Goal: Task Accomplishment & Management: Manage account settings

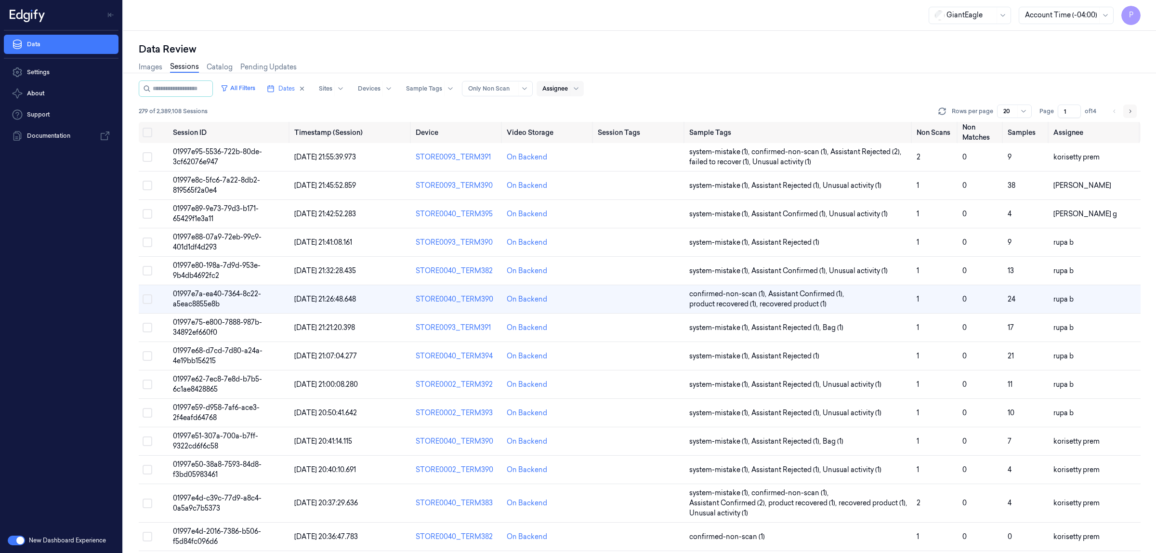
click at [1131, 109] on icon "Go to next page" at bounding box center [1130, 111] width 6 height 8
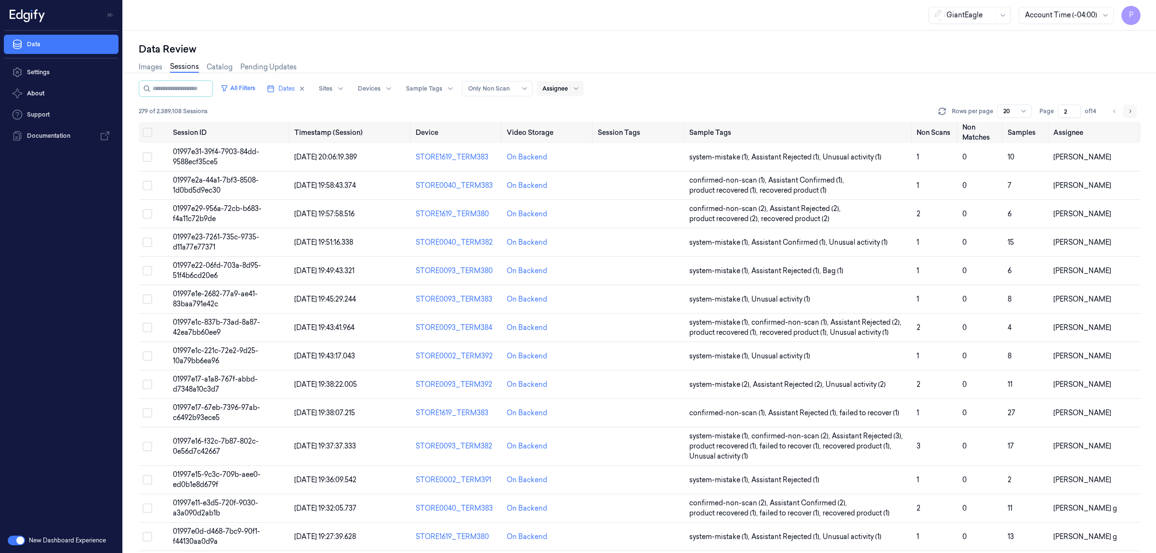
click at [1130, 113] on icon "Go to next page" at bounding box center [1130, 111] width 6 height 8
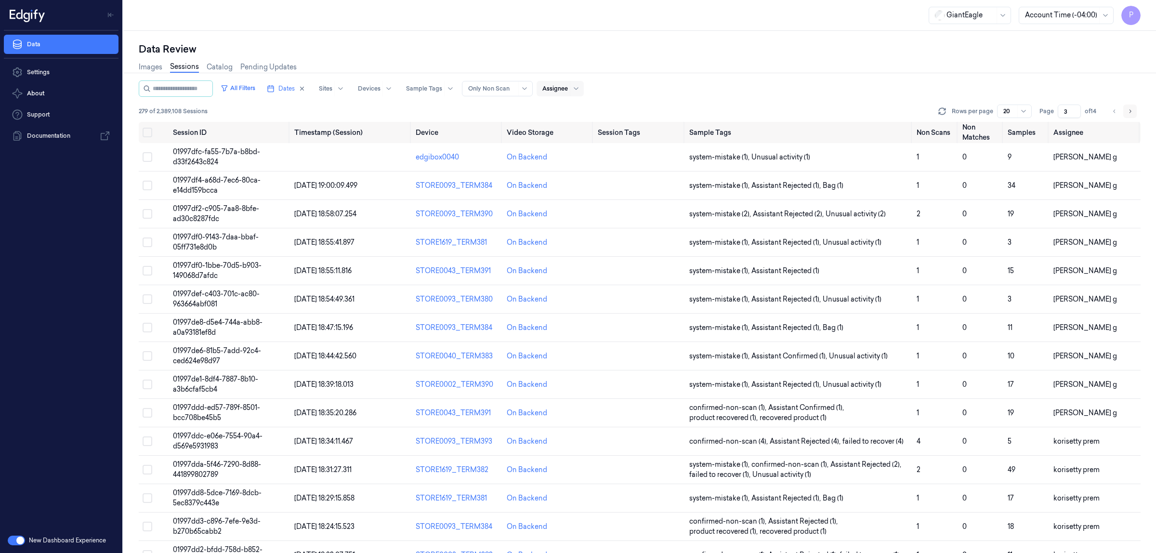
click at [1130, 112] on icon "Go to next page" at bounding box center [1131, 110] width 2 height 3
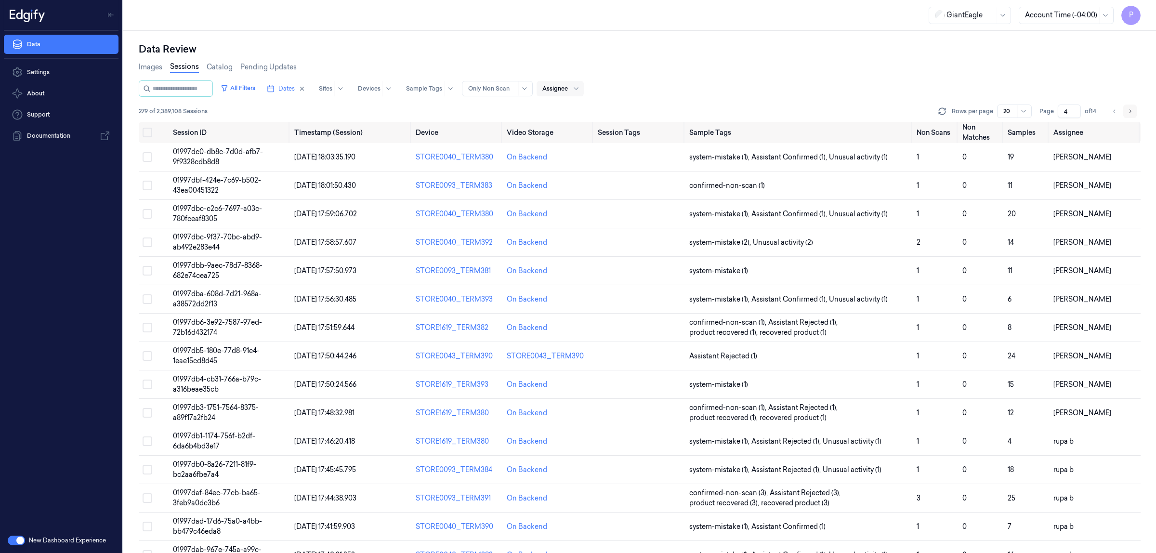
click at [1133, 109] on button "Go to next page" at bounding box center [1129, 111] width 13 height 13
type input "5"
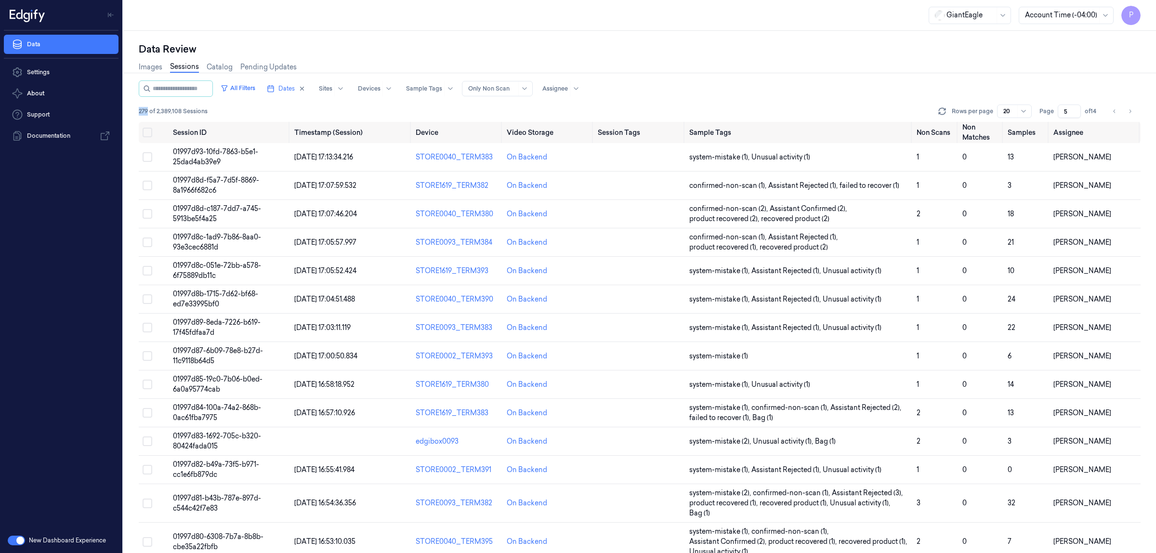
drag, startPoint x: 147, startPoint y: 109, endPoint x: 132, endPoint y: 109, distance: 14.5
click at [132, 109] on div "Data Review Images Sessions Catalog Pending Updates All Filters Dates Sites Dev…" at bounding box center [639, 292] width 1033 height 522
click at [140, 109] on span "279 of 2,389,108 Sessions" at bounding box center [173, 111] width 69 height 9
click at [305, 85] on icon "button" at bounding box center [302, 88] width 7 height 7
type input "1"
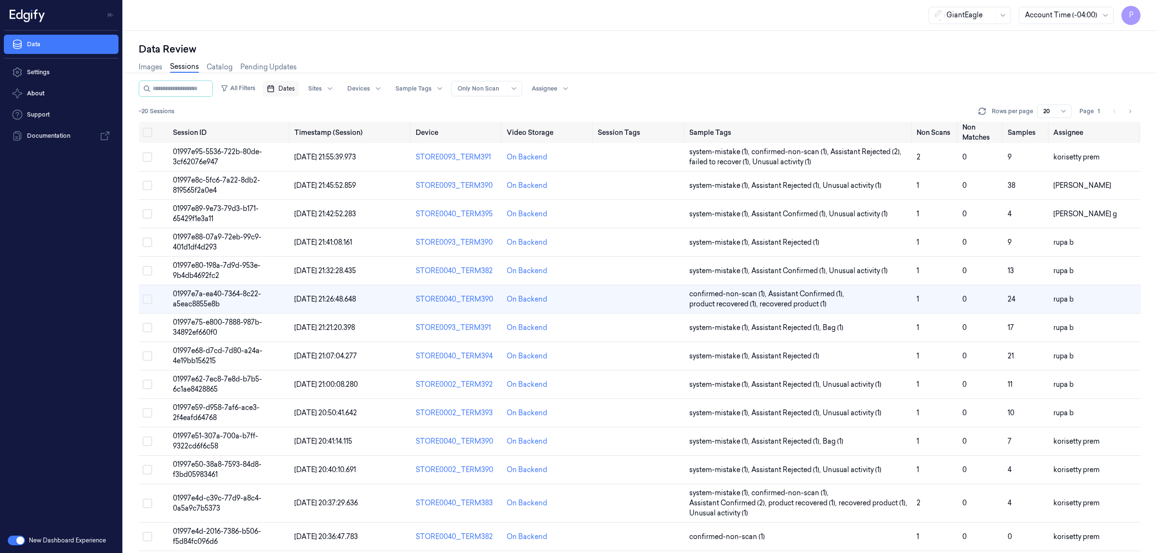
click at [295, 90] on span "Dates" at bounding box center [286, 88] width 16 height 9
click at [347, 206] on button "25" at bounding box center [348, 204] width 15 height 15
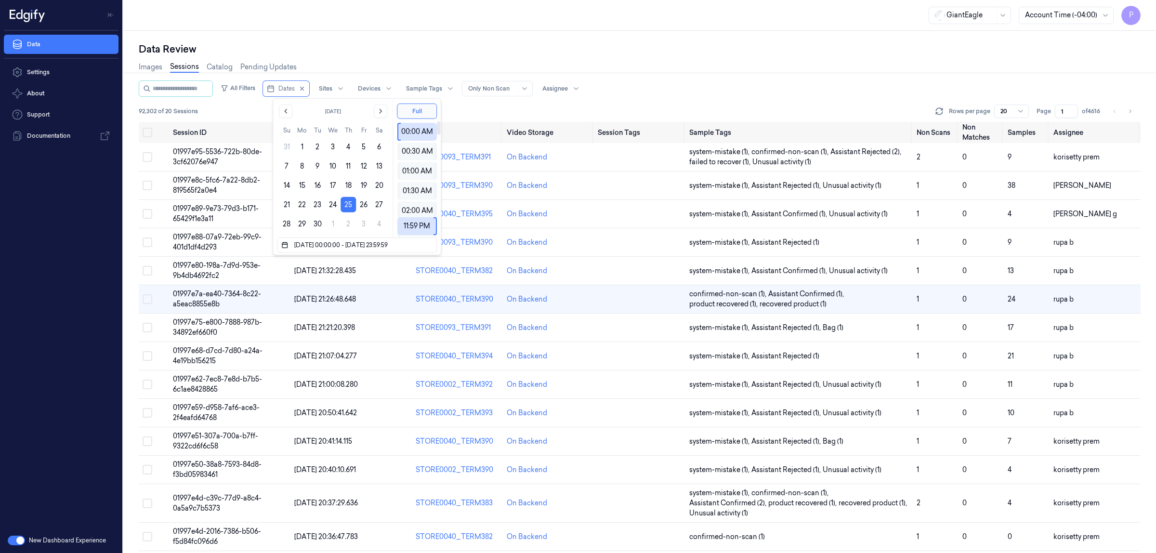
click at [463, 56] on div "Images Sessions Catalog Pending Updates" at bounding box center [640, 68] width 1002 height 25
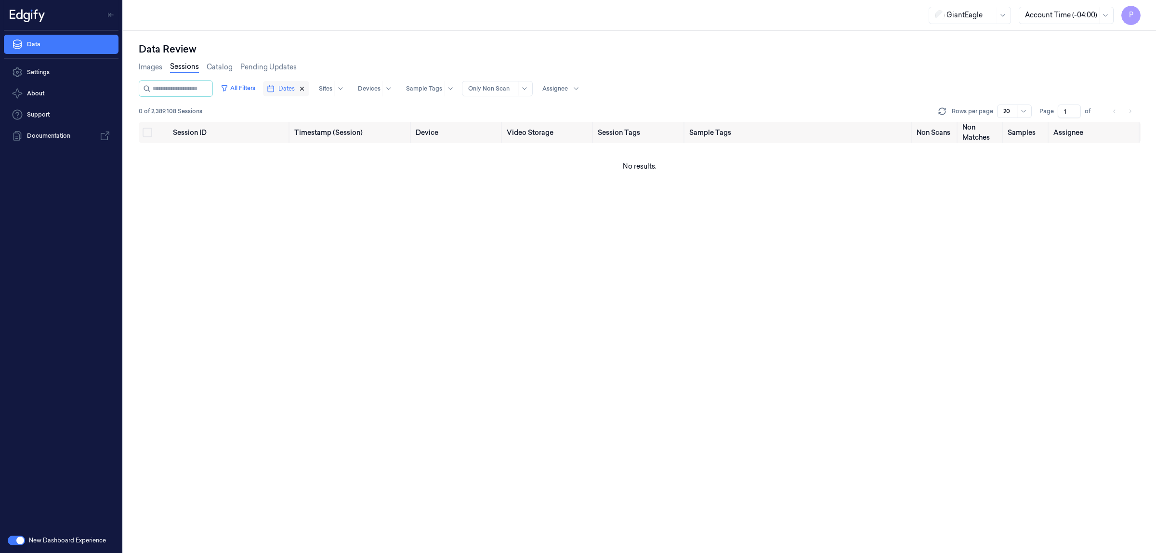
click at [305, 88] on icon "button" at bounding box center [302, 88] width 7 height 7
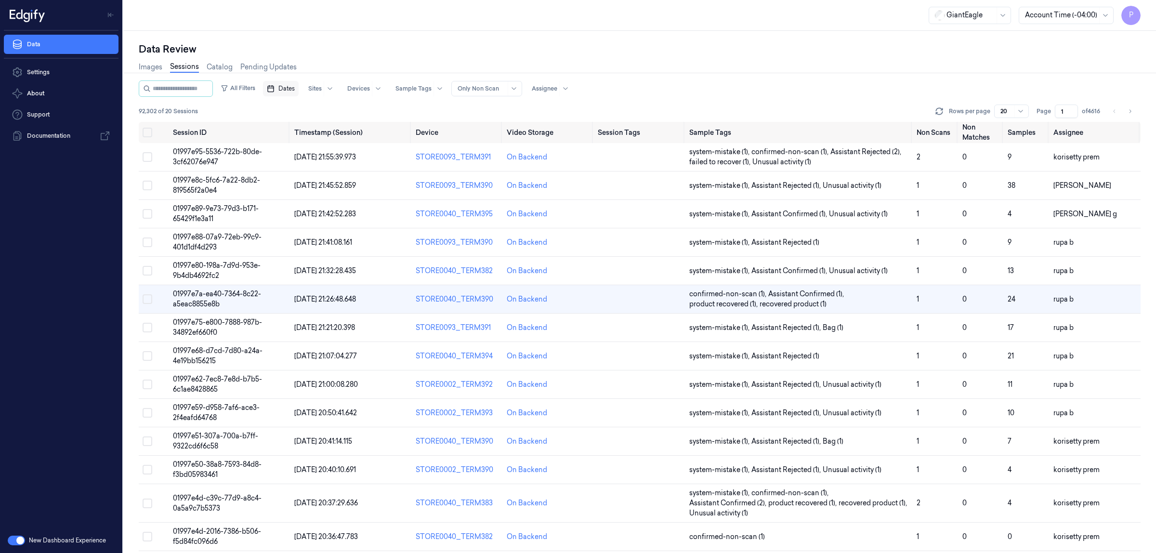
click at [295, 87] on span "Dates" at bounding box center [286, 88] width 16 height 9
click at [336, 200] on button "24" at bounding box center [332, 204] width 15 height 15
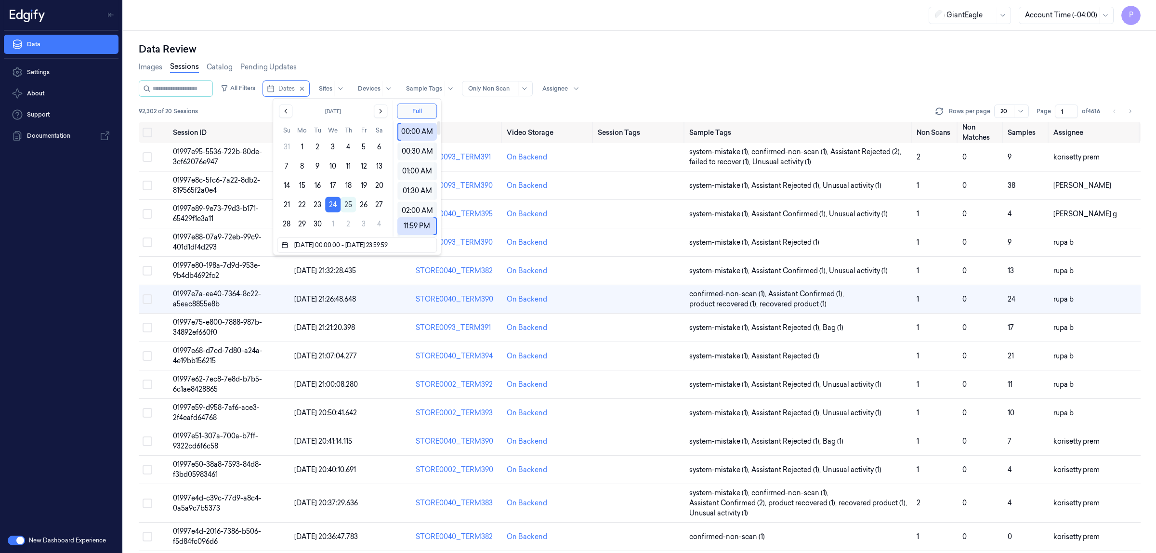
click at [467, 56] on div "Images Sessions Catalog Pending Updates" at bounding box center [640, 68] width 1002 height 25
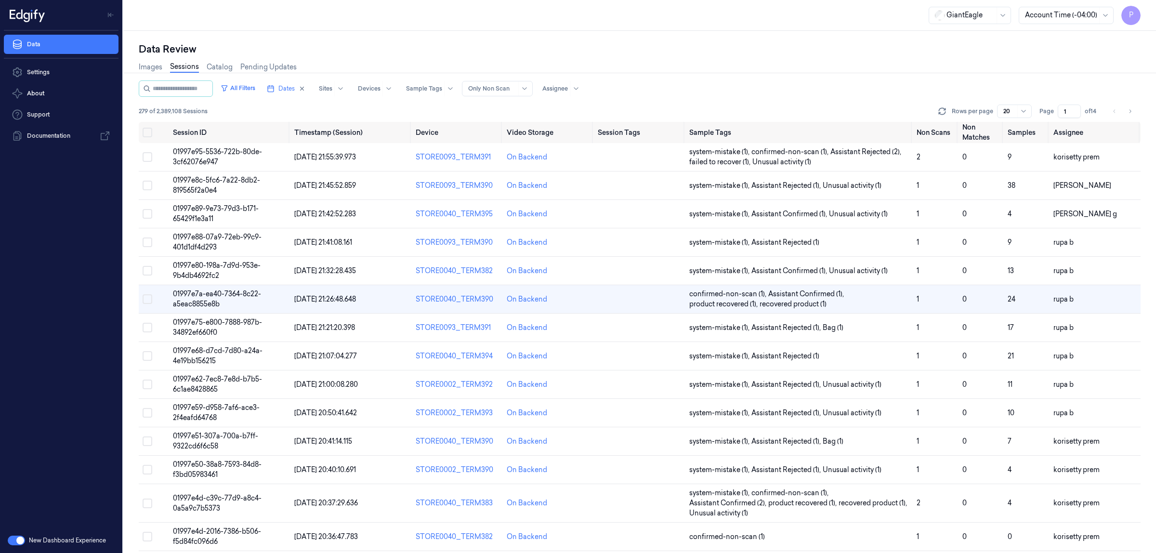
click at [705, 100] on div "All Filters Dates Sites Devices Sample Tags Alert Type Only Non Scan Assignee 2…" at bounding box center [640, 100] width 1002 height 41
click at [304, 89] on icon "button" at bounding box center [302, 88] width 3 height 3
click at [520, 52] on div "Data Review" at bounding box center [640, 48] width 1002 height 13
click at [754, 68] on div "Images Sessions Catalog Pending Updates" at bounding box center [640, 68] width 1002 height 25
drag, startPoint x: 1061, startPoint y: 110, endPoint x: 1048, endPoint y: 106, distance: 13.6
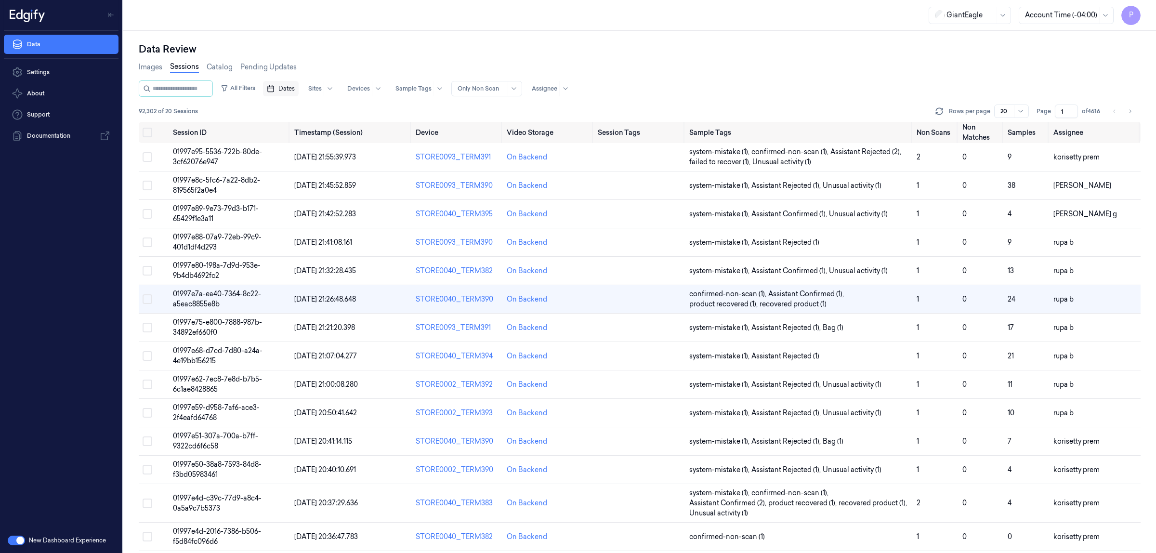
click at [1055, 110] on input "1" at bounding box center [1066, 111] width 23 height 13
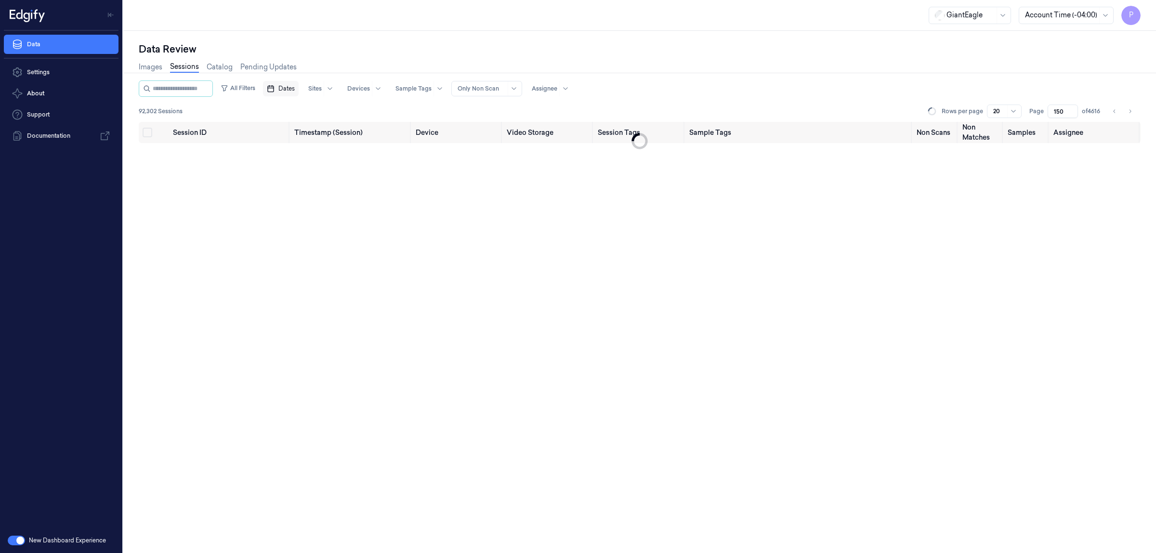
click at [819, 63] on div "Images Sessions Catalog Pending Updates" at bounding box center [640, 68] width 1002 height 25
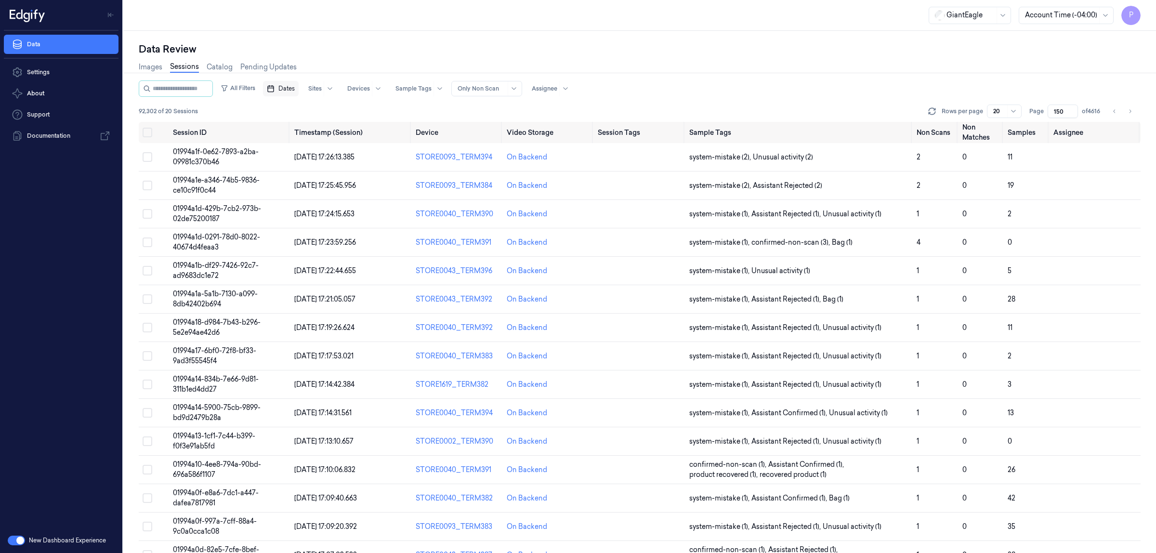
click at [1062, 108] on input "150" at bounding box center [1063, 111] width 30 height 13
drag, startPoint x: 1062, startPoint y: 110, endPoint x: 1053, endPoint y: 110, distance: 9.2
click at [1053, 110] on input "150" at bounding box center [1063, 111] width 30 height 13
click at [1062, 108] on input "150" at bounding box center [1063, 111] width 30 height 13
type input "1500"
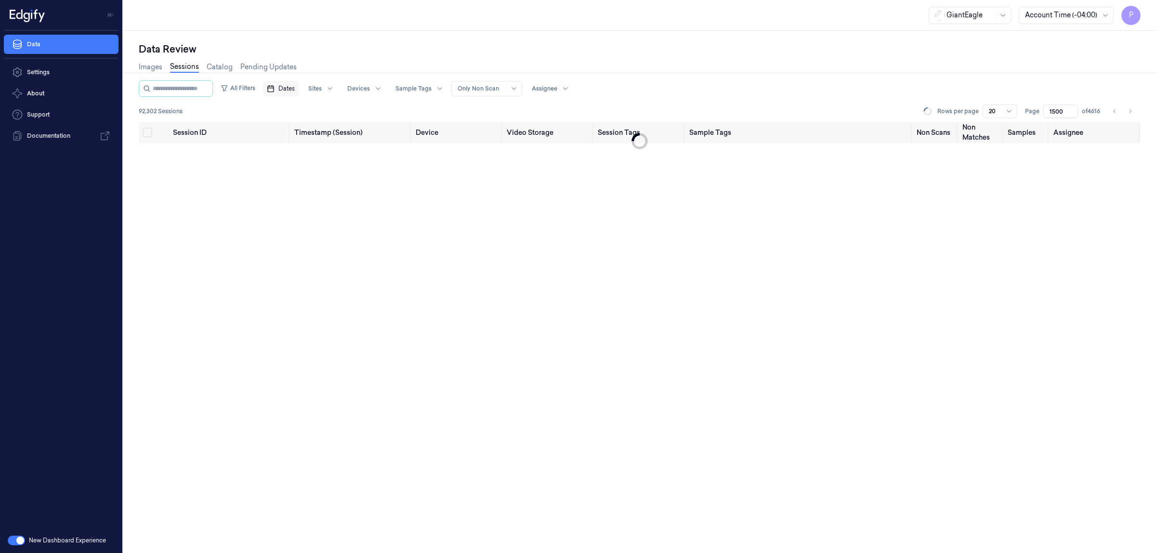
click at [295, 84] on span "Dates" at bounding box center [286, 88] width 16 height 9
click at [335, 208] on button "24" at bounding box center [332, 204] width 15 height 15
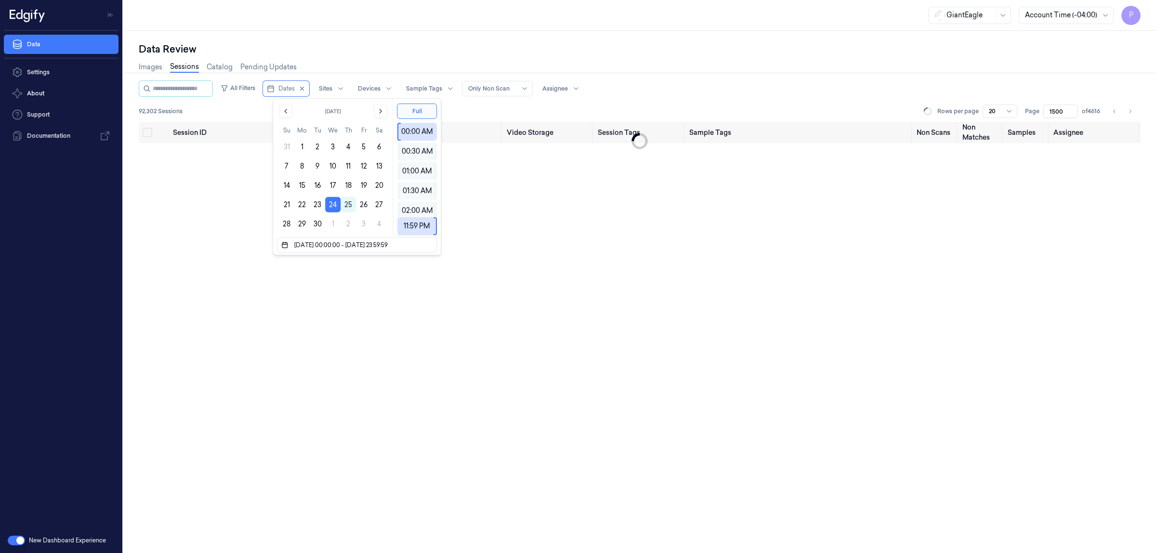
click at [416, 59] on div "Images Sessions Catalog Pending Updates" at bounding box center [640, 68] width 1002 height 25
type input "1"
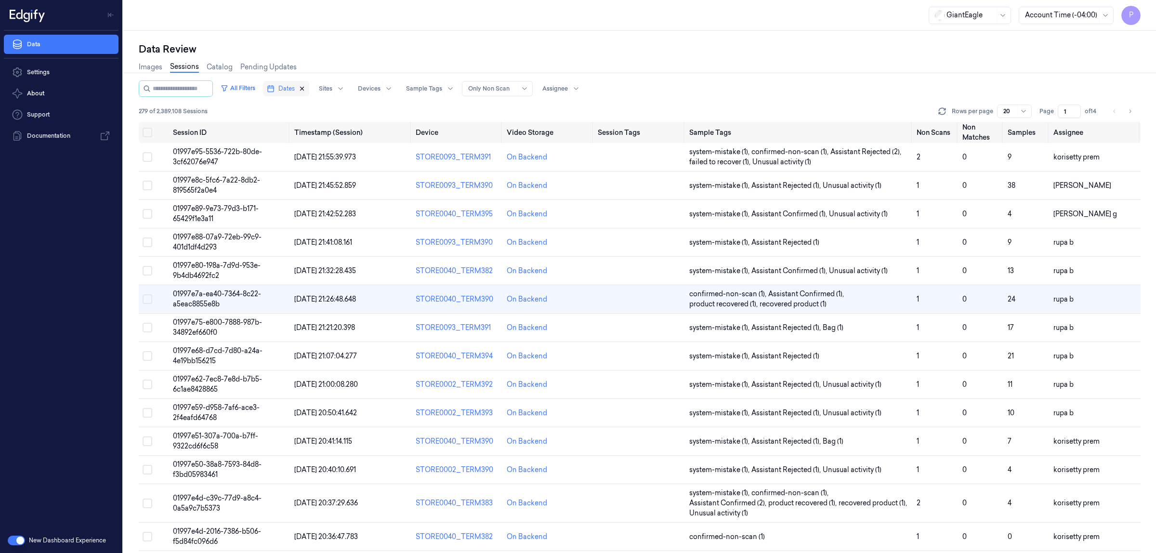
click at [305, 87] on icon "button" at bounding box center [302, 88] width 7 height 7
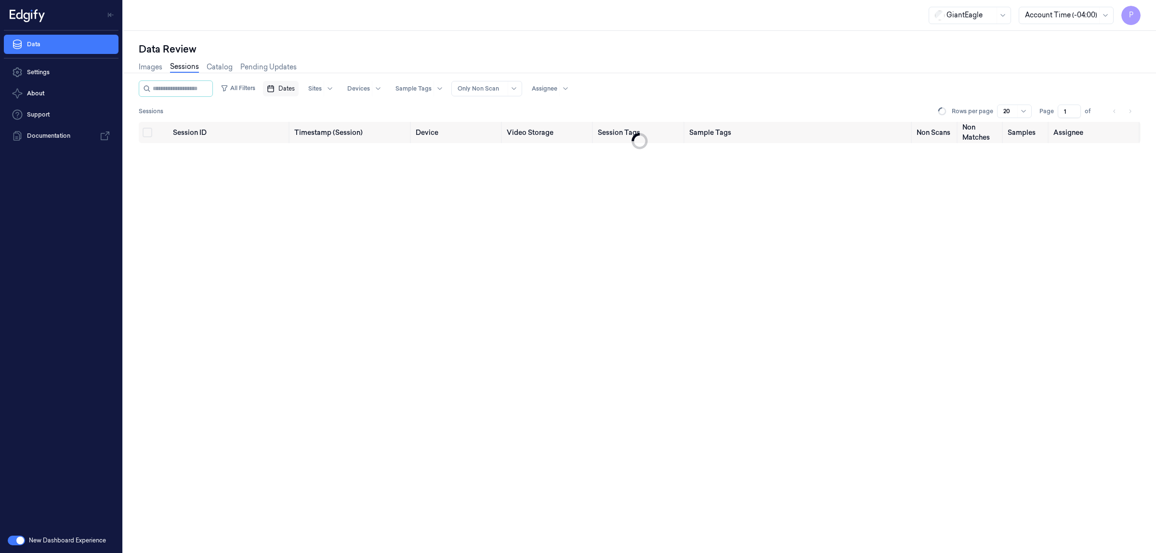
click at [295, 90] on span "Dates" at bounding box center [286, 88] width 16 height 9
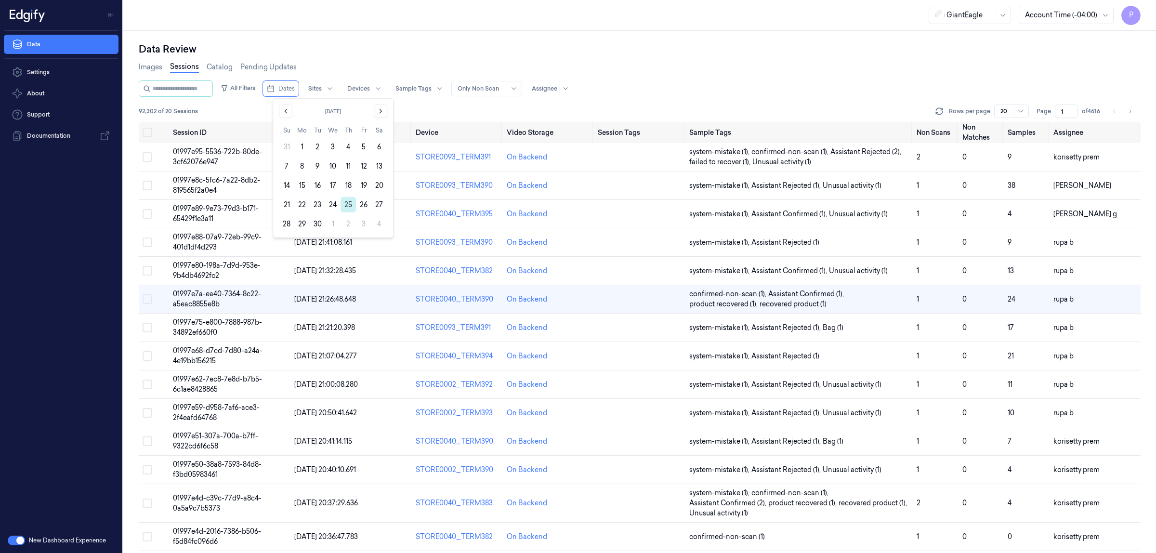
click at [351, 202] on button "25" at bounding box center [348, 204] width 15 height 15
click at [679, 46] on div "Data Review" at bounding box center [640, 48] width 1002 height 13
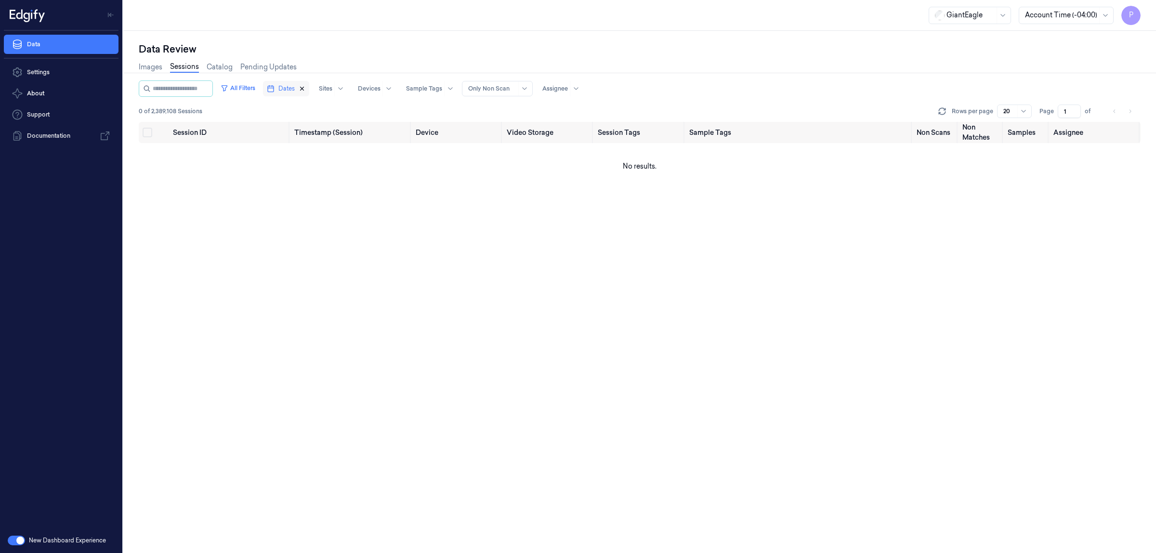
click at [305, 85] on icon "button" at bounding box center [302, 88] width 7 height 7
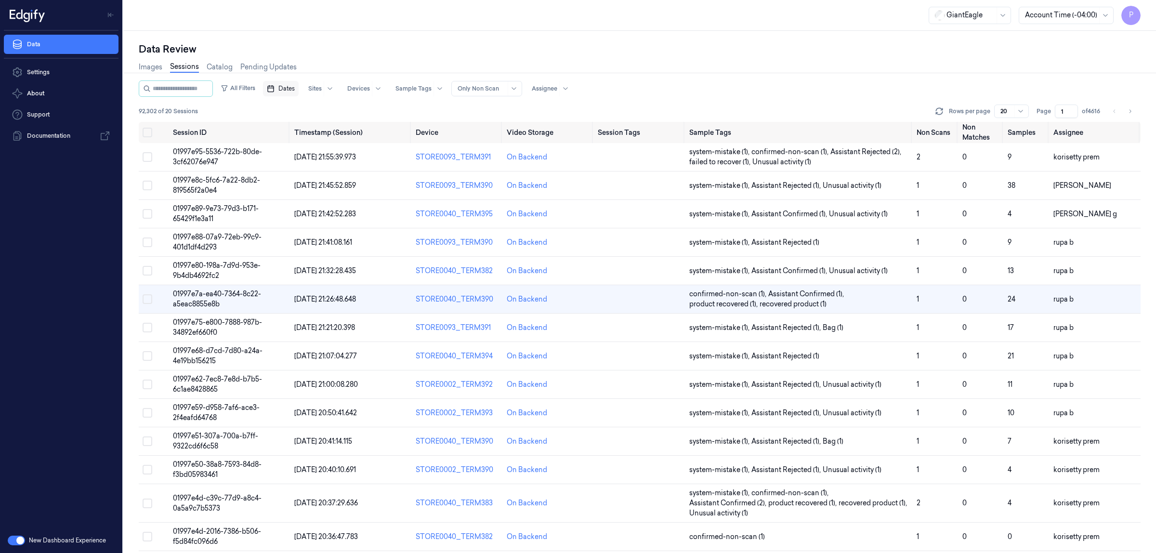
click at [357, 39] on div "Data Review Images Sessions Catalog Pending Updates All Filters Dates Sites Dev…" at bounding box center [639, 292] width 1033 height 522
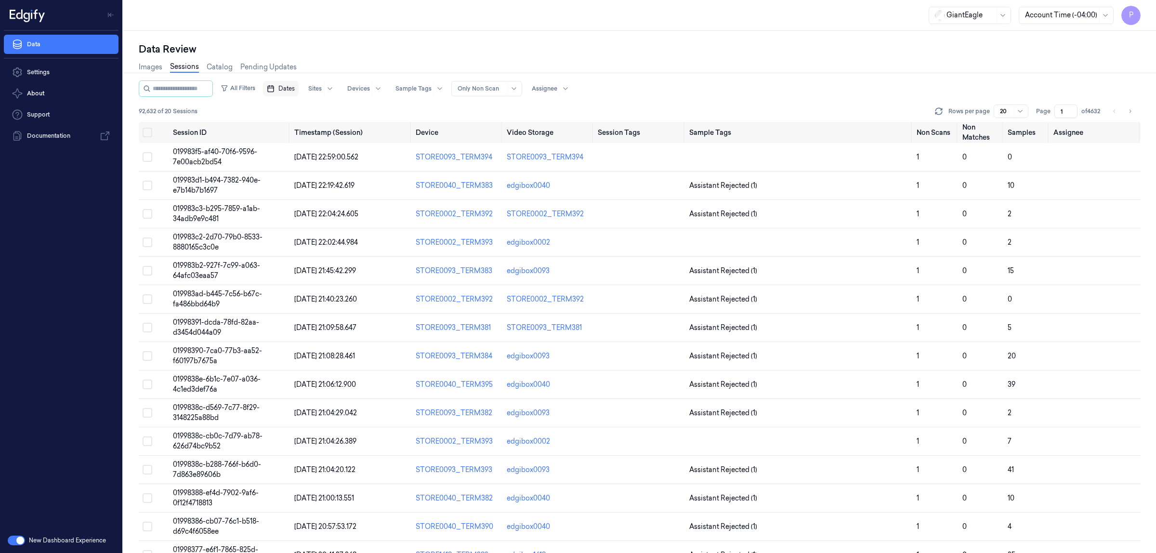
click at [292, 86] on span "Dates" at bounding box center [286, 88] width 16 height 9
click at [350, 208] on button "25" at bounding box center [348, 204] width 15 height 15
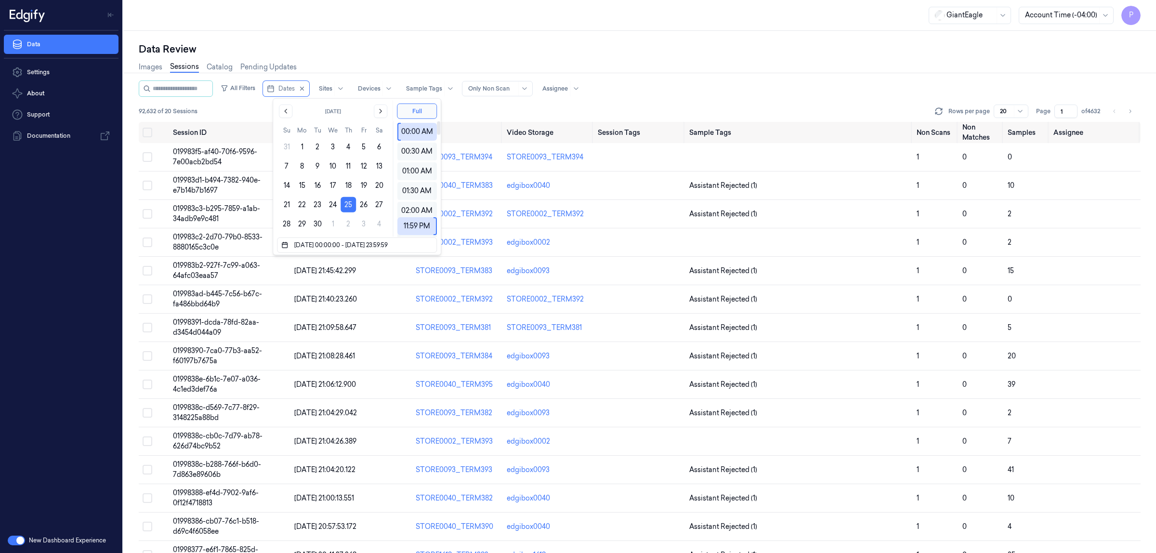
click at [744, 49] on div "Data Review" at bounding box center [640, 48] width 1002 height 13
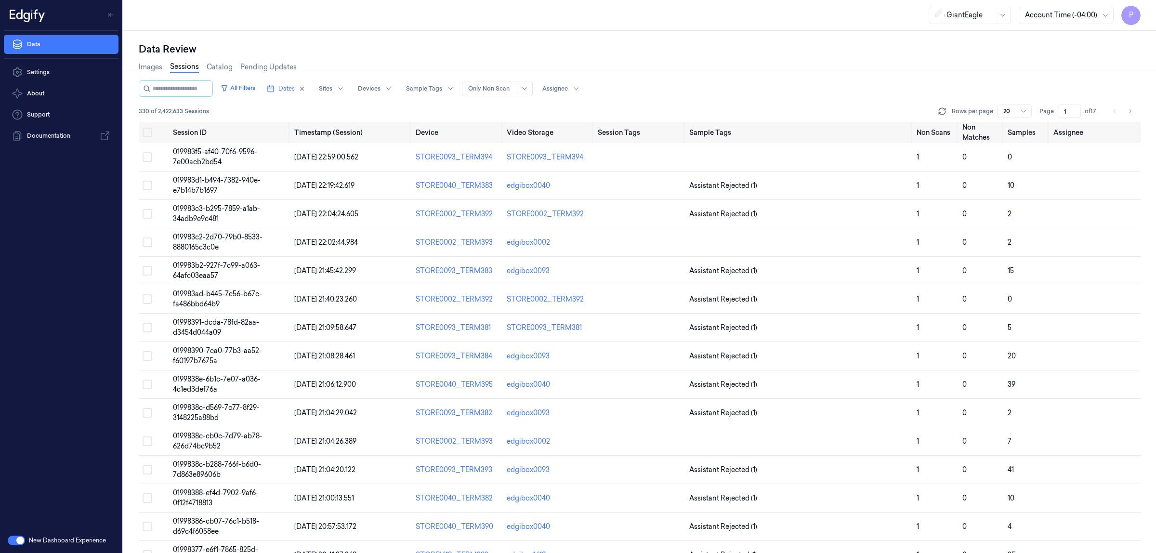
click at [1067, 110] on input "1" at bounding box center [1069, 111] width 23 height 13
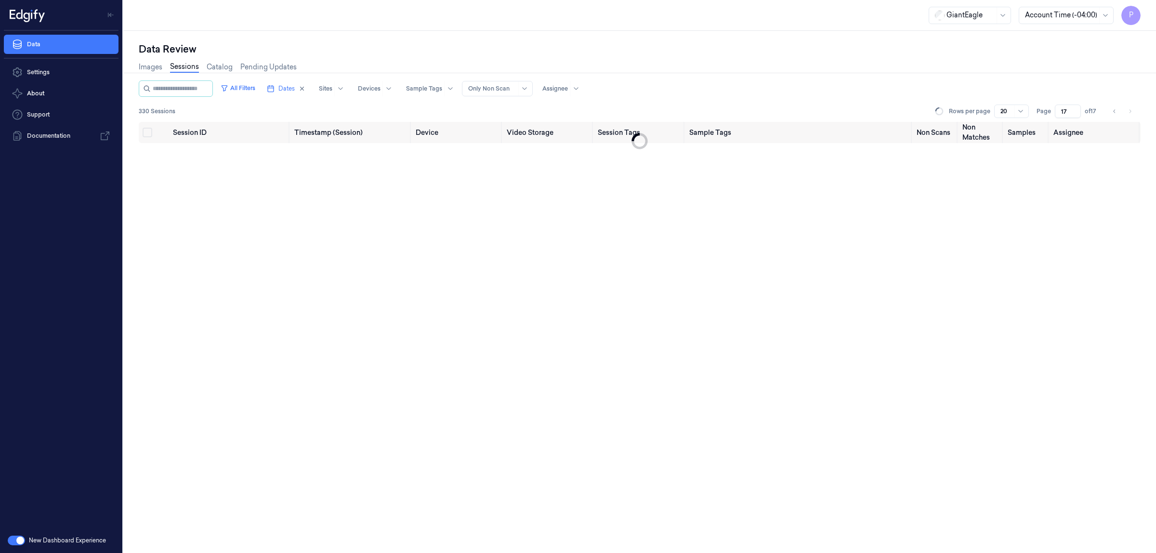
click at [859, 30] on div "GiantEagle Account Time (-04:00) P" at bounding box center [639, 15] width 1033 height 31
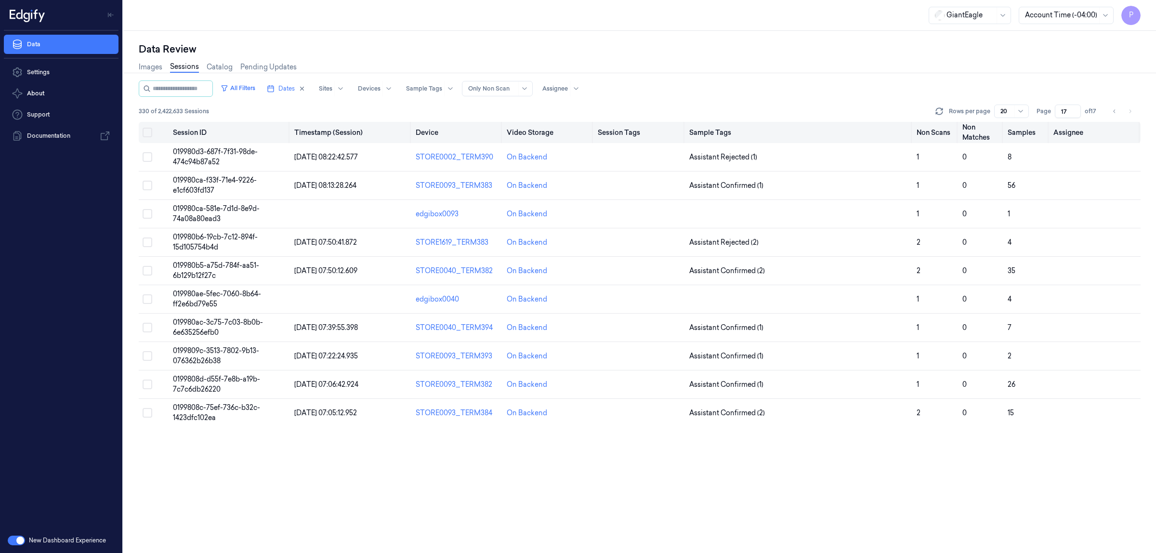
click at [148, 133] on button "Select all" at bounding box center [148, 133] width 10 height 10
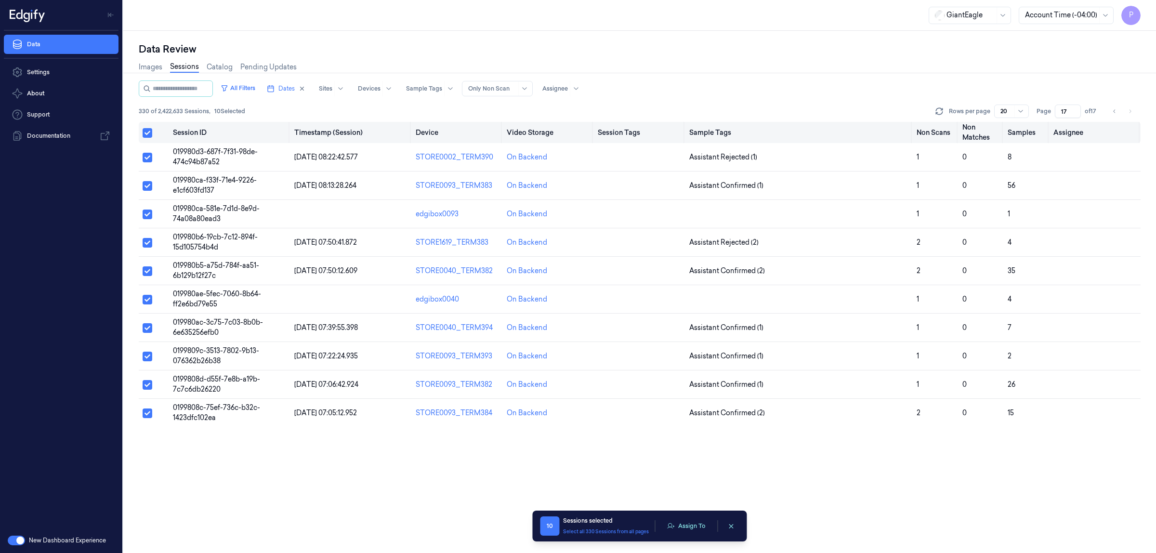
click at [148, 133] on button "Select all" at bounding box center [148, 133] width 10 height 10
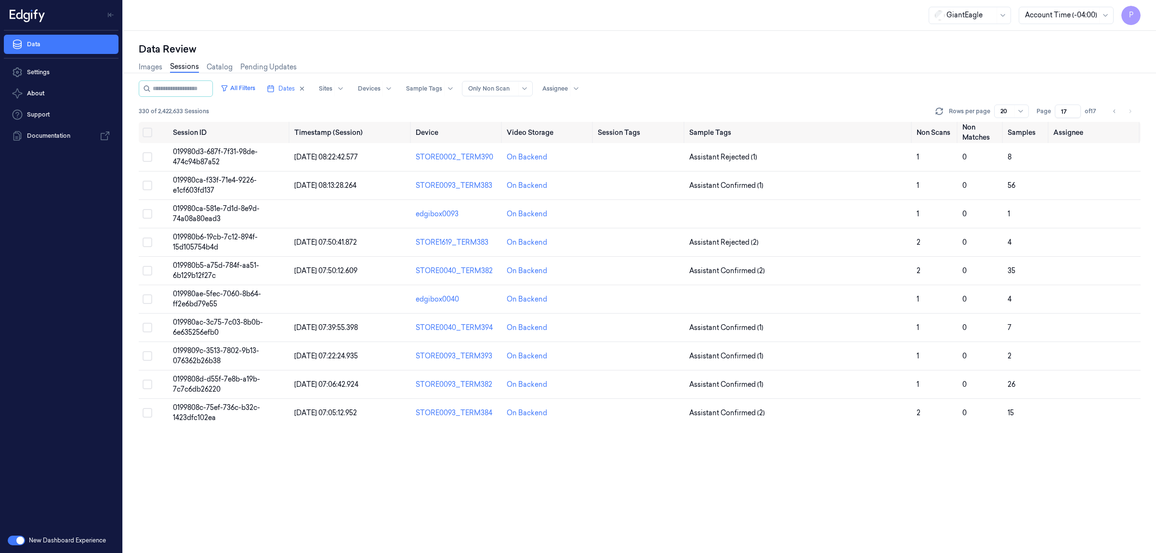
click at [1065, 111] on input "17" at bounding box center [1068, 111] width 26 height 13
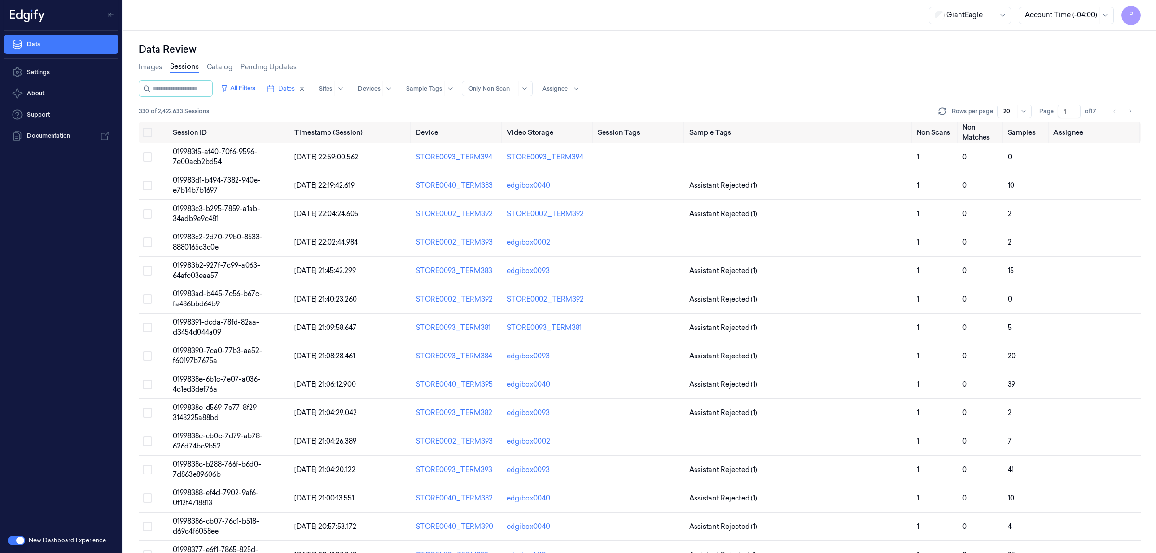
click at [921, 70] on div "Images Sessions Catalog Pending Updates" at bounding box center [640, 68] width 1002 height 25
drag, startPoint x: 1066, startPoint y: 111, endPoint x: 1061, endPoint y: 111, distance: 5.3
click at [1061, 111] on input "1" at bounding box center [1069, 111] width 23 height 13
click at [898, 71] on div "Images Sessions Catalog Pending Updates" at bounding box center [640, 68] width 1002 height 25
drag, startPoint x: 1068, startPoint y: 110, endPoint x: 1045, endPoint y: 107, distance: 22.8
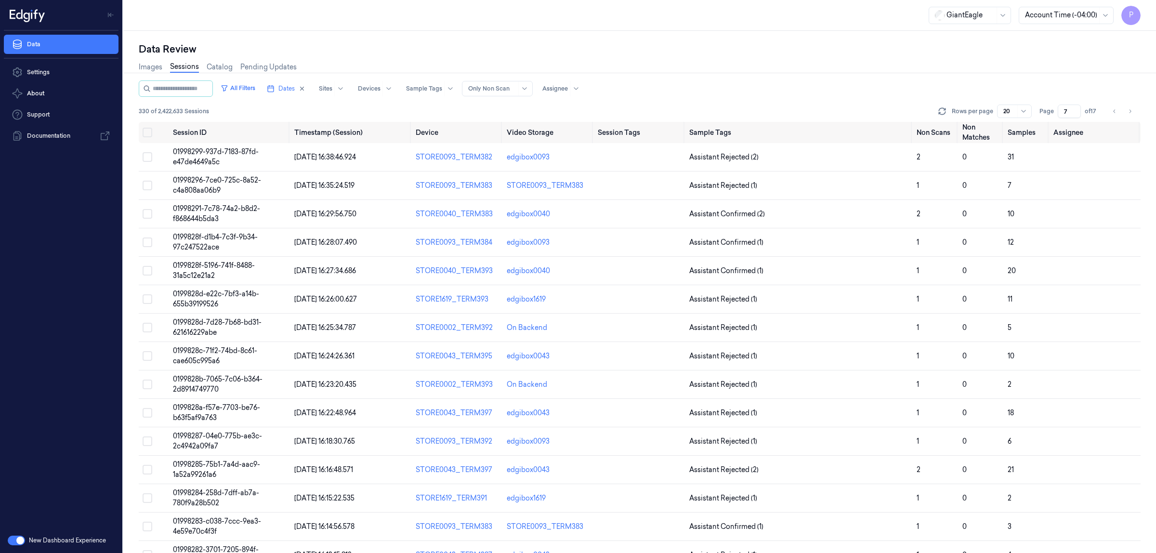
click at [1048, 111] on div "Page 7 of 17" at bounding box center [1069, 111] width 61 height 13
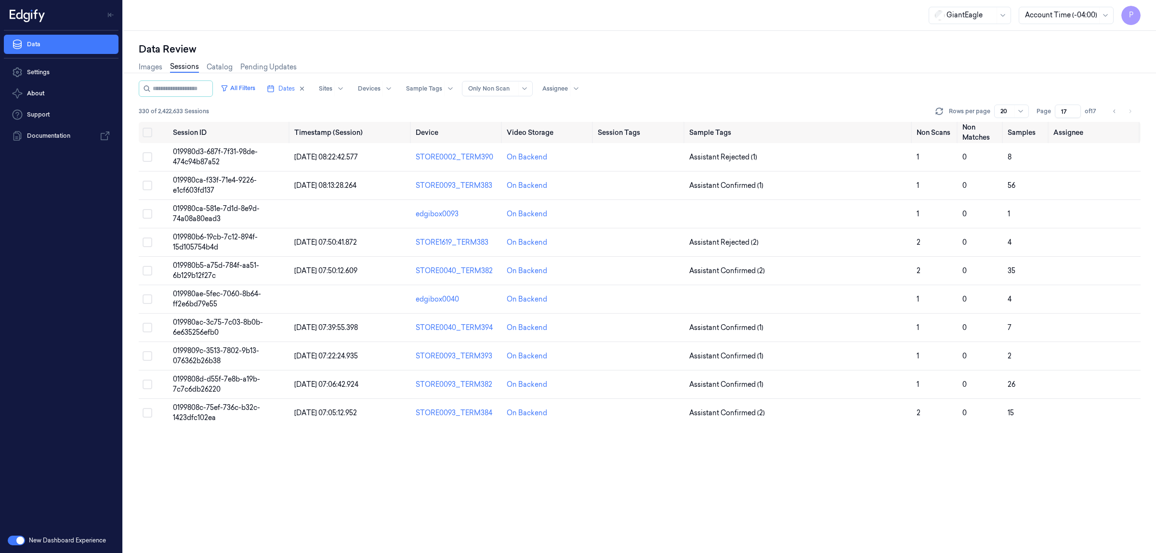
click at [881, 94] on div "All Filters Dates Sites Devices Sample Tags Alert Type Only Non Scan Assignee" at bounding box center [640, 88] width 1002 height 16
click at [1114, 109] on icon "Go to previous page" at bounding box center [1115, 111] width 6 height 8
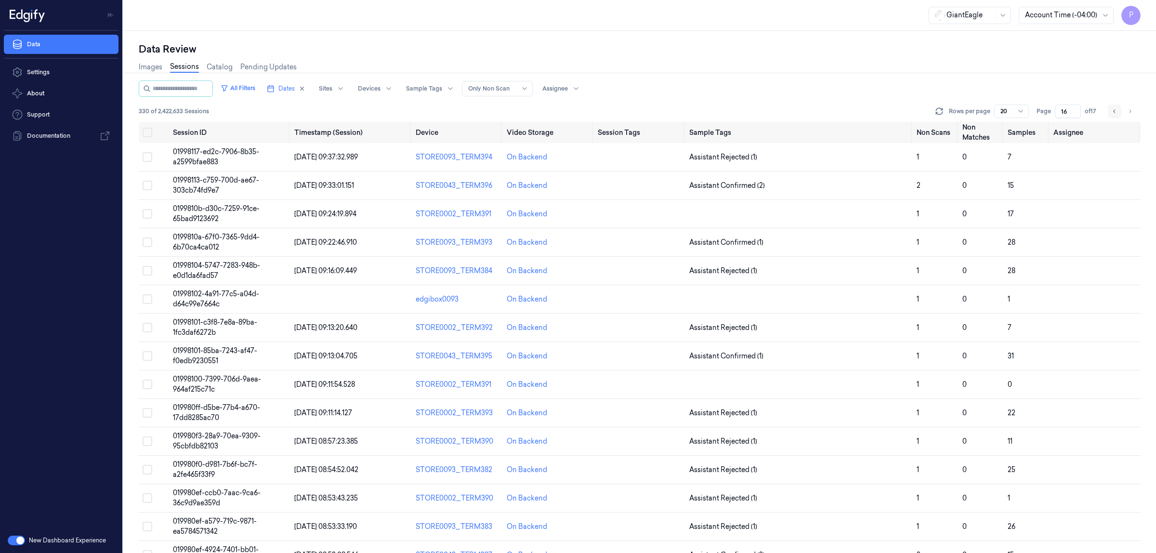
click at [1118, 112] on icon "Go to previous page" at bounding box center [1115, 111] width 6 height 8
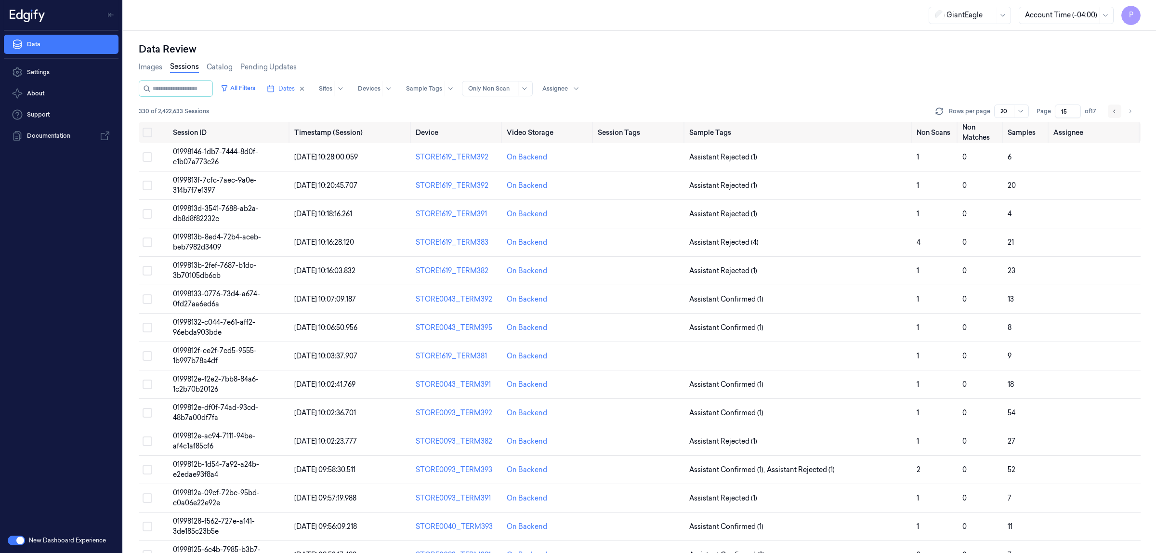
click at [1118, 111] on icon "Go to previous page" at bounding box center [1115, 111] width 6 height 8
click at [1112, 108] on icon "Go to previous page" at bounding box center [1115, 111] width 6 height 8
click at [1069, 111] on input "11" at bounding box center [1068, 111] width 26 height 13
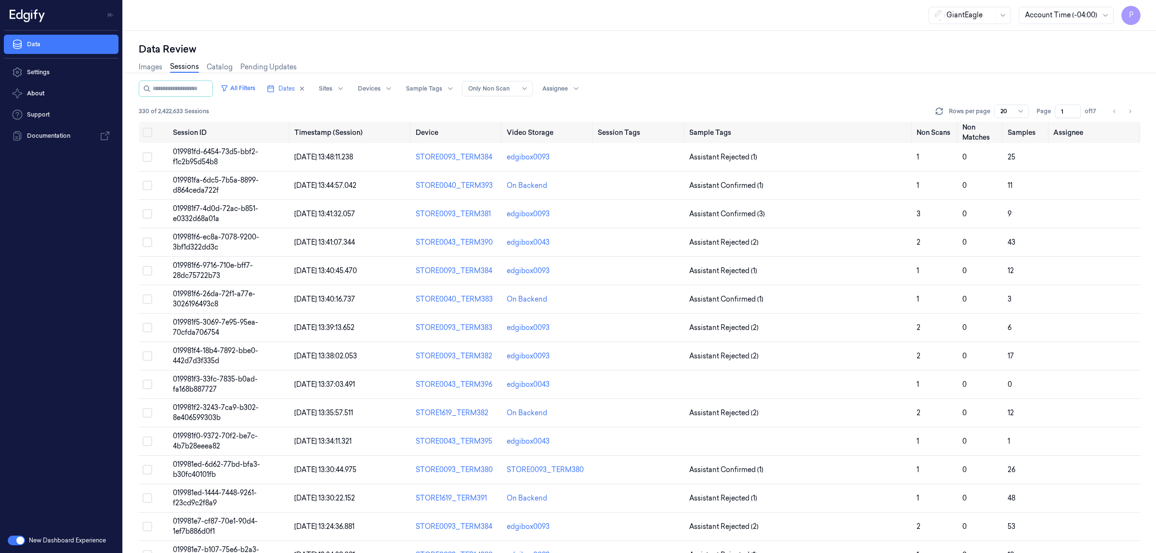
type input "1"
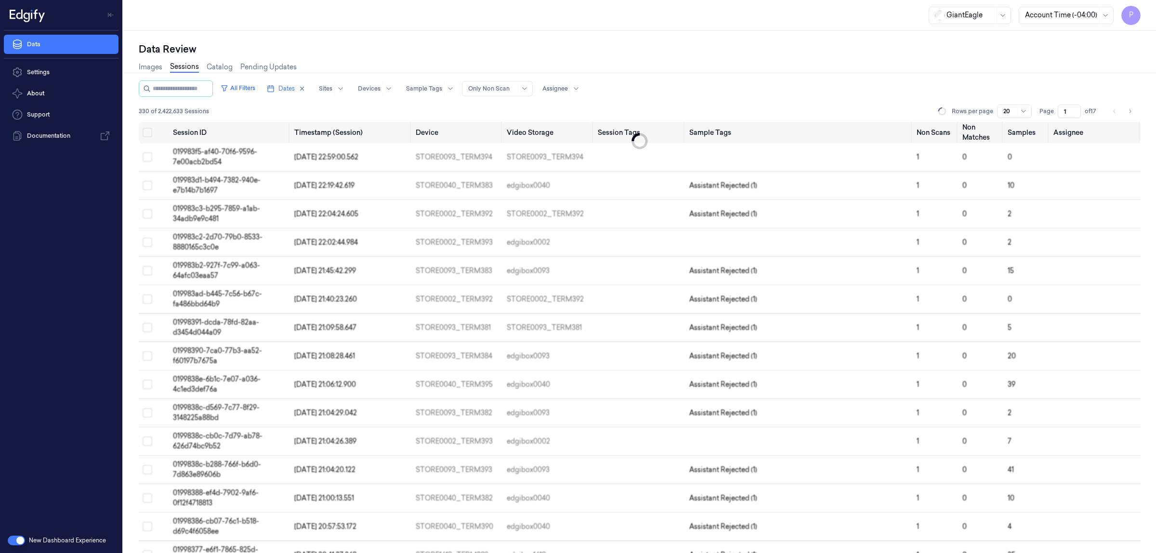
click at [938, 86] on div "All Filters Dates Sites Devices Sample Tags Alert Type Only Non Scan Assignee" at bounding box center [640, 88] width 1002 height 16
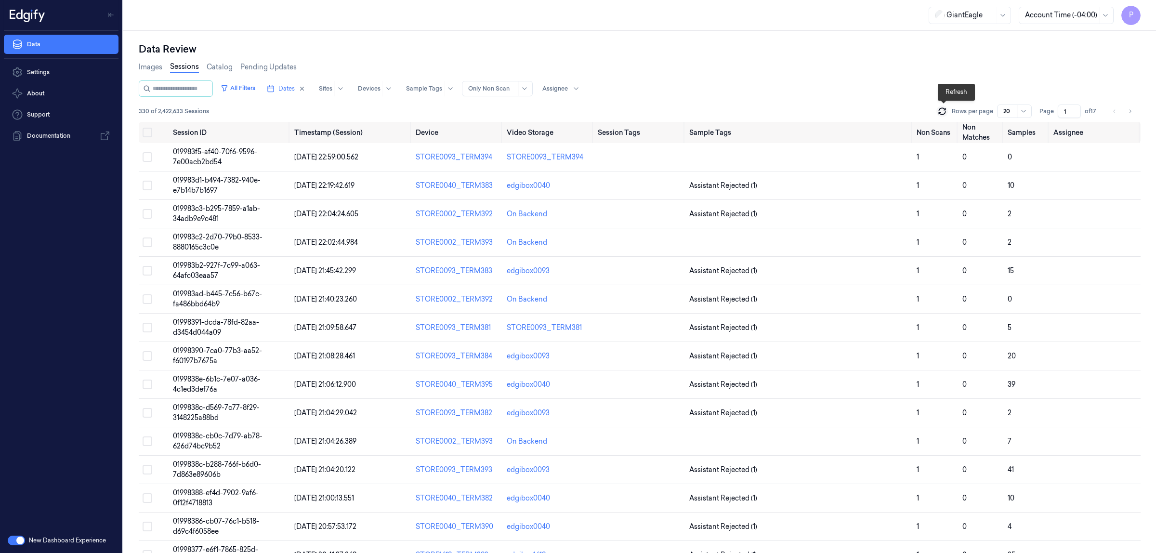
click at [947, 111] on icon at bounding box center [942, 111] width 10 height 10
click at [1070, 112] on input "1" at bounding box center [1069, 111] width 23 height 13
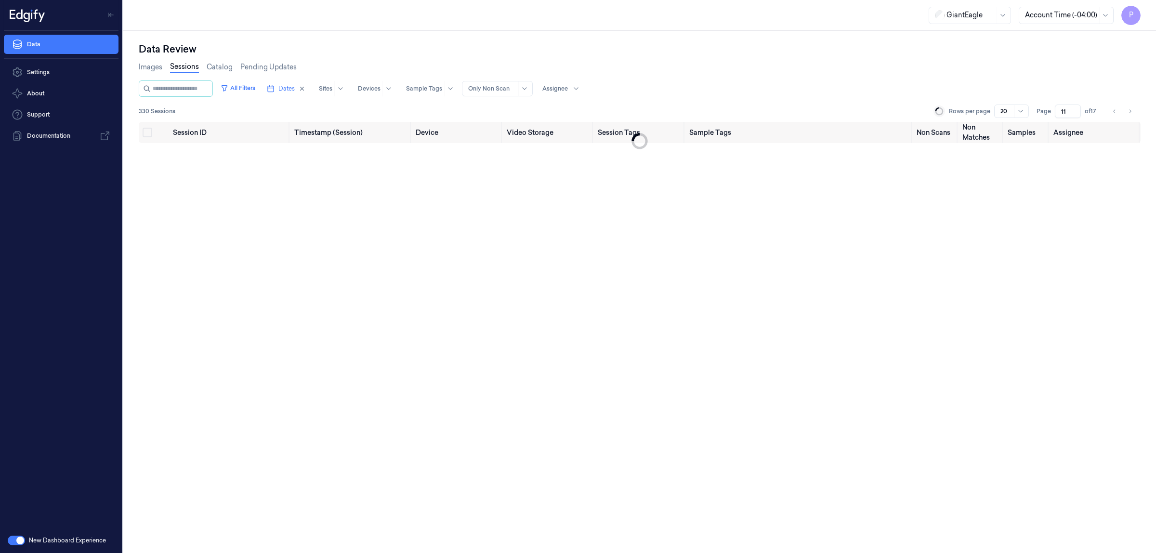
click at [922, 79] on div "Images Sessions Catalog Pending Updates" at bounding box center [640, 68] width 1002 height 25
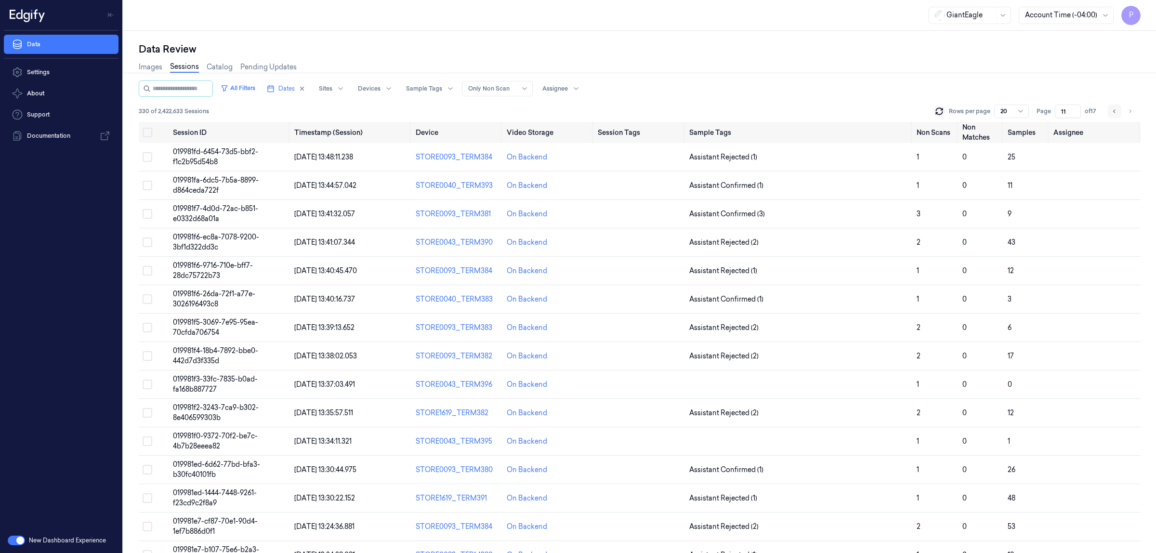
click at [1116, 113] on icon "Go to previous page" at bounding box center [1115, 111] width 6 height 8
click at [1114, 111] on icon "Go to previous page" at bounding box center [1114, 110] width 2 height 3
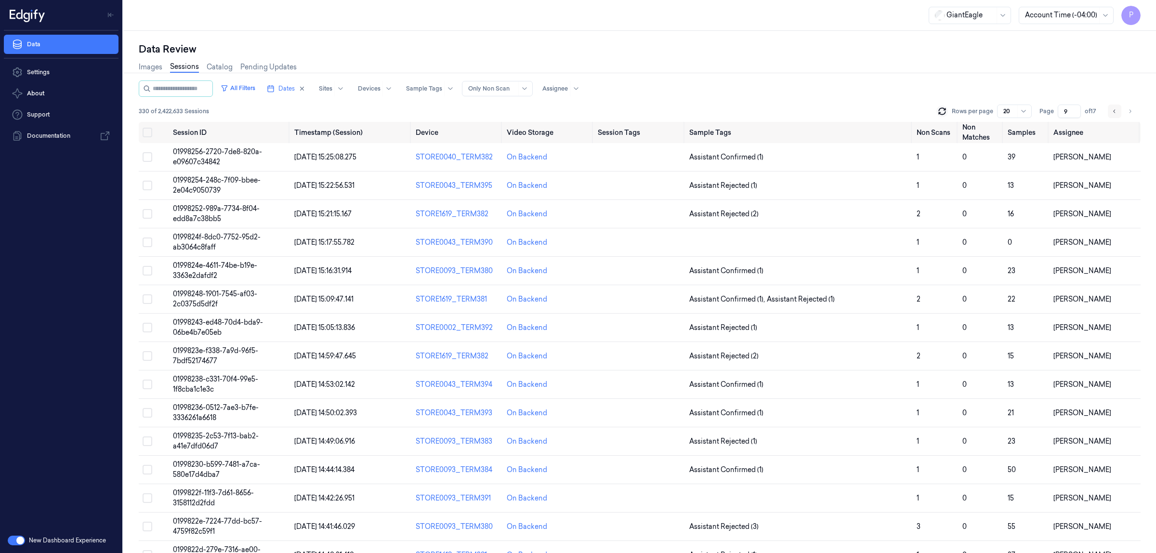
click at [1113, 112] on icon "Go to previous page" at bounding box center [1115, 111] width 6 height 8
type input "8"
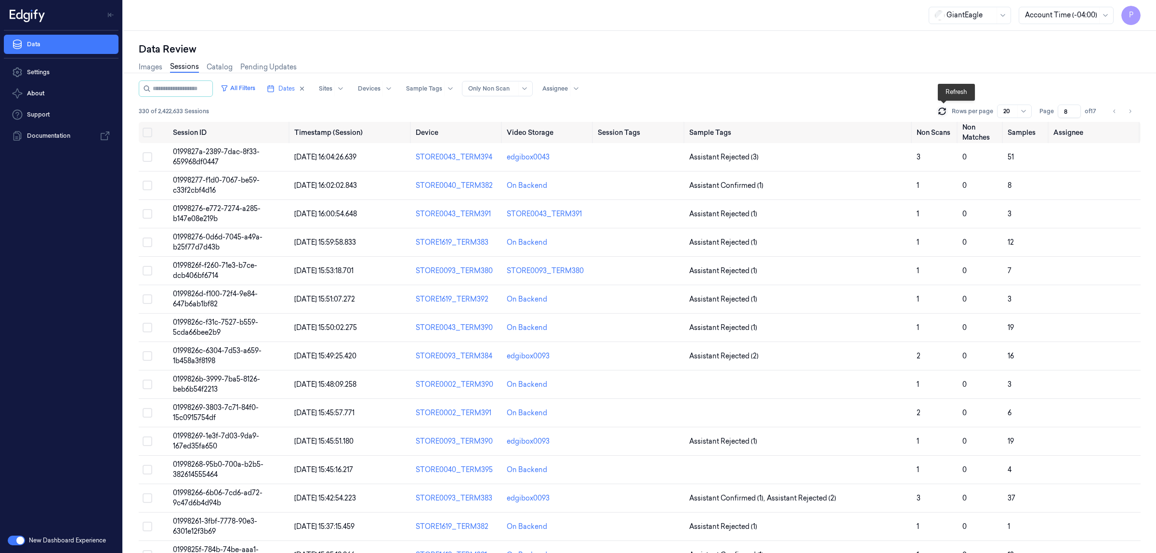
click at [941, 109] on icon at bounding box center [942, 109] width 6 height 3
click at [740, 48] on div "Data Review" at bounding box center [640, 48] width 1002 height 13
click at [1117, 111] on icon "Go to previous page" at bounding box center [1115, 111] width 6 height 8
type input "7"
click at [523, 51] on div "Data Review" at bounding box center [640, 48] width 1002 height 13
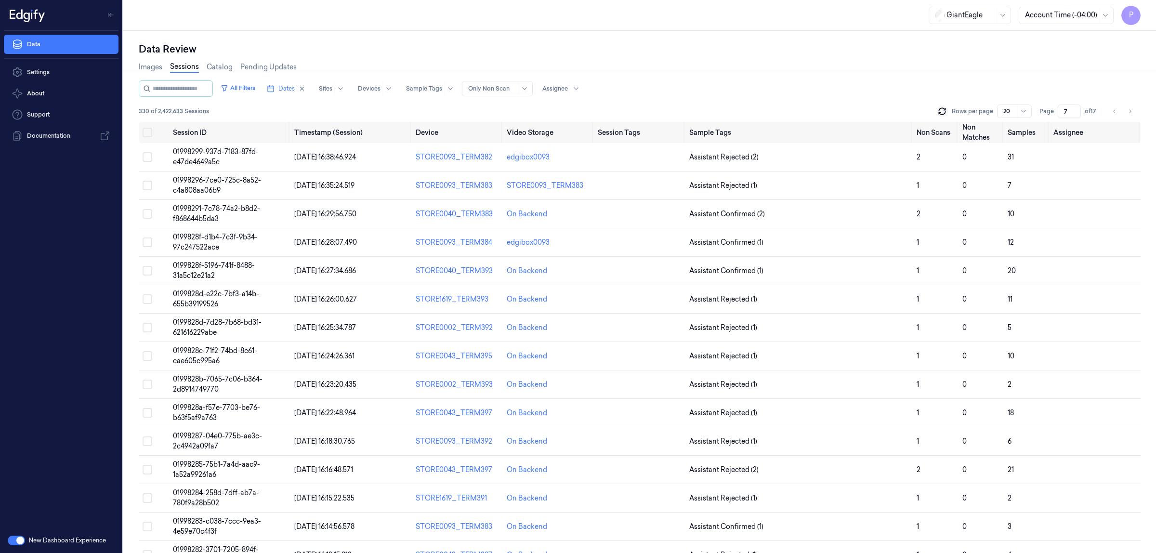
click at [517, 59] on div "Images Sessions Catalog Pending Updates" at bounding box center [640, 68] width 1002 height 25
click at [943, 109] on icon at bounding box center [942, 111] width 10 height 10
click at [1132, 111] on icon "Go to next page" at bounding box center [1130, 111] width 6 height 8
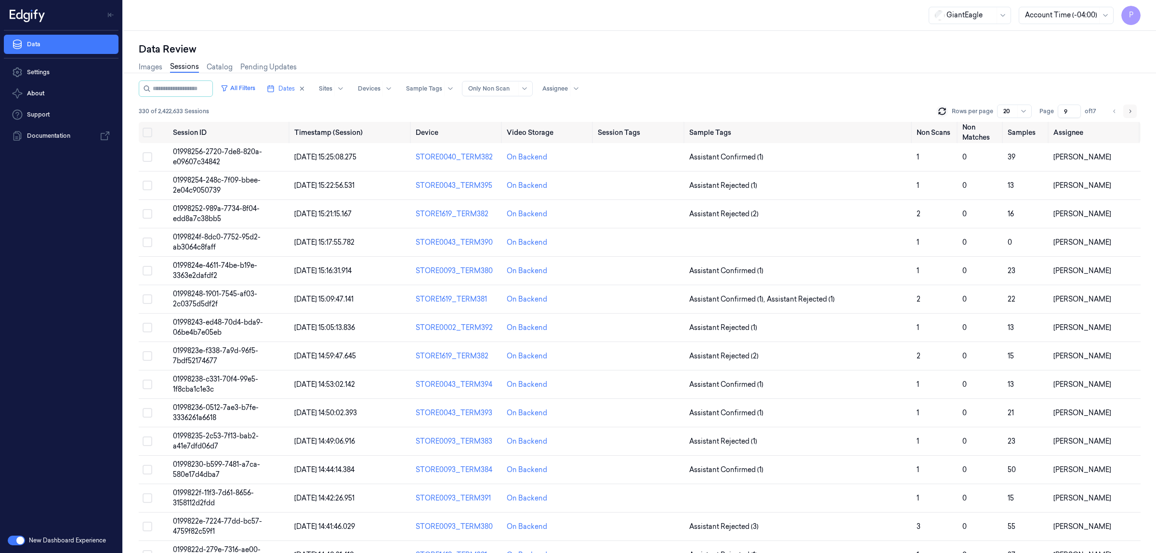
click at [1132, 111] on icon "Go to next page" at bounding box center [1130, 111] width 6 height 8
click at [1118, 111] on icon "Go to previous page" at bounding box center [1115, 111] width 6 height 8
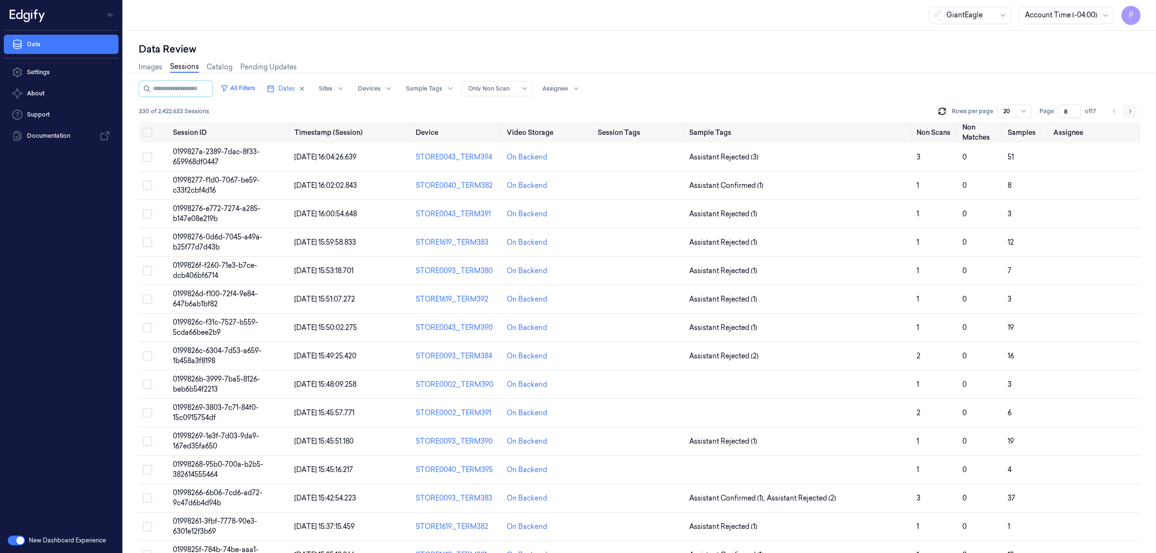
click at [1132, 109] on icon "Go to next page" at bounding box center [1130, 111] width 6 height 8
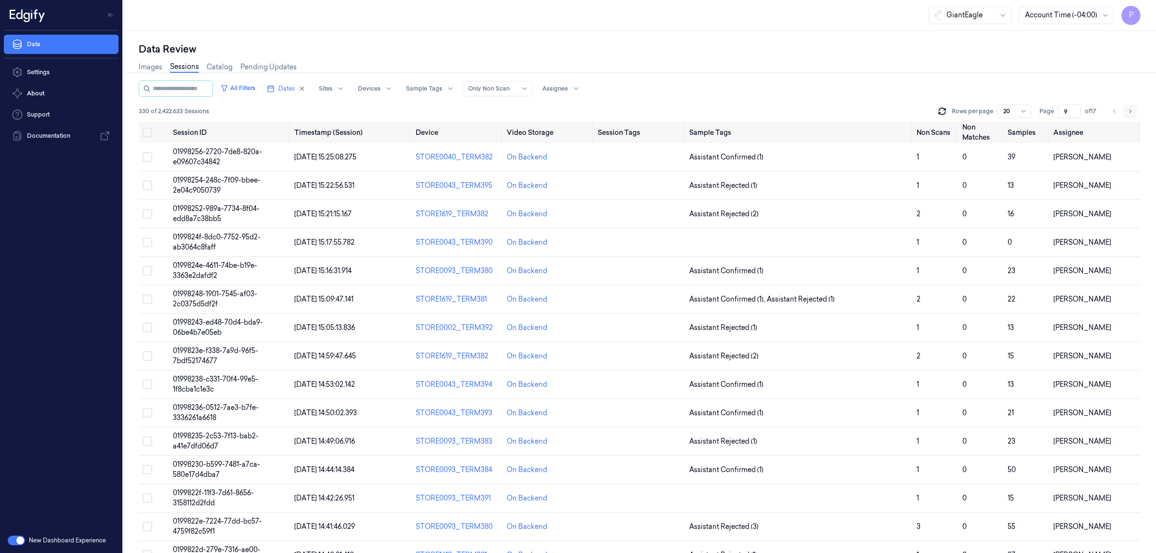
click at [1132, 109] on icon "Go to next page" at bounding box center [1130, 111] width 6 height 8
type input "11"
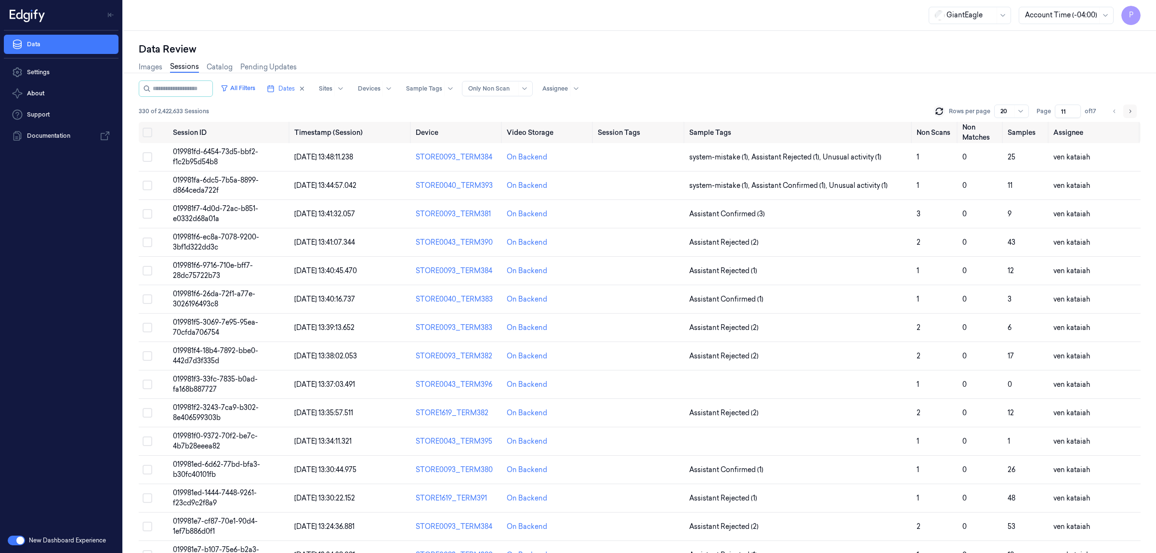
click at [1135, 111] on button "Go to next page" at bounding box center [1129, 111] width 13 height 13
type input "12"
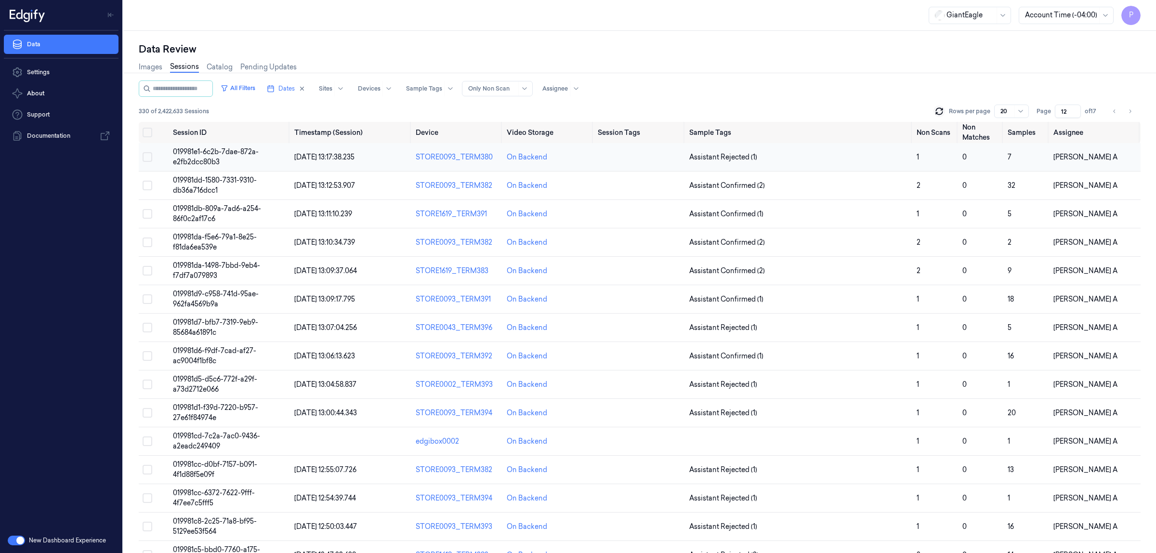
click at [148, 159] on button "Select row" at bounding box center [148, 157] width 10 height 10
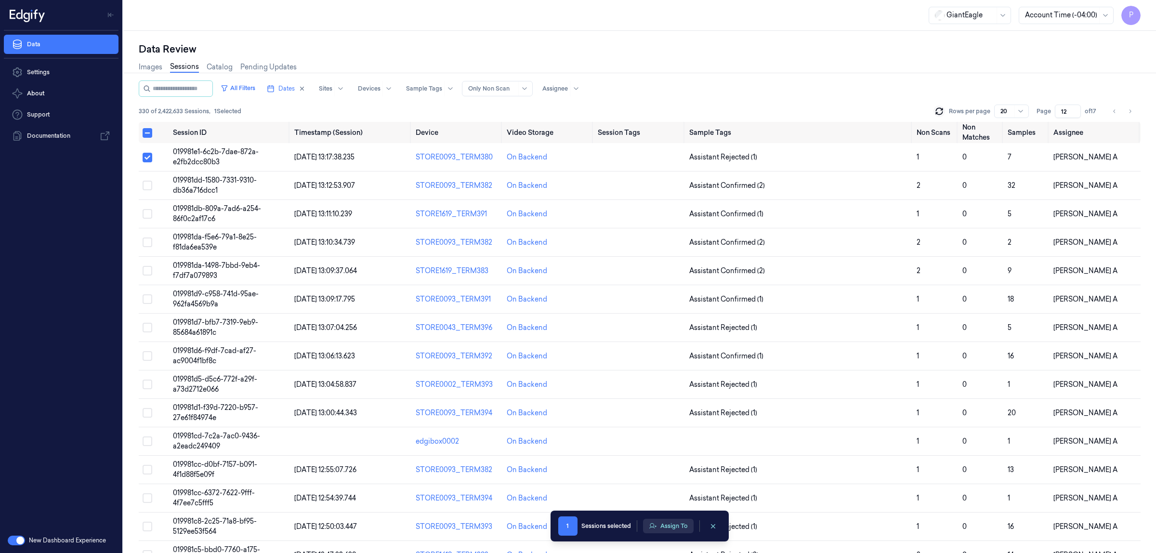
click at [666, 524] on button "Assign To" at bounding box center [668, 526] width 51 height 14
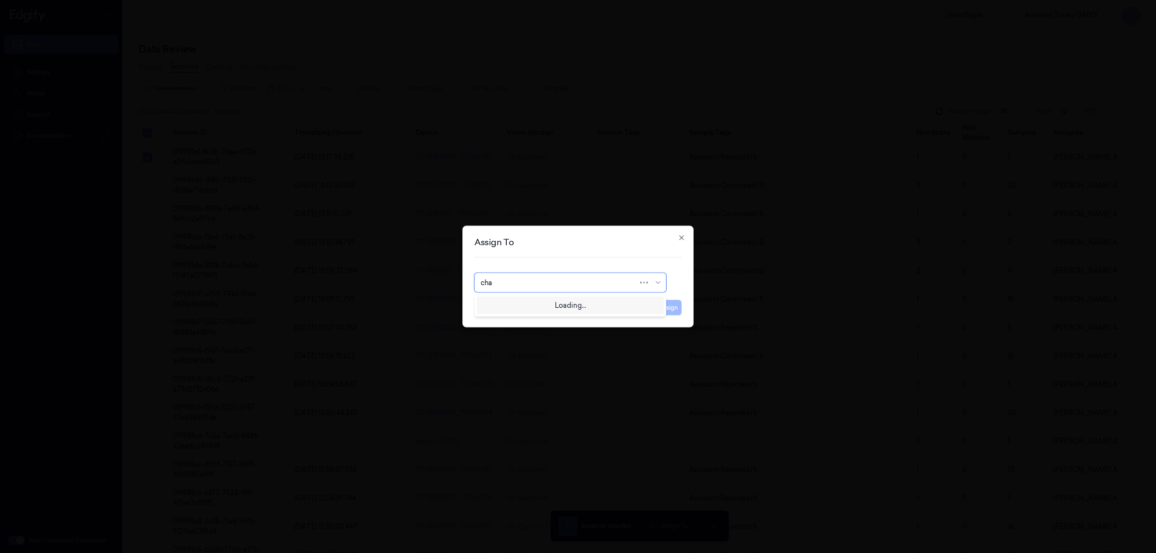
type input "chan"
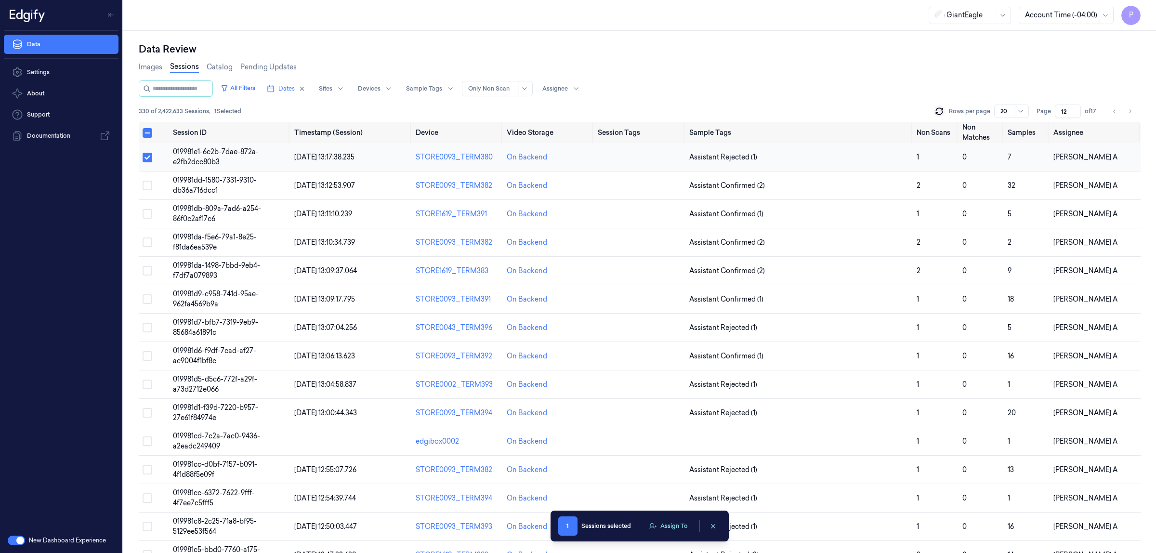
click at [148, 155] on button "Select row" at bounding box center [148, 158] width 10 height 10
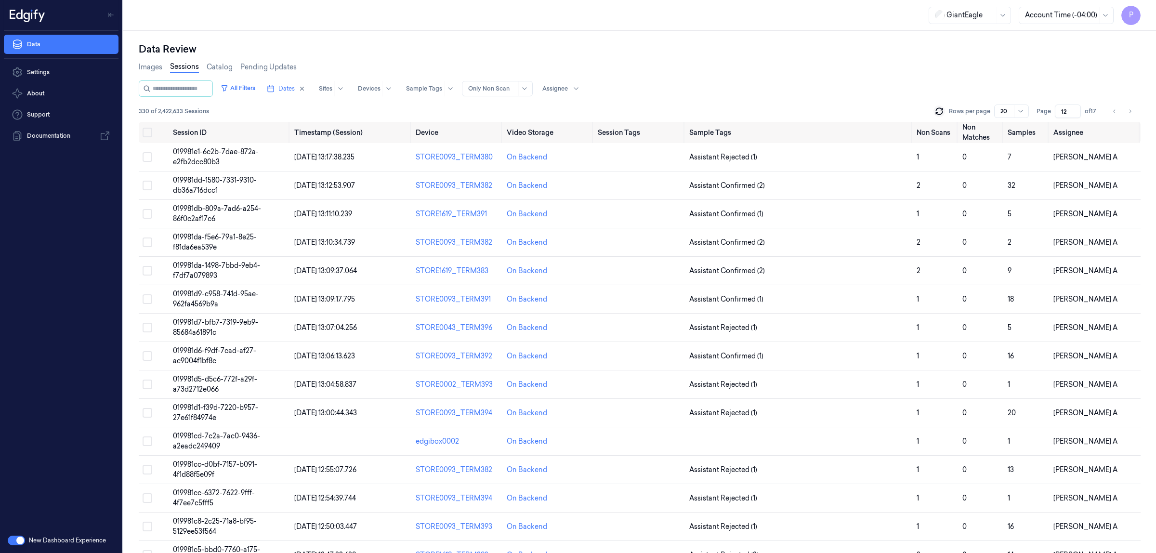
click at [702, 37] on div "Data Review Images Sessions Catalog Pending Updates All Filters Dates Sites Dev…" at bounding box center [639, 292] width 1033 height 522
click at [564, 88] on div at bounding box center [555, 88] width 26 height 9
type input "chan"
click at [672, 73] on div "Images Sessions Catalog Pending Updates" at bounding box center [640, 68] width 1002 height 25
click at [1129, 109] on icon "Go to next page" at bounding box center [1130, 111] width 6 height 8
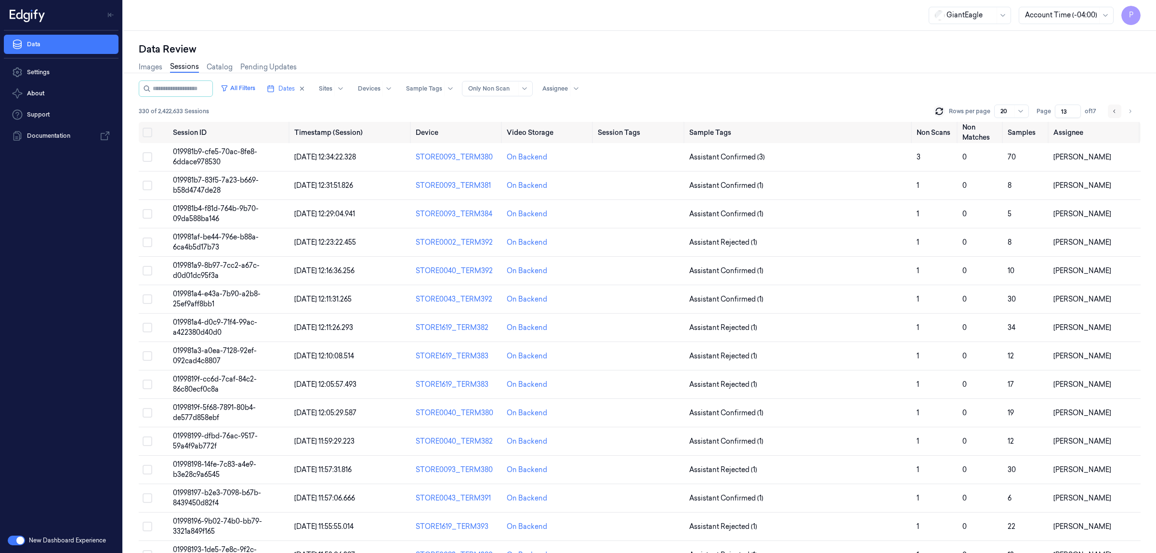
click at [1116, 109] on icon "Go to previous page" at bounding box center [1115, 111] width 6 height 8
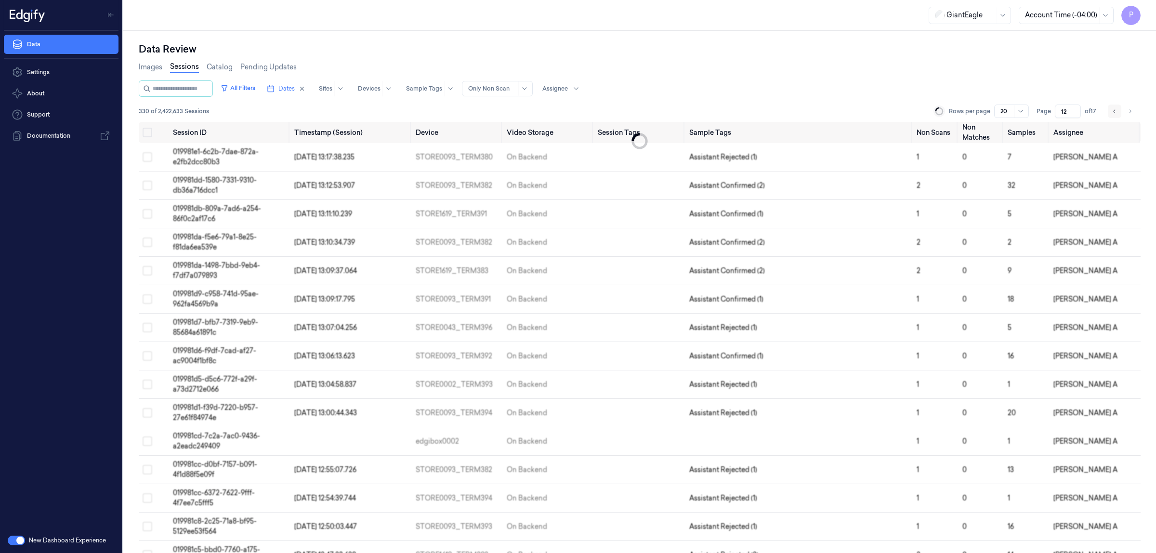
click at [1116, 109] on icon "Go to previous page" at bounding box center [1115, 111] width 6 height 8
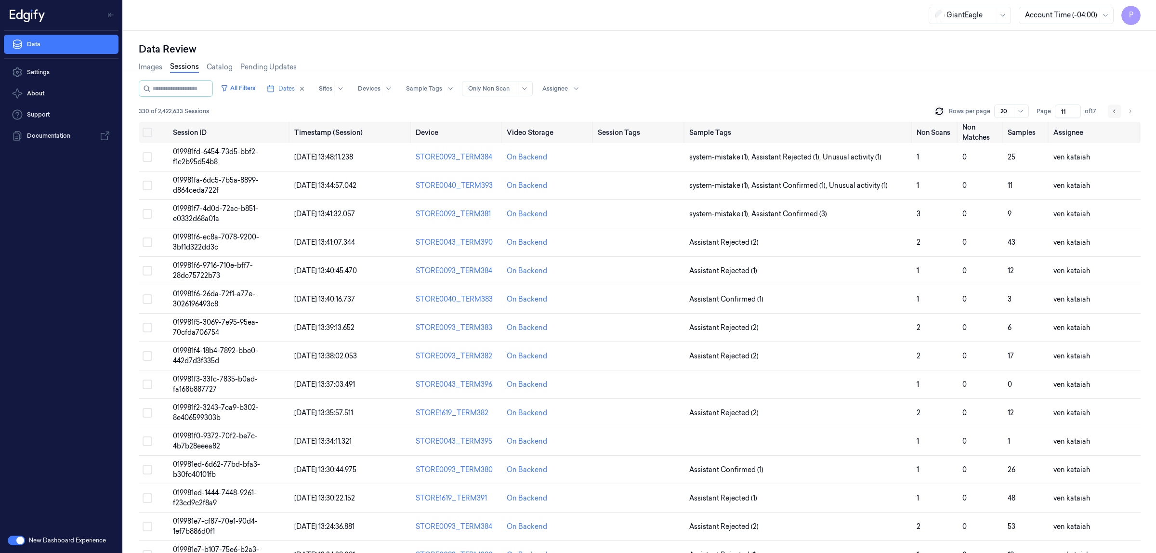
click at [1116, 109] on icon "Go to previous page" at bounding box center [1115, 111] width 6 height 8
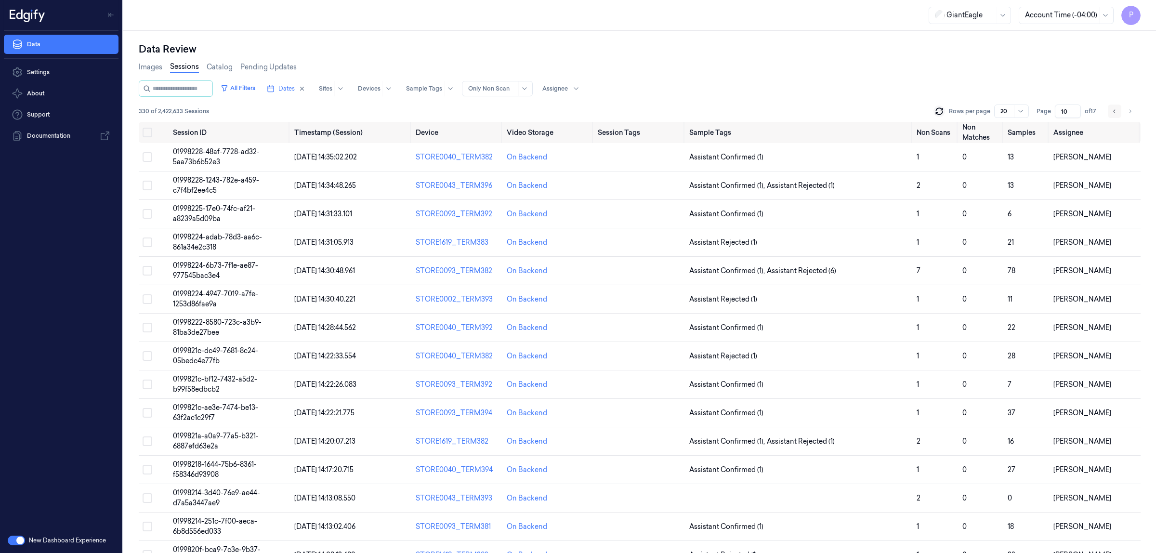
click at [1116, 109] on icon "Go to previous page" at bounding box center [1115, 111] width 6 height 8
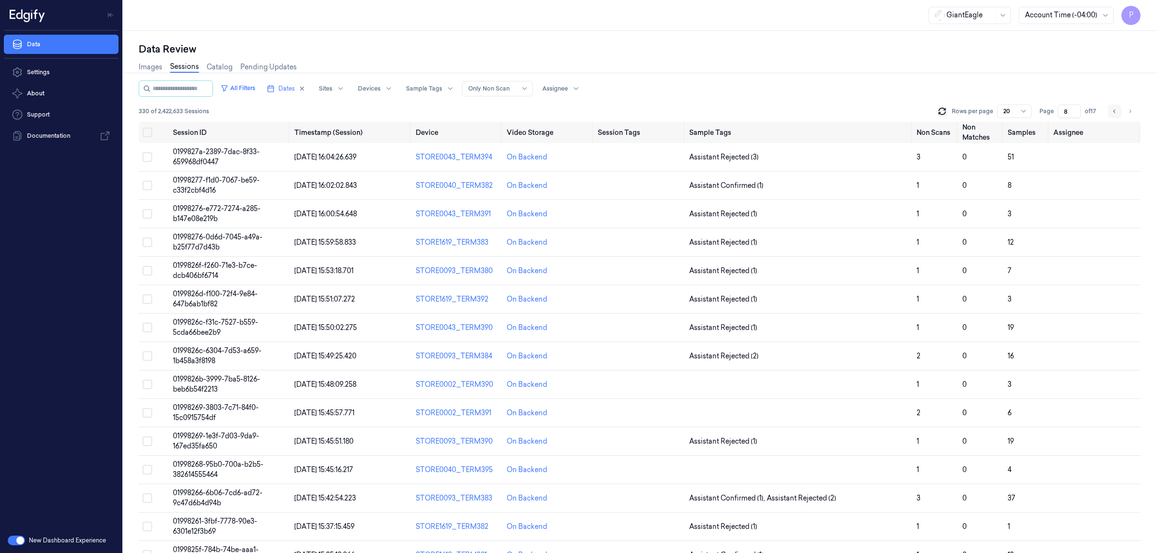
click at [1114, 110] on icon "Go to previous page" at bounding box center [1115, 111] width 6 height 8
click at [1114, 112] on icon "Go to previous page" at bounding box center [1114, 110] width 2 height 3
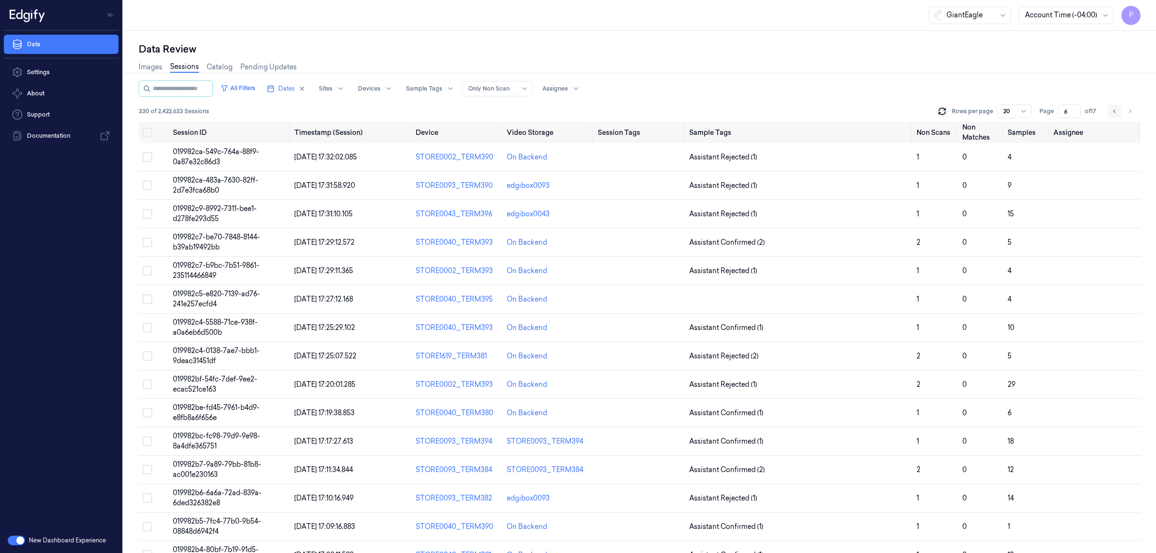
click at [1112, 111] on icon "Go to previous page" at bounding box center [1115, 111] width 6 height 8
click at [1131, 111] on icon "Go to next page" at bounding box center [1131, 110] width 2 height 3
click at [804, 76] on div "Images Sessions Catalog Pending Updates" at bounding box center [640, 68] width 1002 height 25
click at [1128, 111] on icon "Go to next page" at bounding box center [1130, 111] width 6 height 8
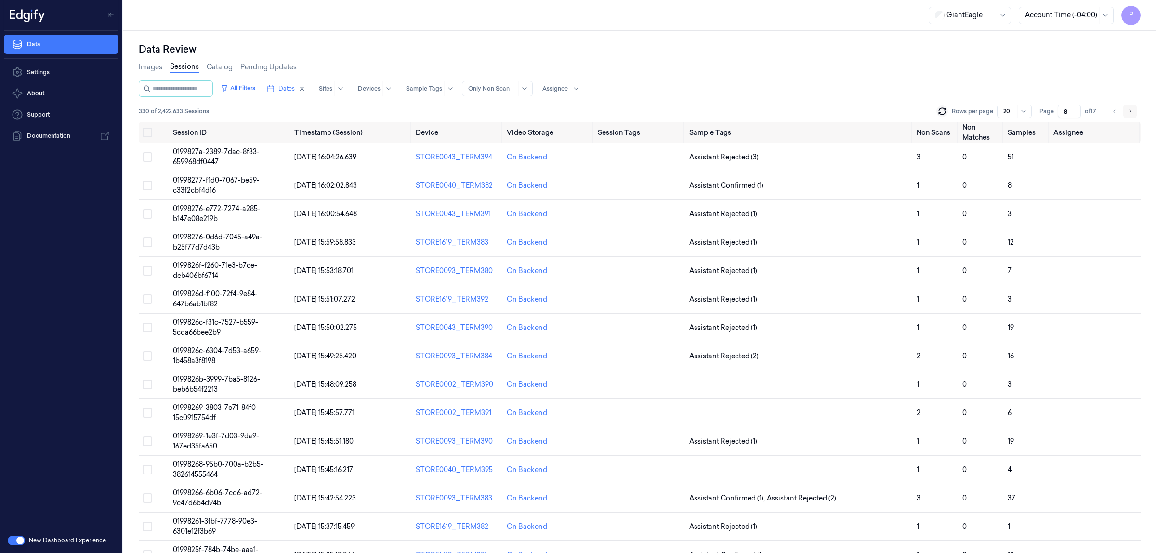
click at [1131, 109] on icon "Go to next page" at bounding box center [1130, 111] width 6 height 8
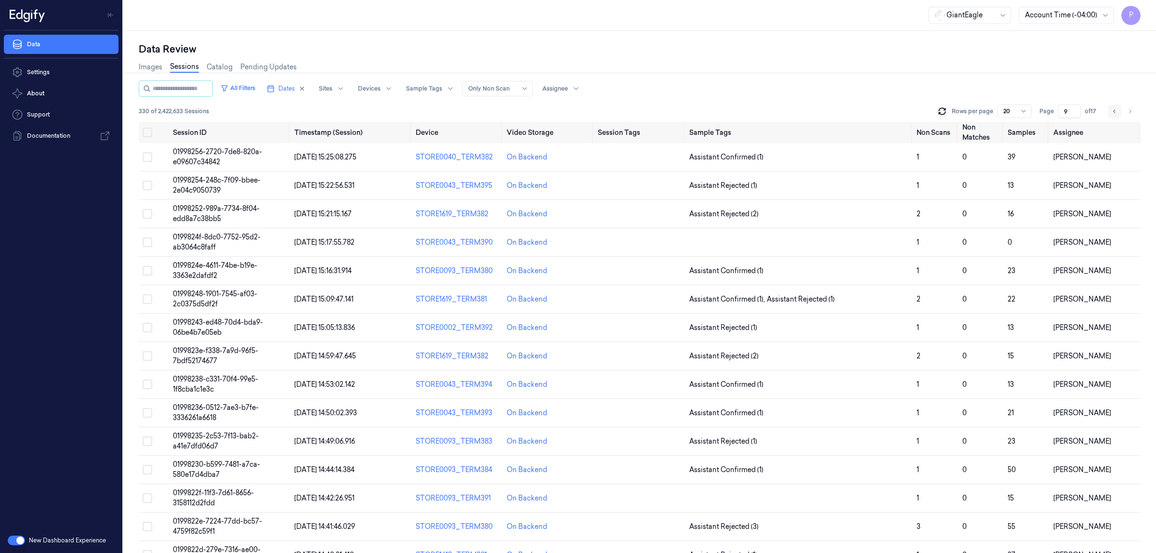
click at [1116, 111] on icon "Go to previous page" at bounding box center [1115, 111] width 6 height 8
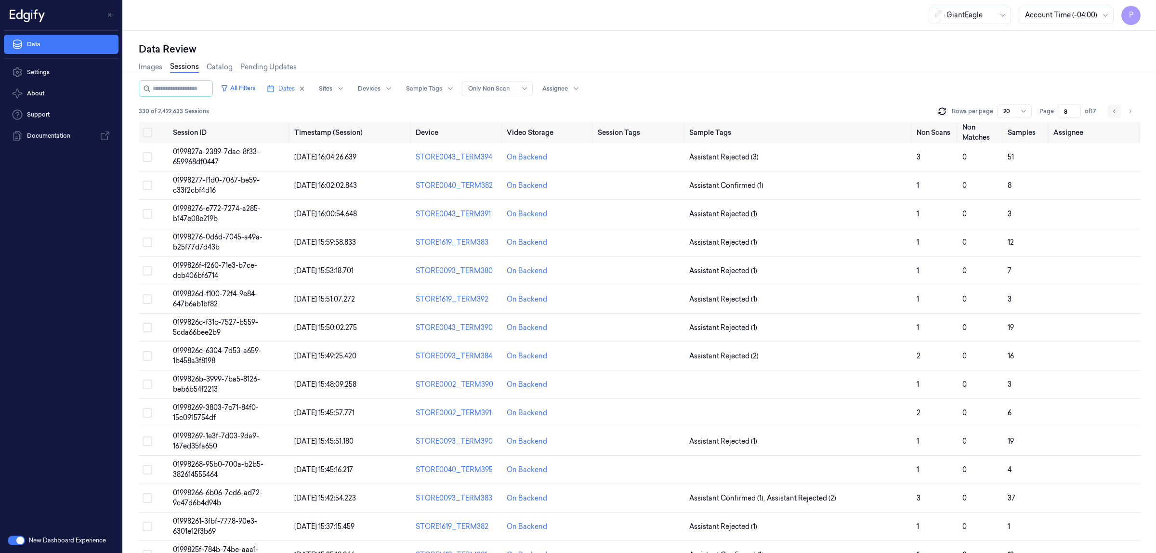
click at [1116, 111] on icon "Go to previous page" at bounding box center [1115, 111] width 6 height 8
click at [1130, 109] on icon "Go to next page" at bounding box center [1130, 111] width 6 height 8
click at [1130, 110] on icon "Go to next page" at bounding box center [1130, 111] width 6 height 8
click at [1128, 111] on icon "Go to next page" at bounding box center [1130, 111] width 6 height 8
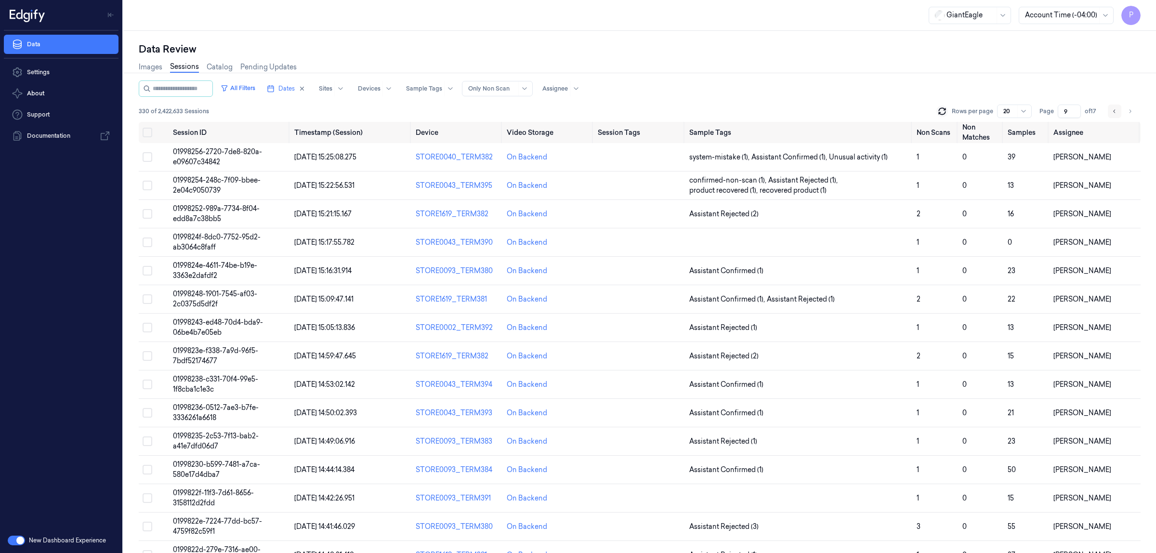
click at [1114, 111] on icon "Go to previous page" at bounding box center [1114, 110] width 2 height 3
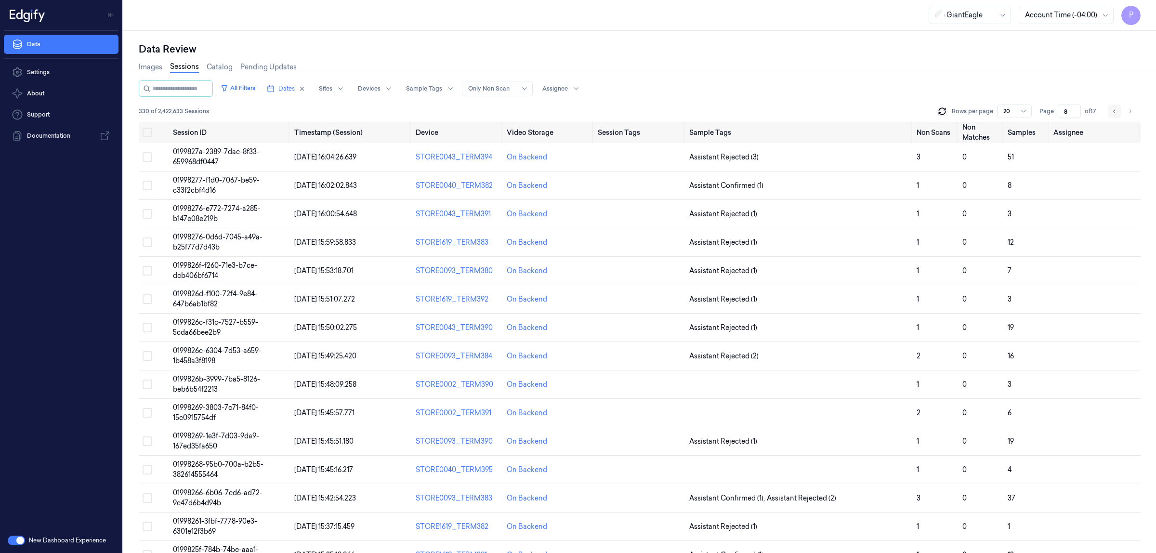
click at [1114, 111] on icon "Go to previous page" at bounding box center [1114, 110] width 2 height 3
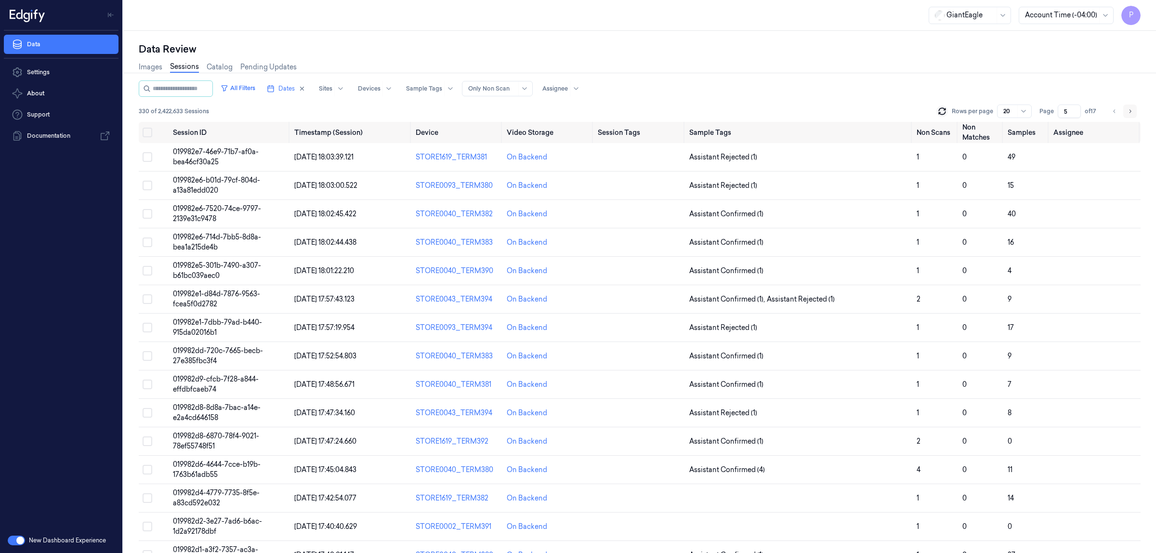
click at [1132, 111] on icon "Go to next page" at bounding box center [1130, 111] width 6 height 8
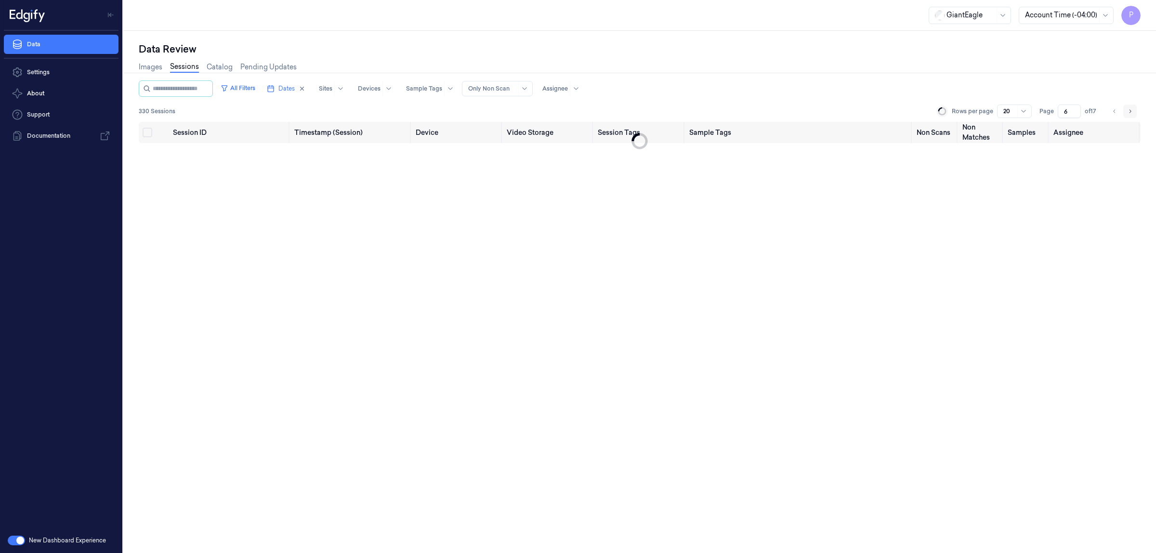
click at [1132, 111] on icon "Go to next page" at bounding box center [1130, 111] width 6 height 8
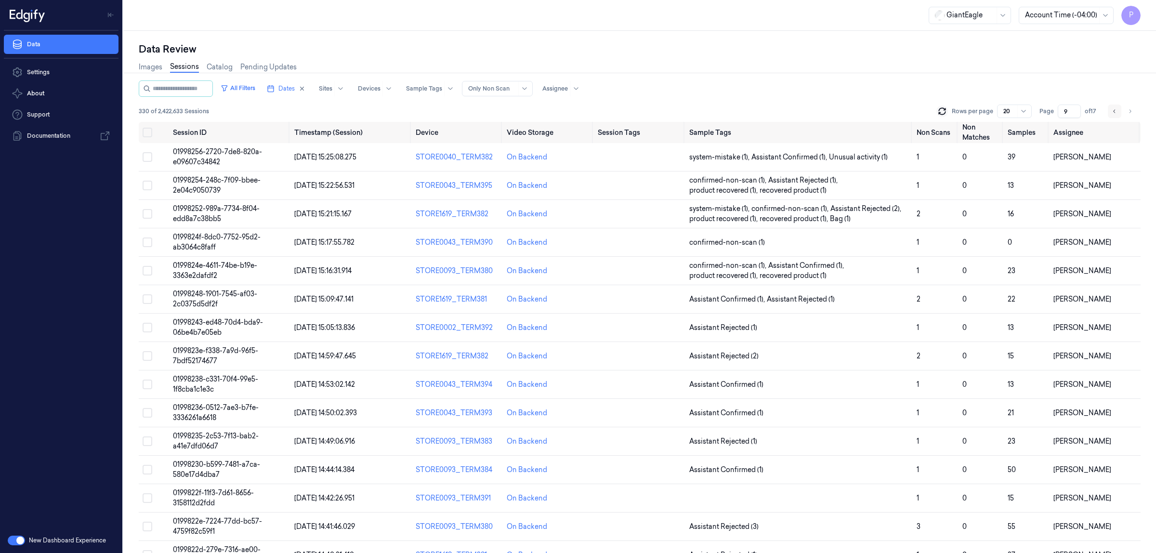
click at [1118, 109] on icon "Go to previous page" at bounding box center [1115, 111] width 6 height 8
type input "8"
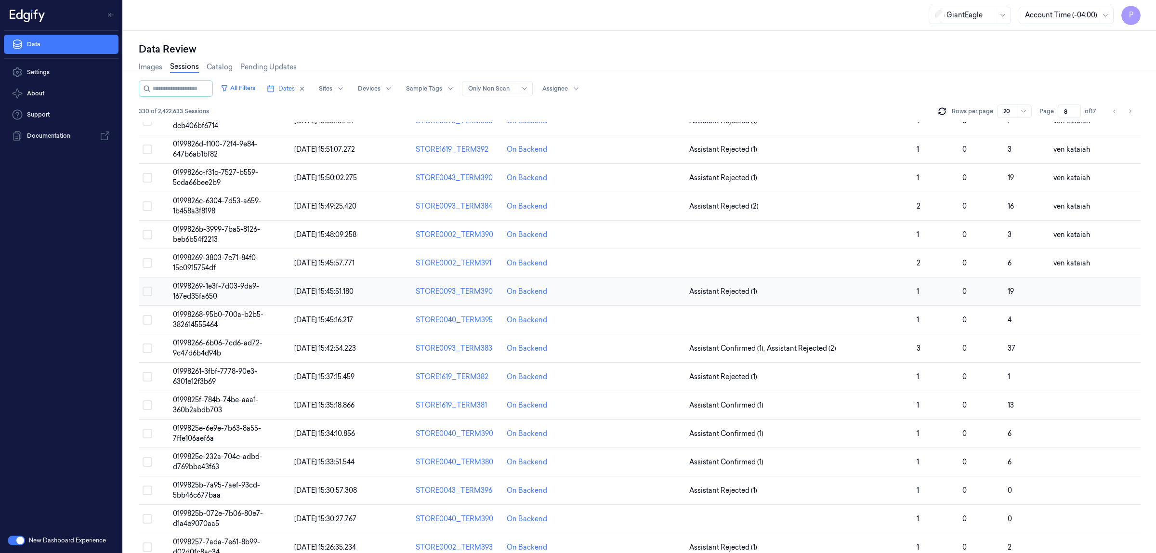
scroll to position [167, 0]
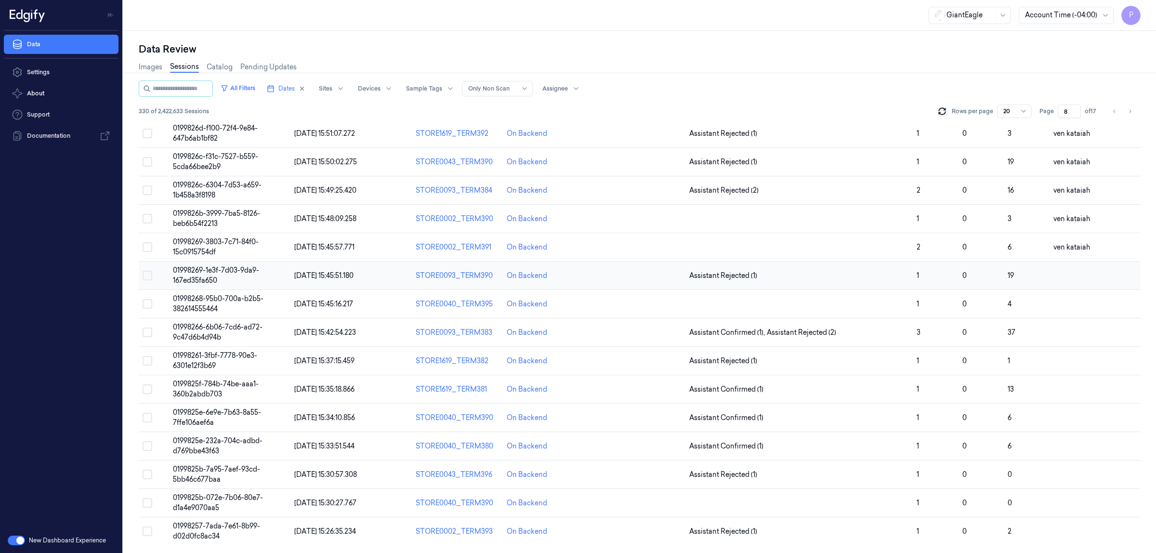
click at [147, 273] on button "Select row" at bounding box center [148, 276] width 10 height 10
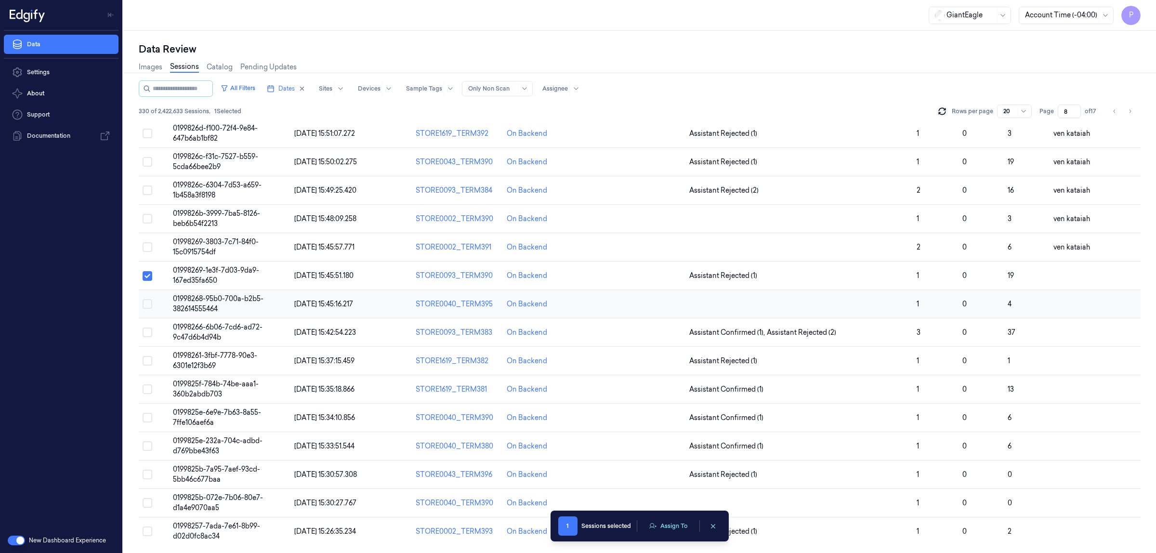
click at [147, 306] on button "Select row" at bounding box center [148, 304] width 10 height 10
click at [146, 334] on button "Select row" at bounding box center [148, 333] width 10 height 10
drag, startPoint x: 147, startPoint y: 362, endPoint x: 146, endPoint y: 381, distance: 18.8
click at [147, 362] on button "Select row" at bounding box center [148, 361] width 10 height 10
click at [146, 391] on button "Select row" at bounding box center [148, 389] width 10 height 10
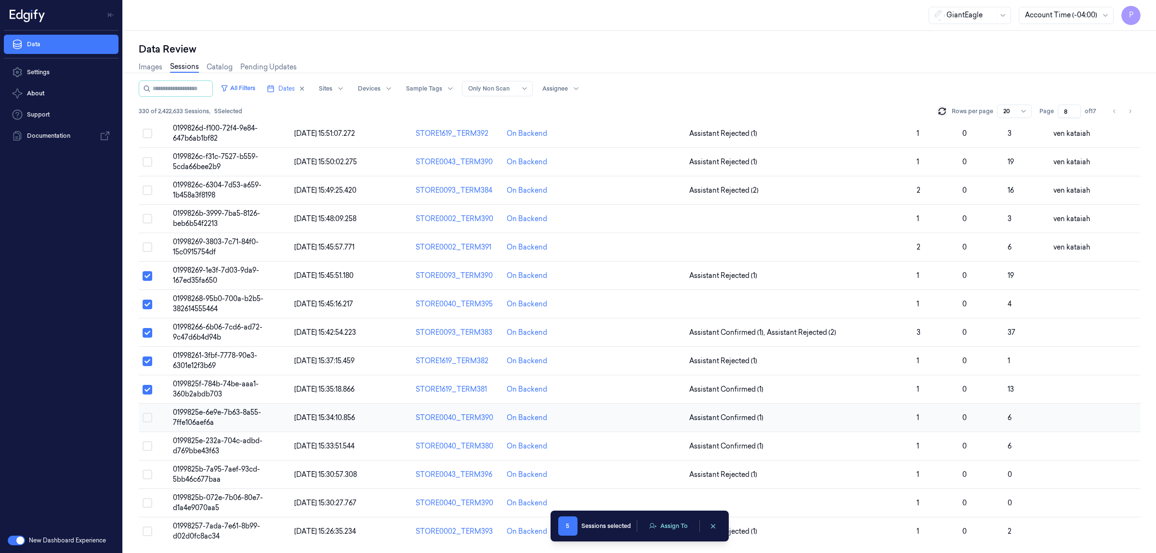
click at [146, 418] on button "Select row" at bounding box center [148, 418] width 10 height 10
click at [146, 448] on button "Select row" at bounding box center [148, 446] width 10 height 10
click at [149, 475] on button "Select row" at bounding box center [148, 475] width 10 height 10
click at [149, 504] on button "Select row" at bounding box center [148, 503] width 10 height 10
click at [145, 535] on button "Select row" at bounding box center [148, 531] width 10 height 10
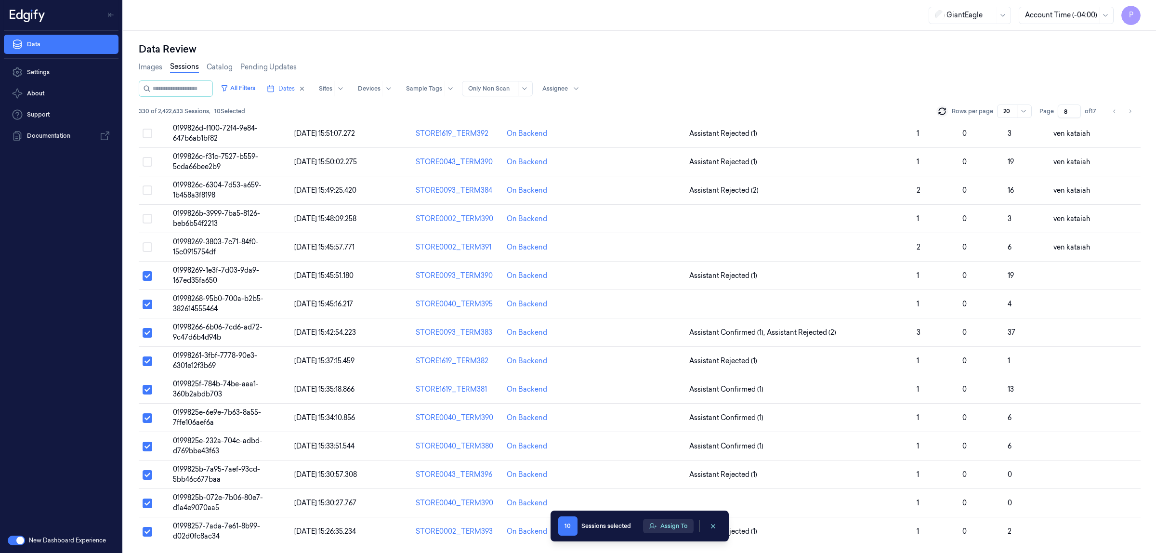
click at [681, 526] on button "Assign To" at bounding box center [668, 526] width 51 height 14
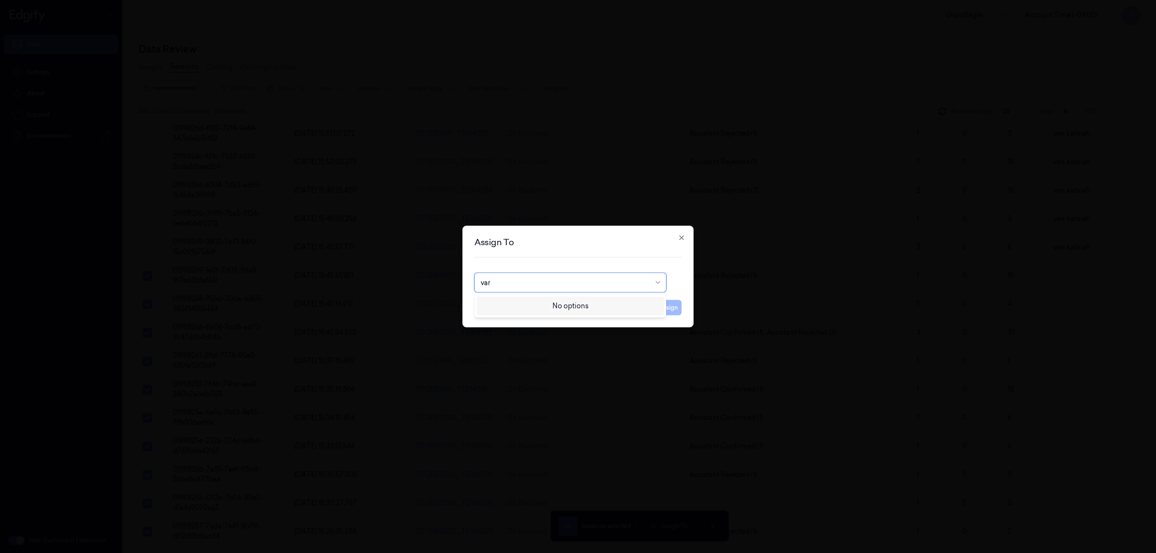
type input "vars"
click at [535, 304] on div "Varsha Poojary" at bounding box center [570, 305] width 179 height 10
click at [672, 309] on button "Assign" at bounding box center [668, 307] width 26 height 15
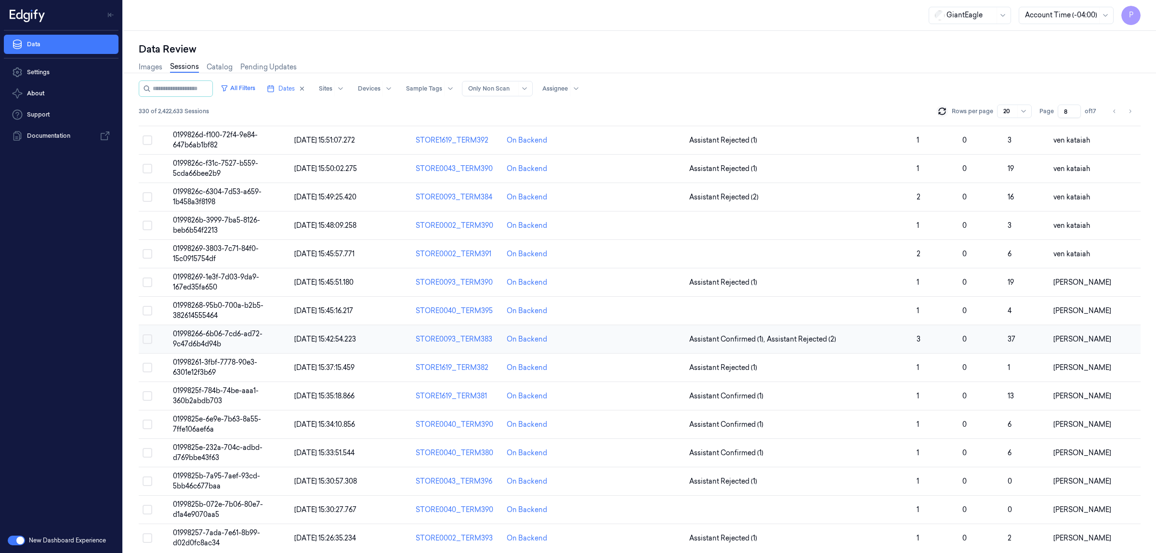
scroll to position [177, 0]
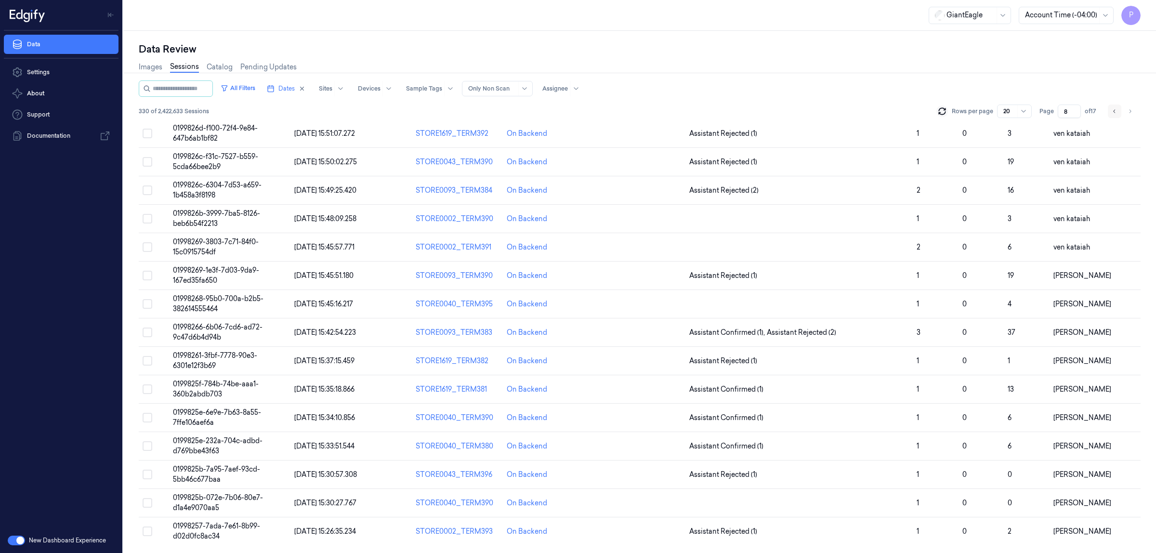
click at [1113, 114] on icon "Go to previous page" at bounding box center [1115, 111] width 6 height 8
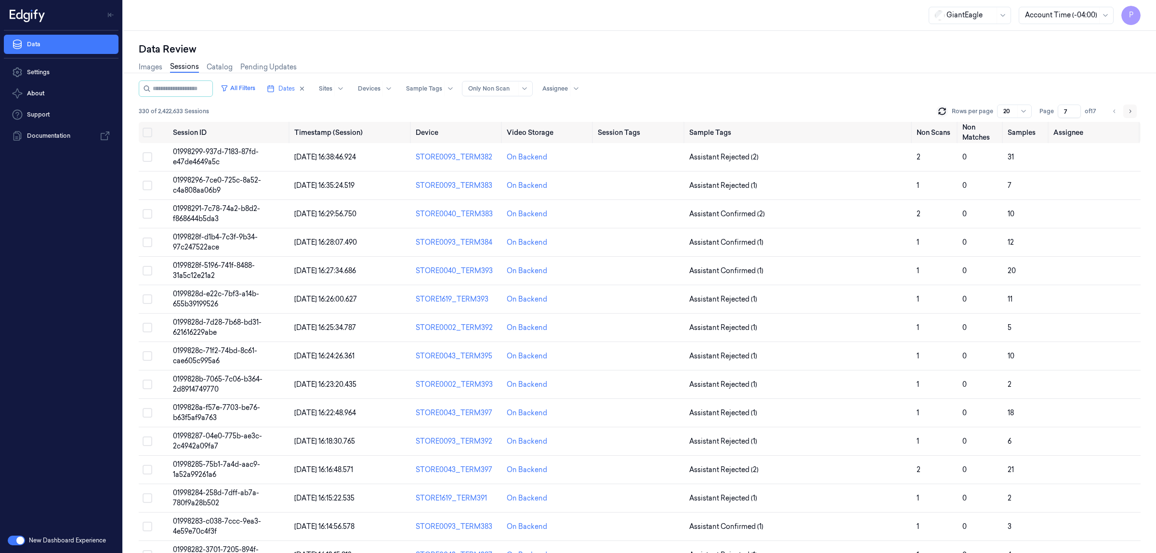
click at [1126, 111] on button "Go to next page" at bounding box center [1129, 111] width 13 height 13
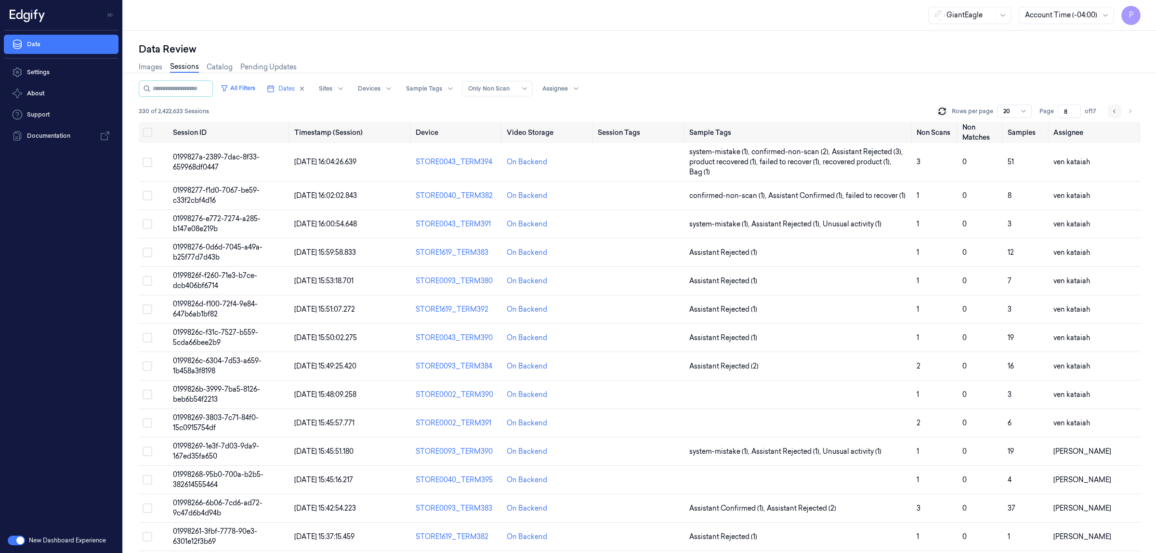
click at [1116, 111] on icon "Go to previous page" at bounding box center [1115, 111] width 6 height 8
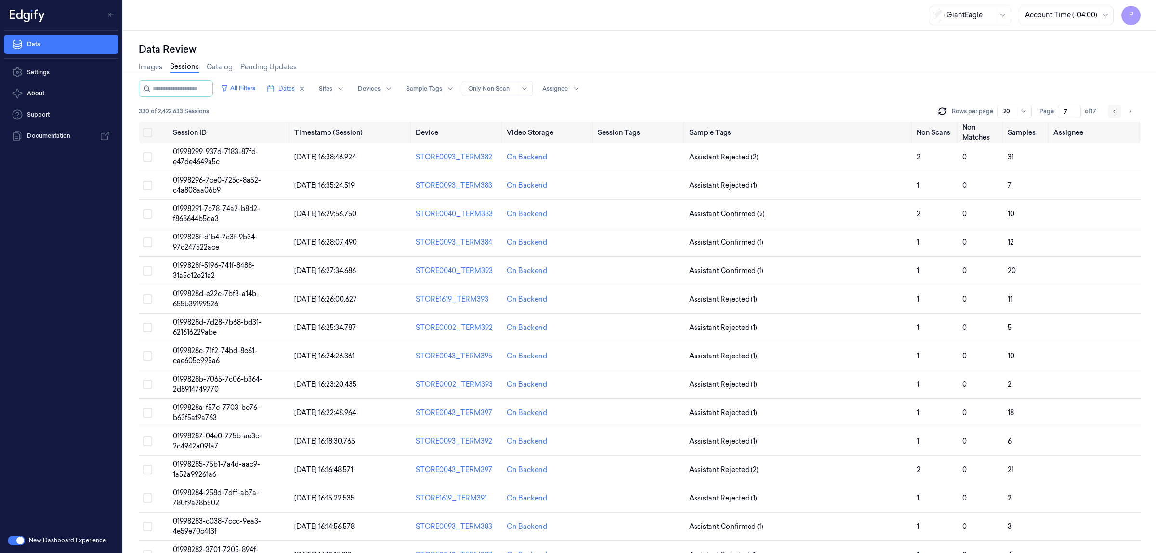
click at [1113, 112] on icon "Go to previous page" at bounding box center [1115, 111] width 6 height 8
click at [1128, 111] on icon "Go to next page" at bounding box center [1130, 111] width 6 height 8
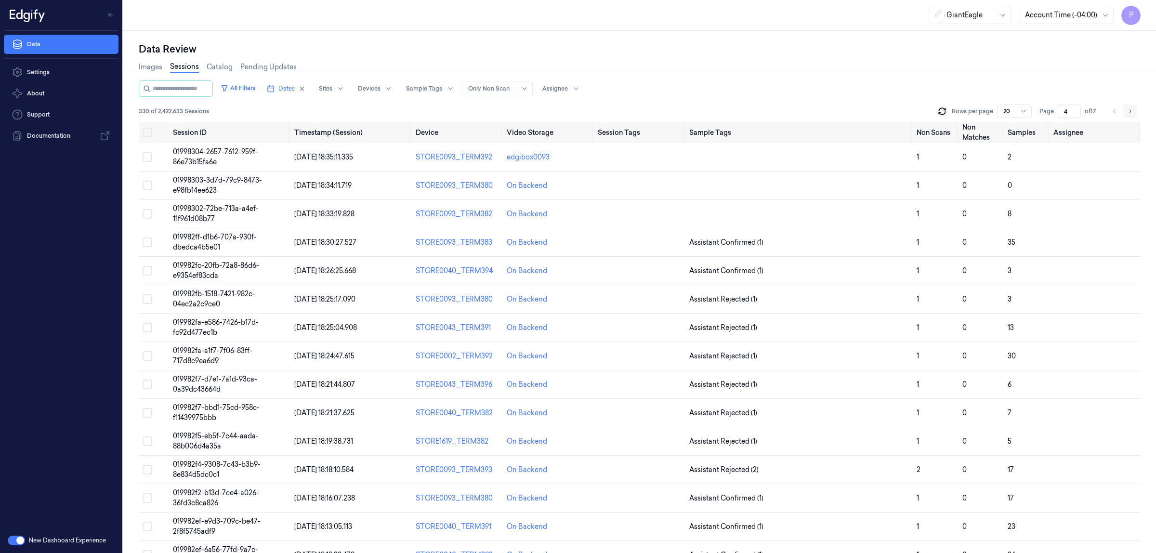
click at [1128, 111] on icon "Go to next page" at bounding box center [1130, 111] width 6 height 8
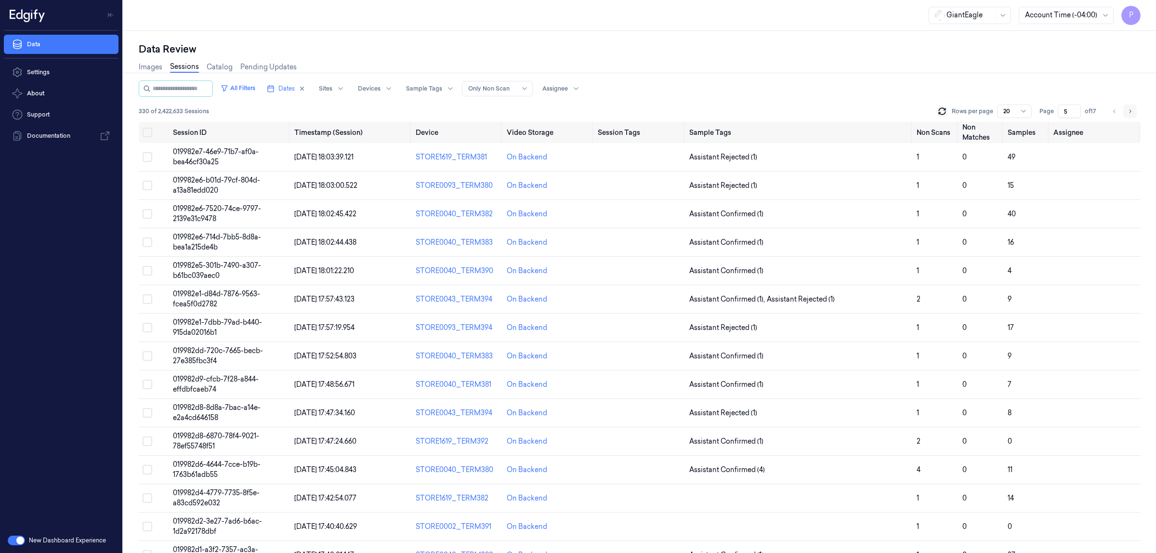
click at [1128, 111] on icon "Go to next page" at bounding box center [1130, 111] width 6 height 8
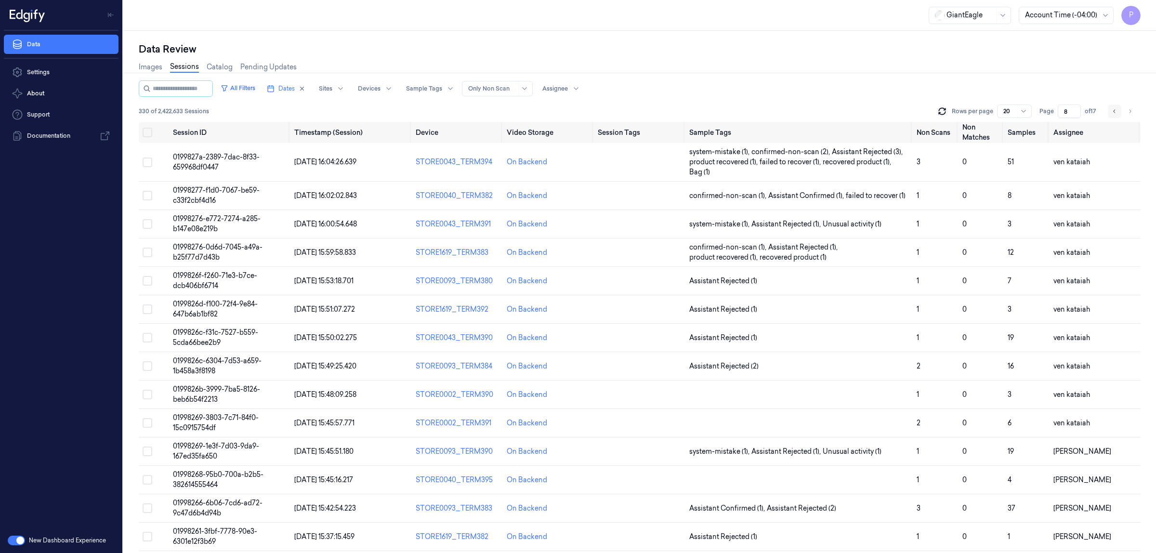
click at [1113, 110] on icon "Go to previous page" at bounding box center [1115, 111] width 6 height 8
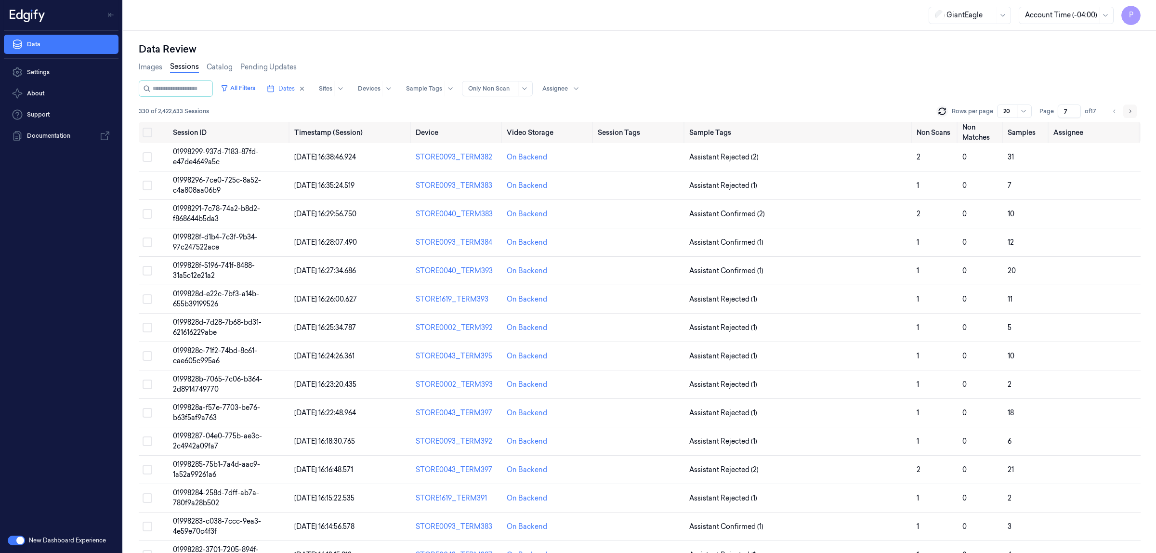
click at [1128, 111] on icon "Go to next page" at bounding box center [1130, 111] width 6 height 8
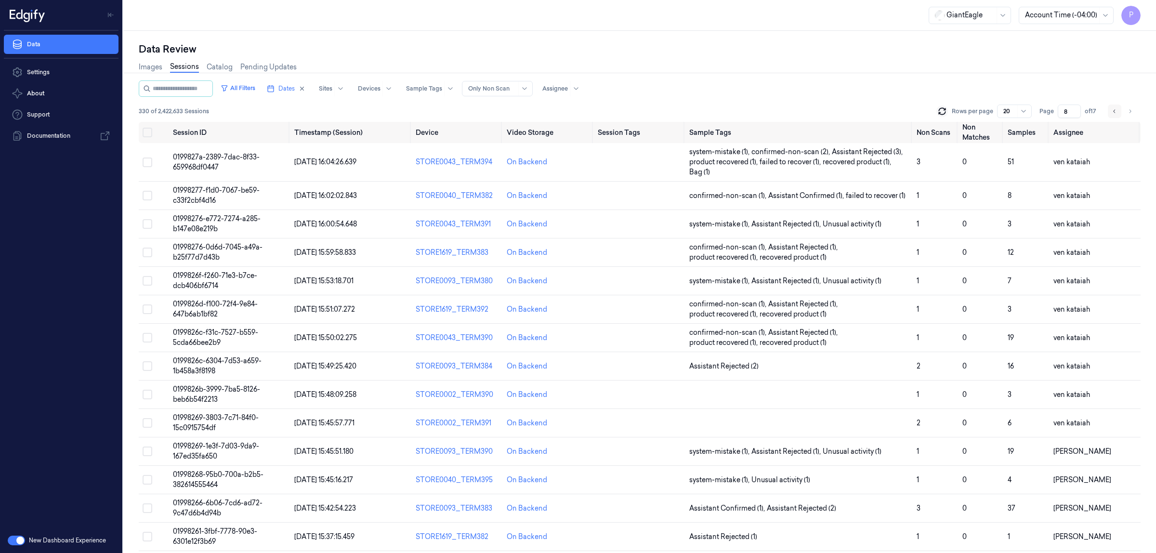
click at [1113, 109] on icon "Go to previous page" at bounding box center [1115, 111] width 6 height 8
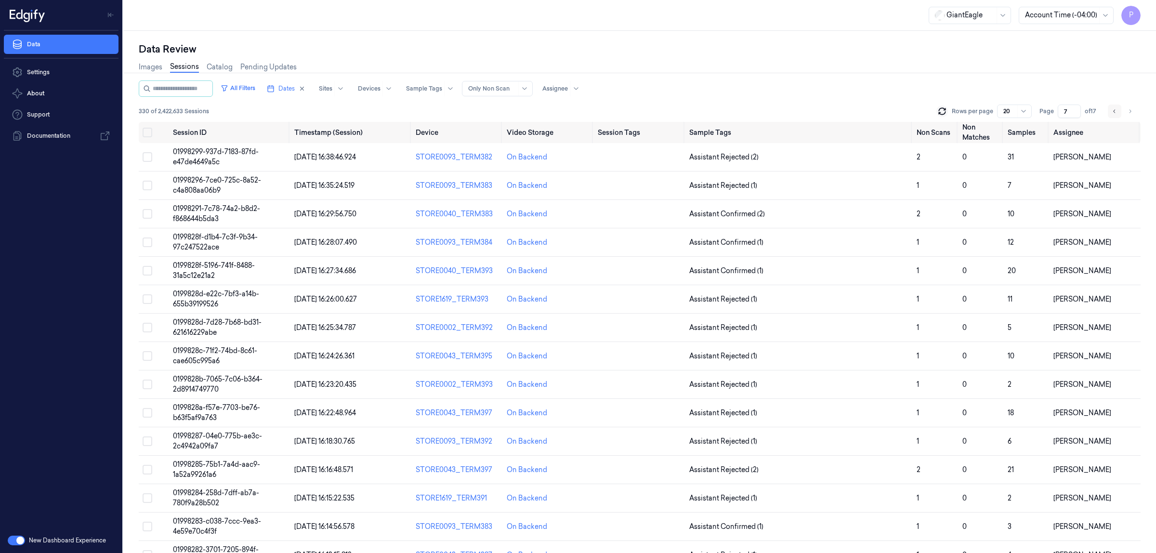
click at [1114, 108] on icon "Go to previous page" at bounding box center [1115, 111] width 6 height 8
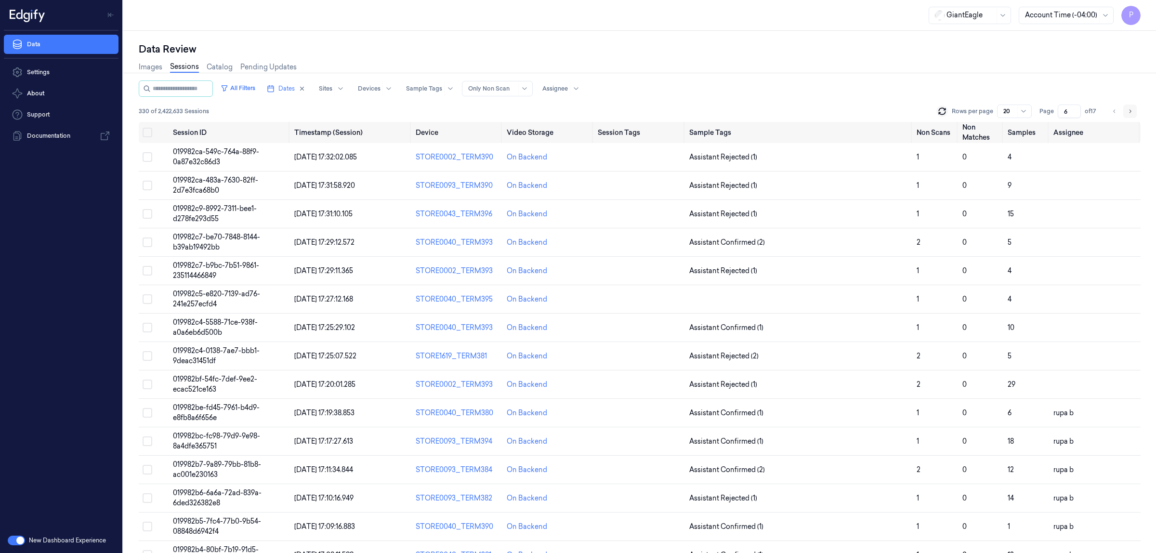
click at [1129, 111] on icon "Go to next page" at bounding box center [1130, 111] width 6 height 8
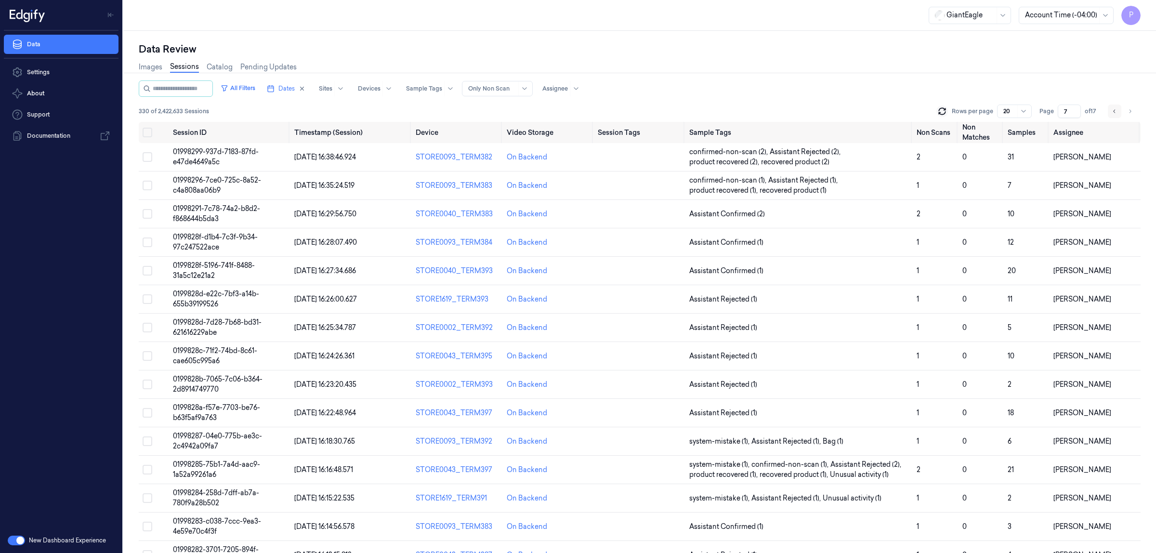
click at [1113, 111] on icon "Go to previous page" at bounding box center [1115, 111] width 6 height 8
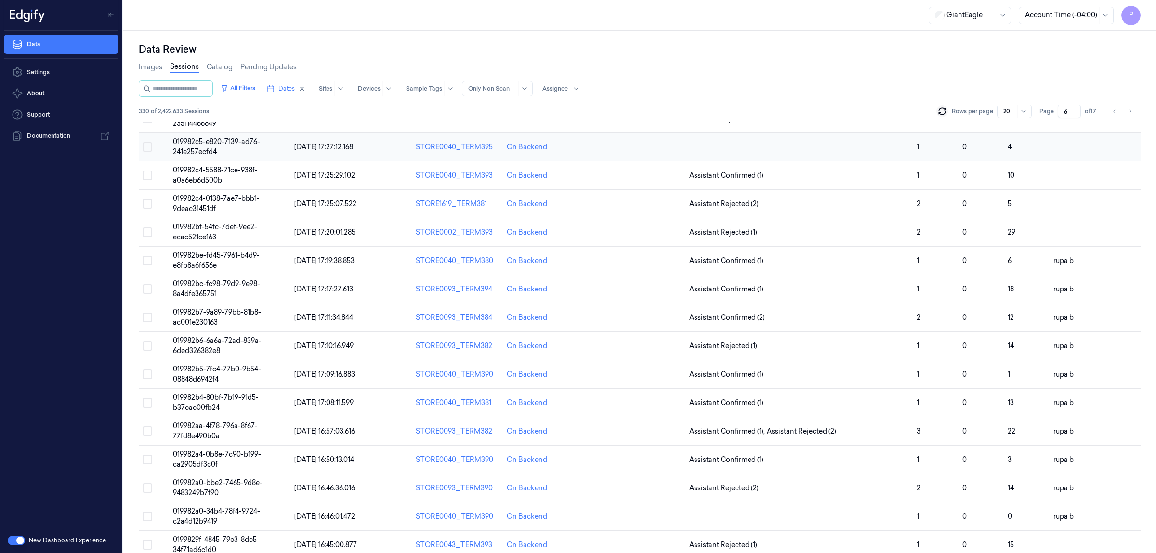
scroll to position [167, 0]
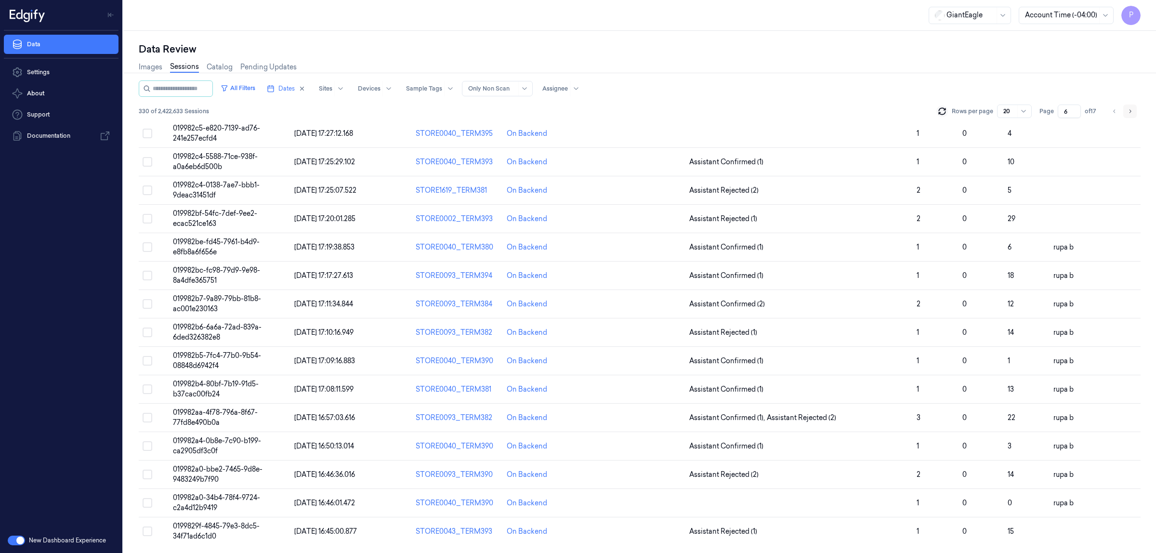
click at [1128, 106] on button "Go to next page" at bounding box center [1129, 111] width 13 height 13
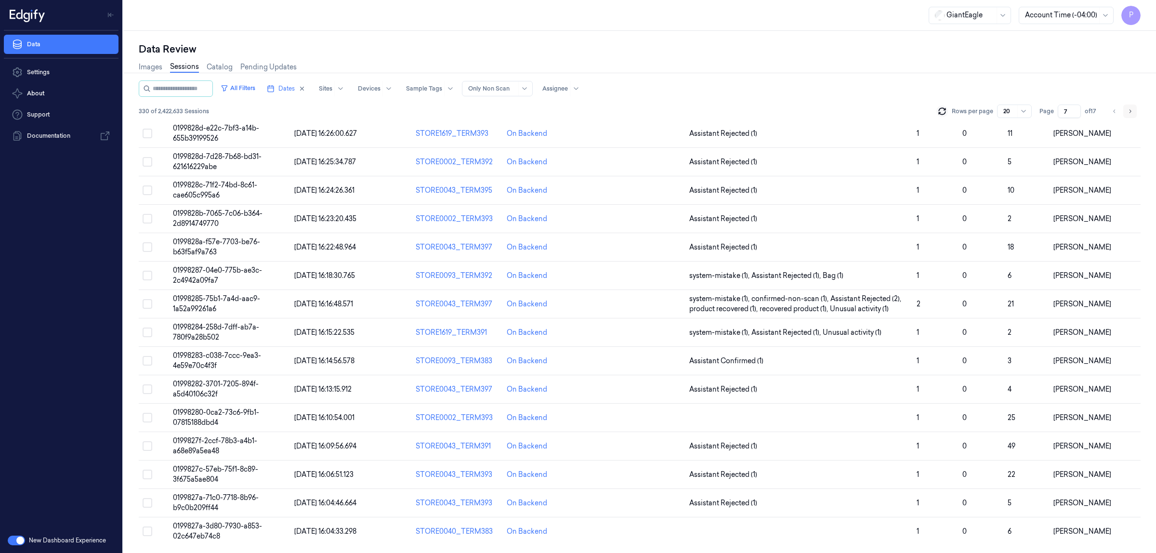
click at [1128, 106] on button "Go to next page" at bounding box center [1129, 111] width 13 height 13
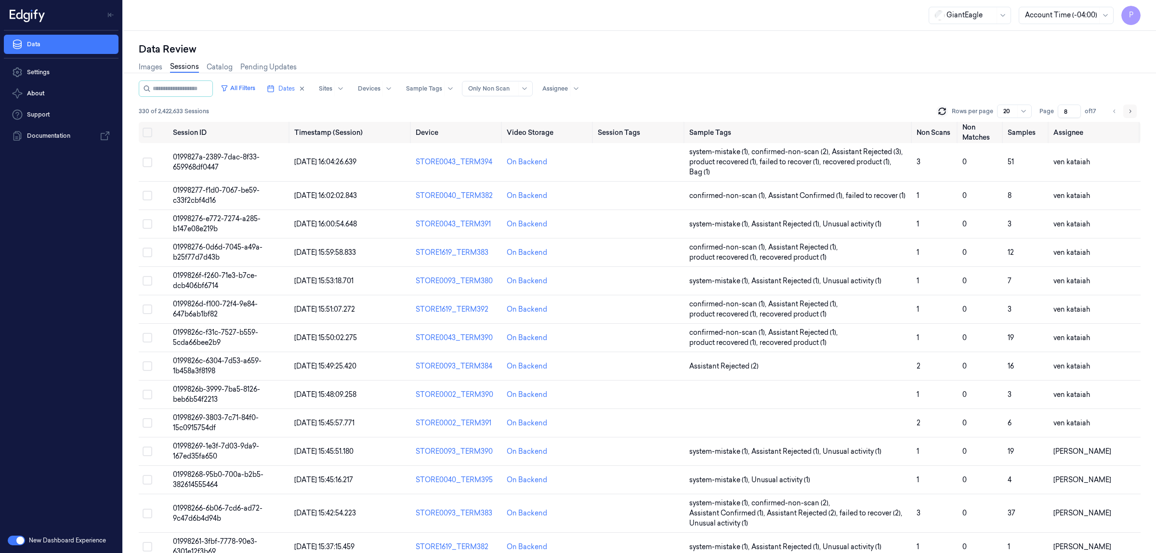
click at [1128, 106] on button "Go to next page" at bounding box center [1129, 111] width 13 height 13
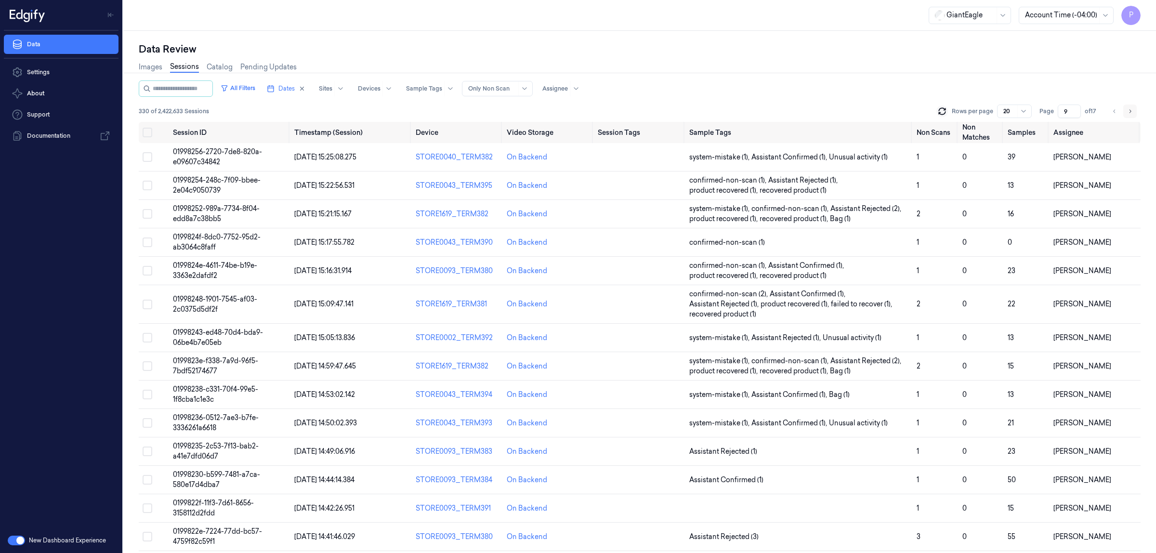
click at [1128, 106] on button "Go to next page" at bounding box center [1129, 111] width 13 height 13
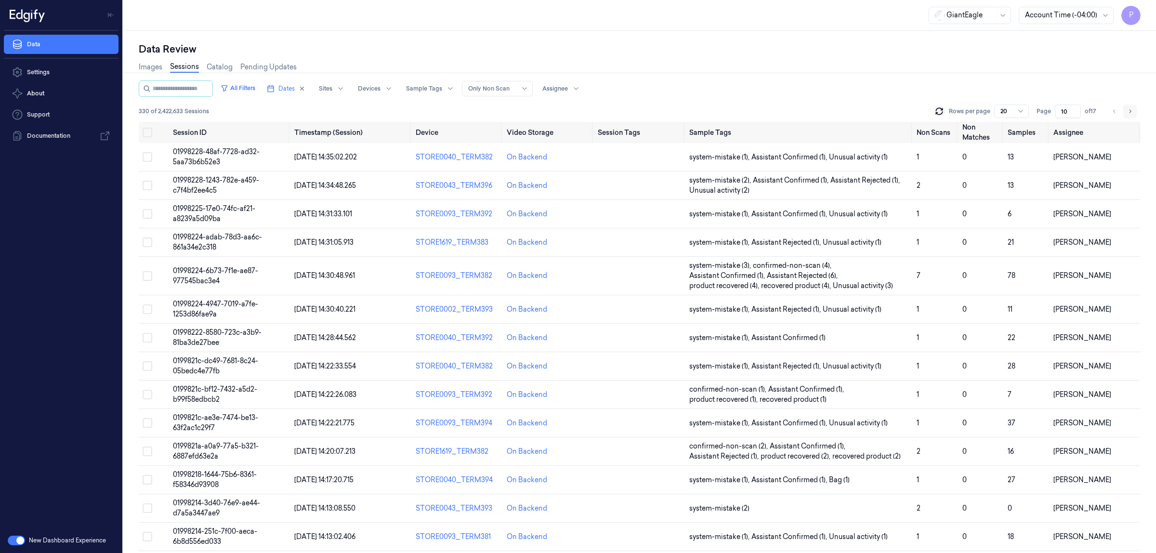
click at [1128, 106] on button "Go to next page" at bounding box center [1129, 111] width 13 height 13
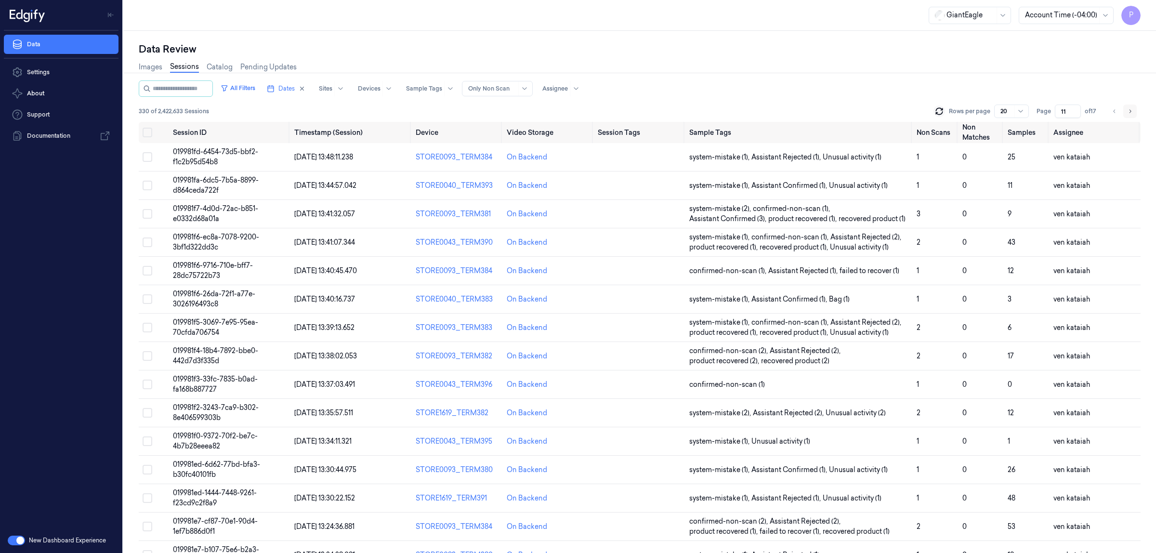
click at [1128, 106] on button "Go to next page" at bounding box center [1129, 111] width 13 height 13
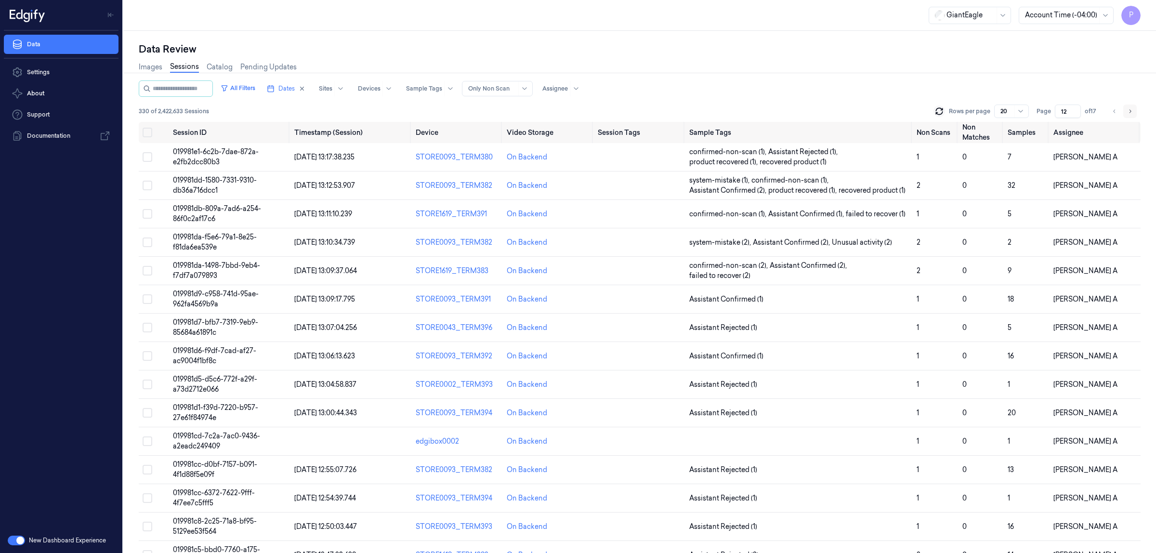
click at [1128, 106] on button "Go to next page" at bounding box center [1129, 111] width 13 height 13
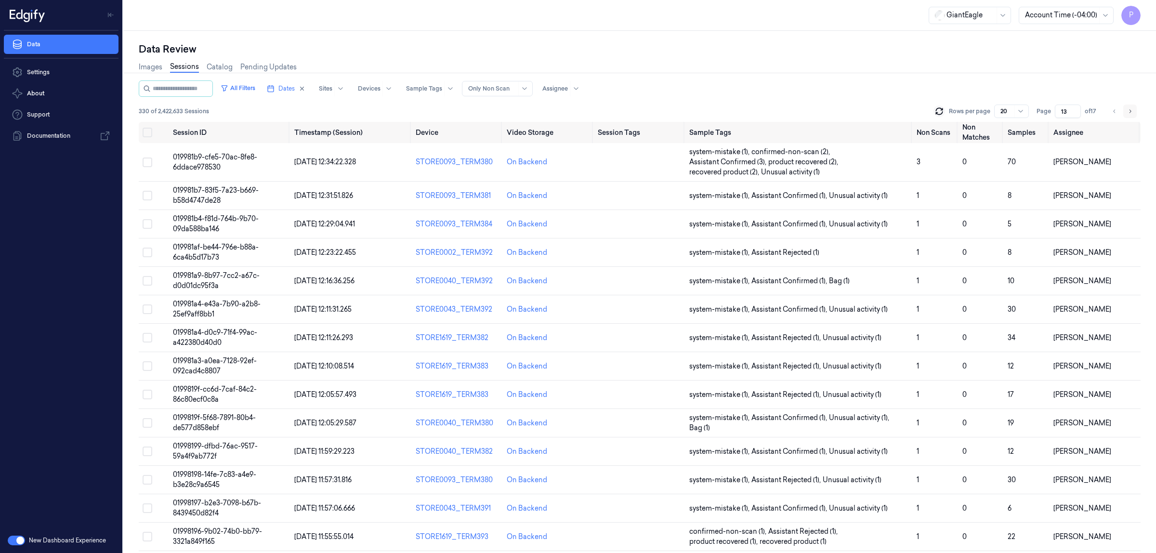
click at [1128, 106] on button "Go to next page" at bounding box center [1129, 111] width 13 height 13
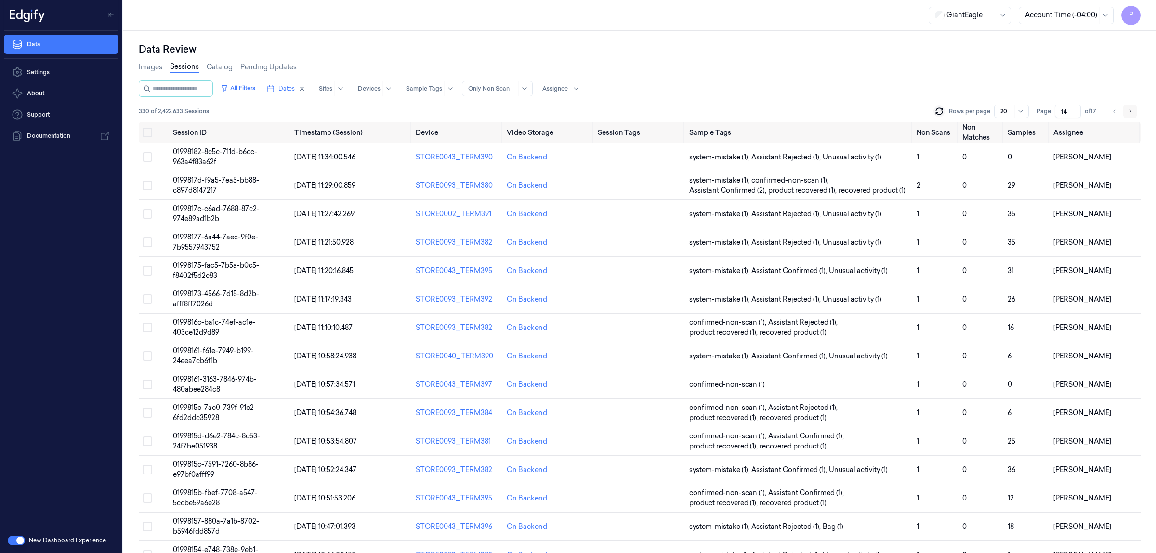
click at [1128, 106] on button "Go to next page" at bounding box center [1129, 111] width 13 height 13
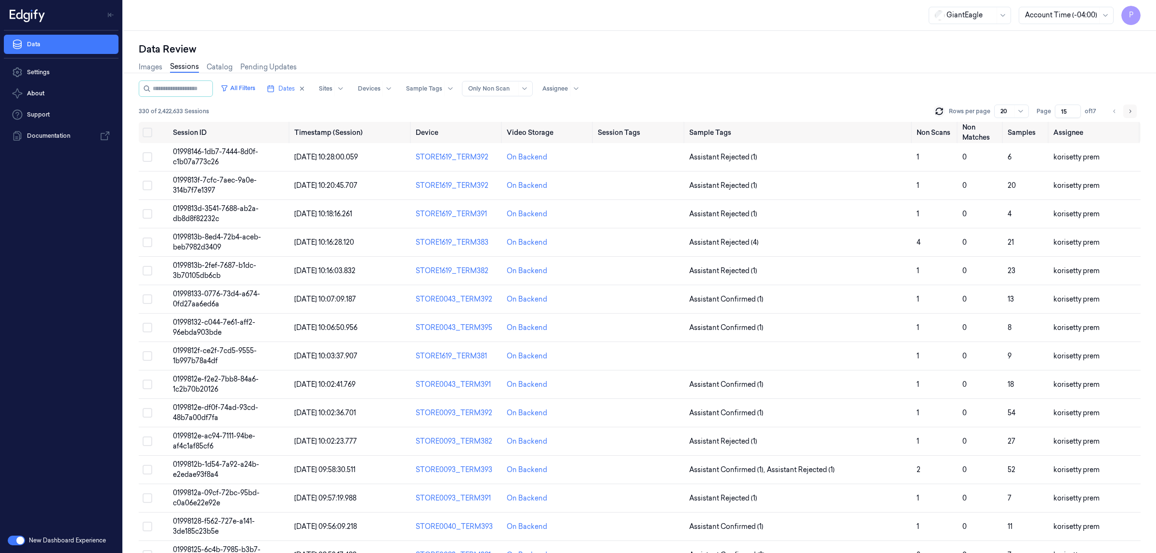
click at [1128, 106] on button "Go to next page" at bounding box center [1129, 111] width 13 height 13
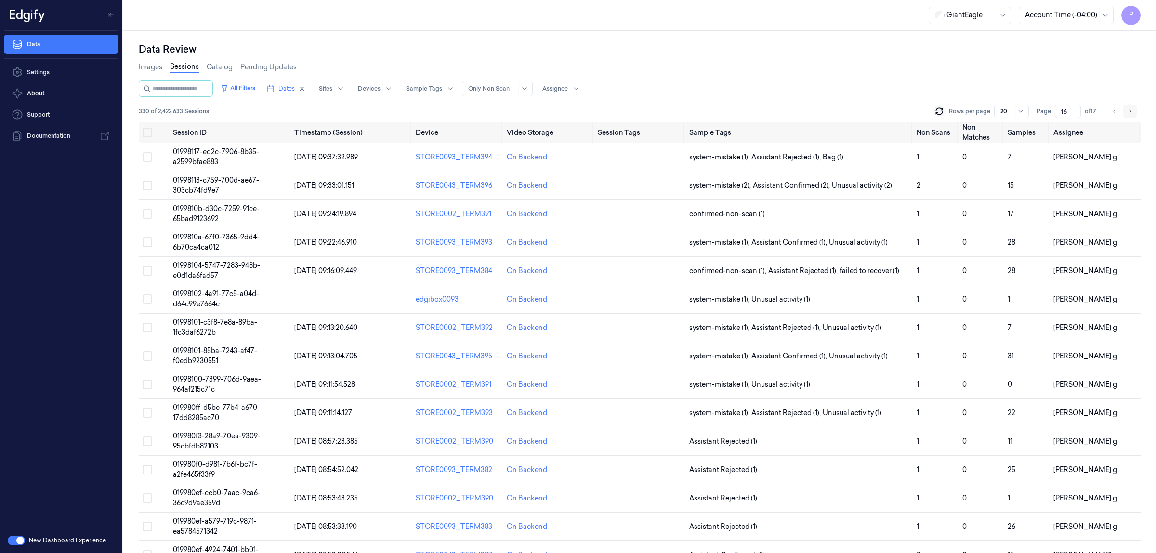
click at [1128, 106] on button "Go to next page" at bounding box center [1129, 111] width 13 height 13
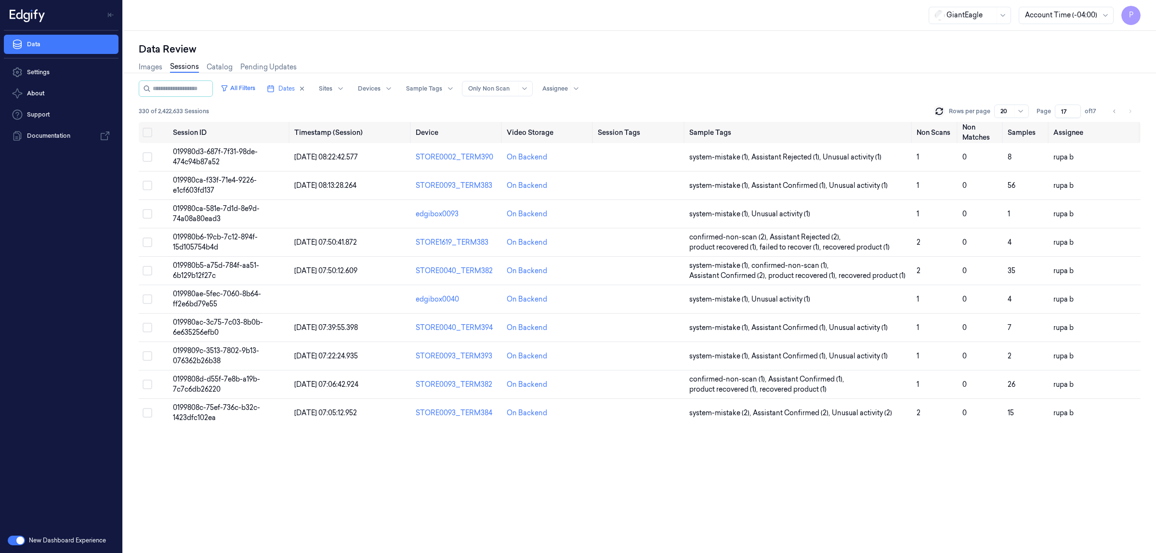
drag, startPoint x: 1067, startPoint y: 109, endPoint x: 1060, endPoint y: 109, distance: 7.2
click at [1060, 109] on input "17" at bounding box center [1068, 111] width 26 height 13
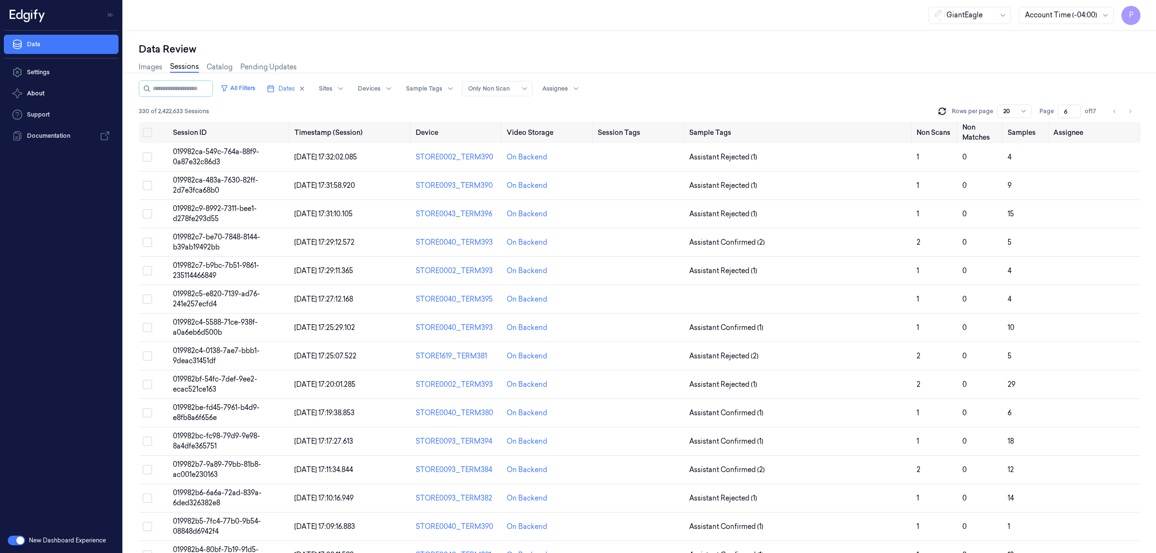
click at [898, 78] on div "Images Sessions Catalog Pending Updates" at bounding box center [640, 68] width 1002 height 25
click at [1131, 108] on icon "Go to next page" at bounding box center [1130, 111] width 6 height 8
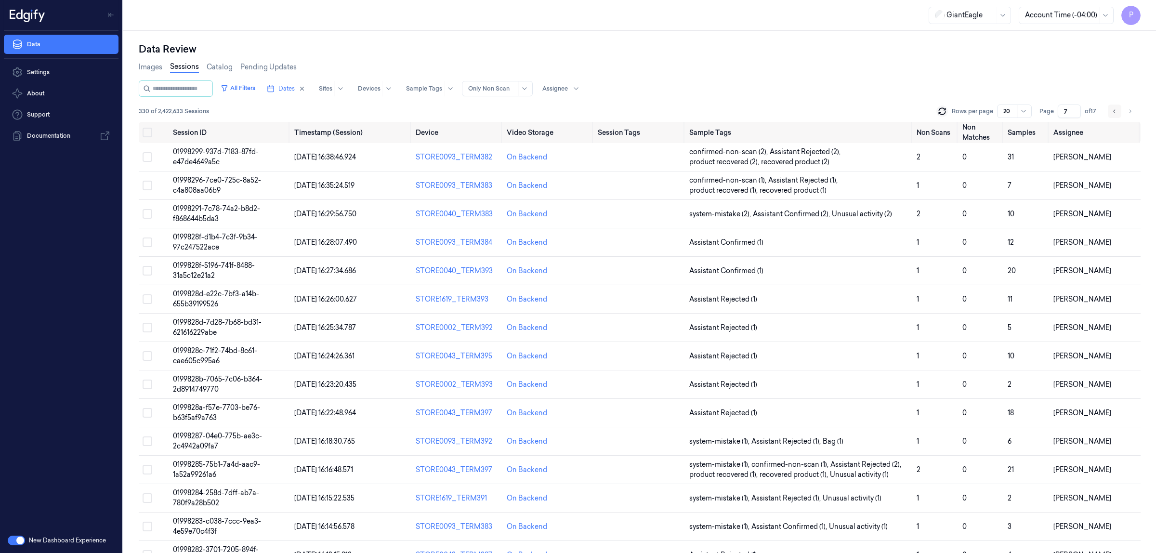
click at [1117, 114] on icon "Go to previous page" at bounding box center [1115, 111] width 6 height 8
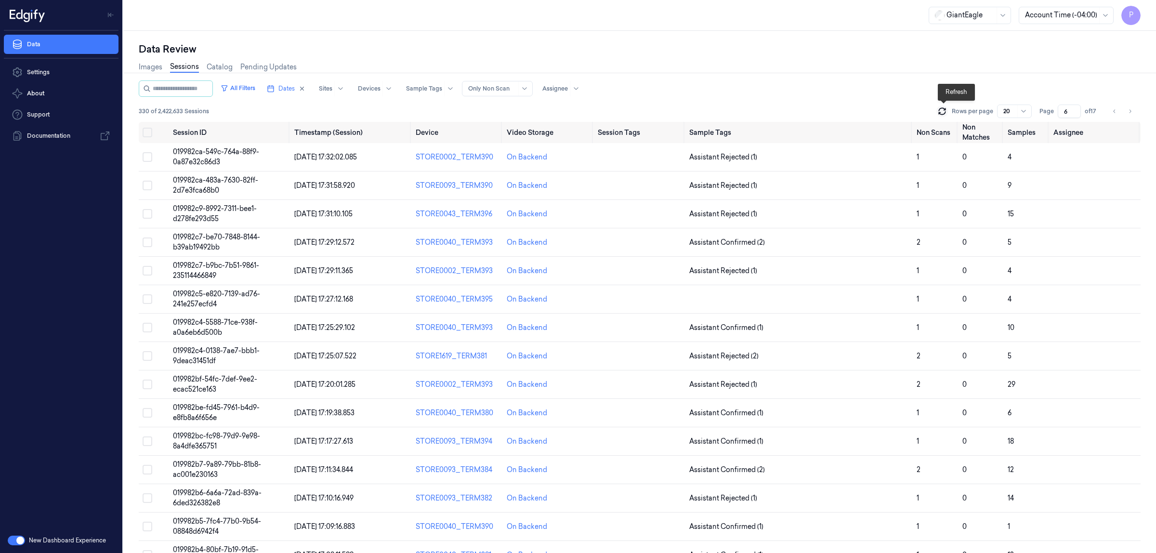
click at [942, 114] on icon at bounding box center [942, 113] width 6 height 3
click at [1112, 111] on icon "Go to previous page" at bounding box center [1115, 111] width 6 height 8
click at [1112, 112] on icon "Go to previous page" at bounding box center [1115, 111] width 6 height 8
click at [1113, 109] on icon "Go to previous page" at bounding box center [1115, 111] width 6 height 8
click at [1116, 113] on icon "Go to previous page" at bounding box center [1115, 111] width 6 height 8
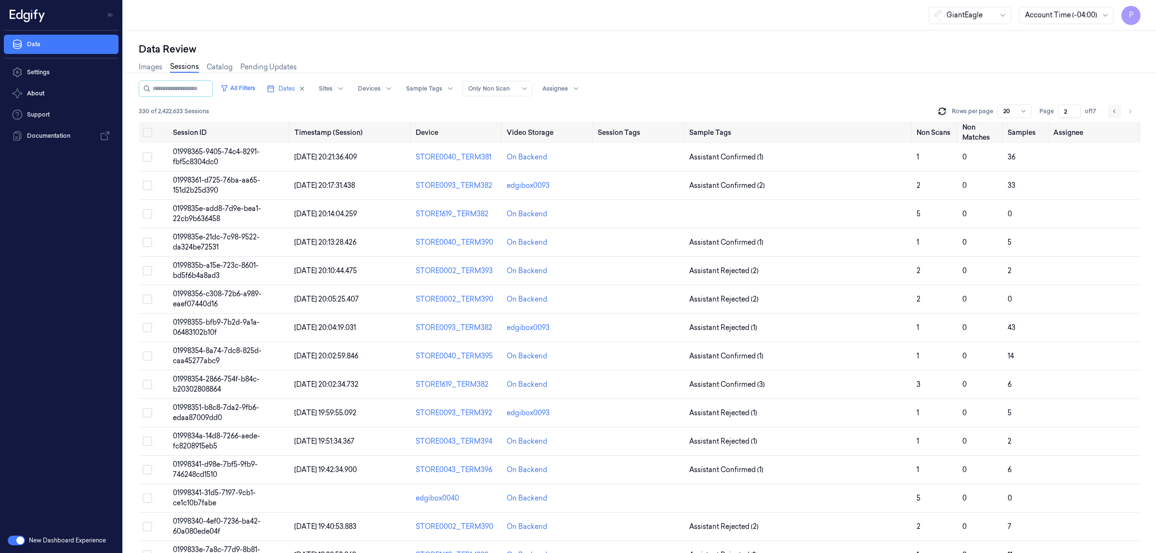
click at [1118, 109] on button "Go to previous page" at bounding box center [1114, 111] width 13 height 13
click at [1133, 110] on button "Go to next page" at bounding box center [1129, 111] width 13 height 13
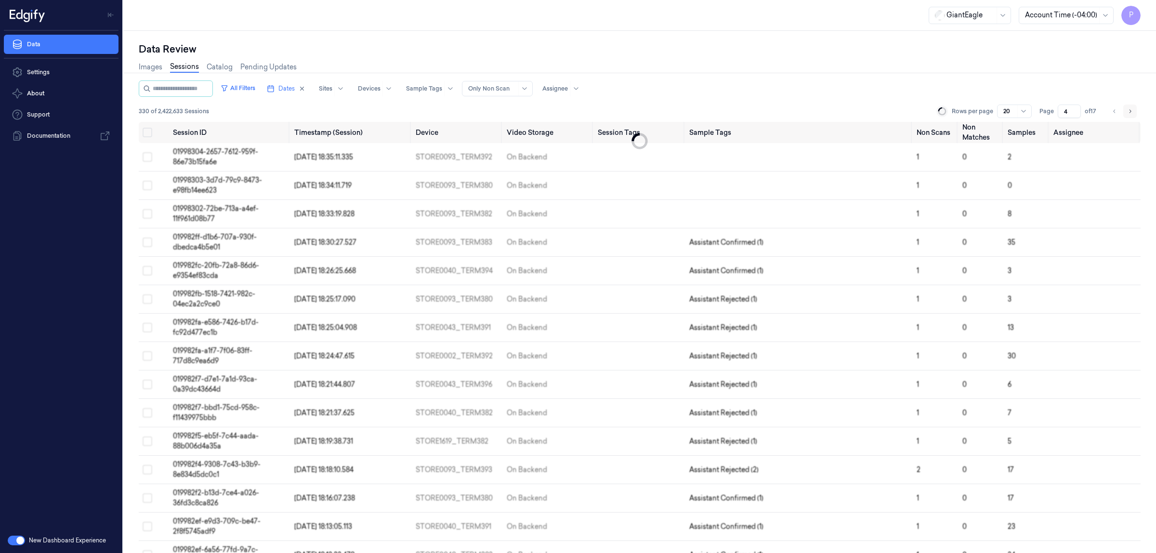
click at [1133, 110] on button "Go to next page" at bounding box center [1129, 111] width 13 height 13
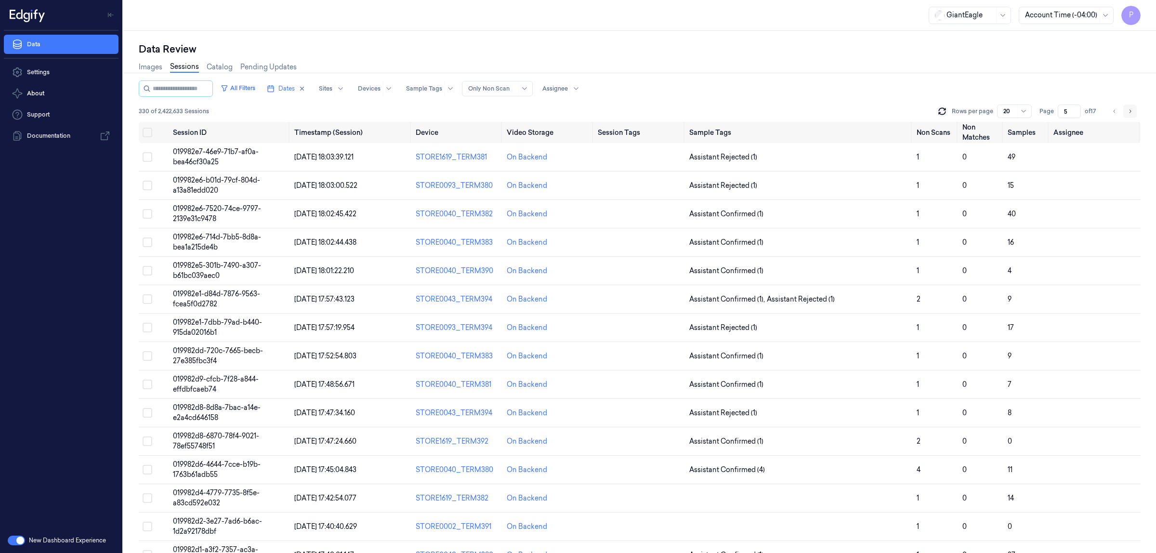
click at [1133, 110] on button "Go to next page" at bounding box center [1129, 111] width 13 height 13
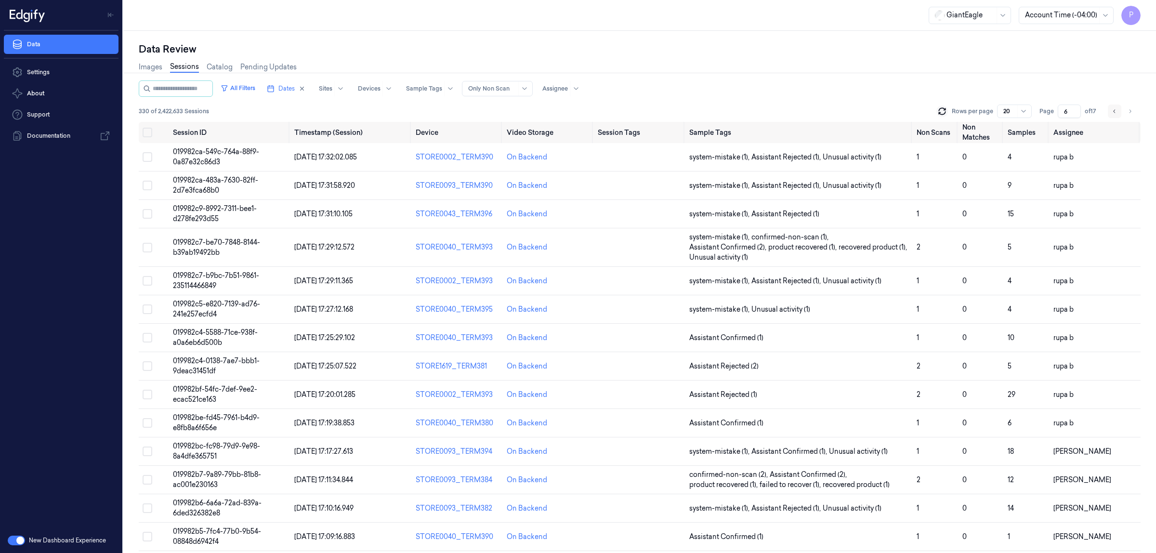
click at [1114, 112] on icon "Go to previous page" at bounding box center [1115, 111] width 6 height 8
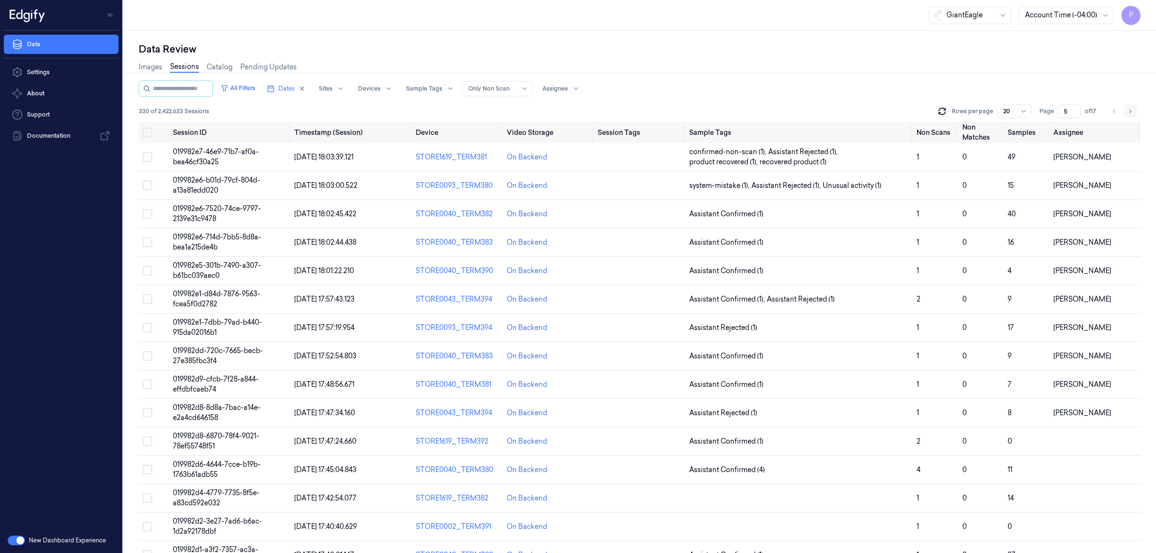
click at [1130, 108] on icon "Go to next page" at bounding box center [1130, 111] width 6 height 8
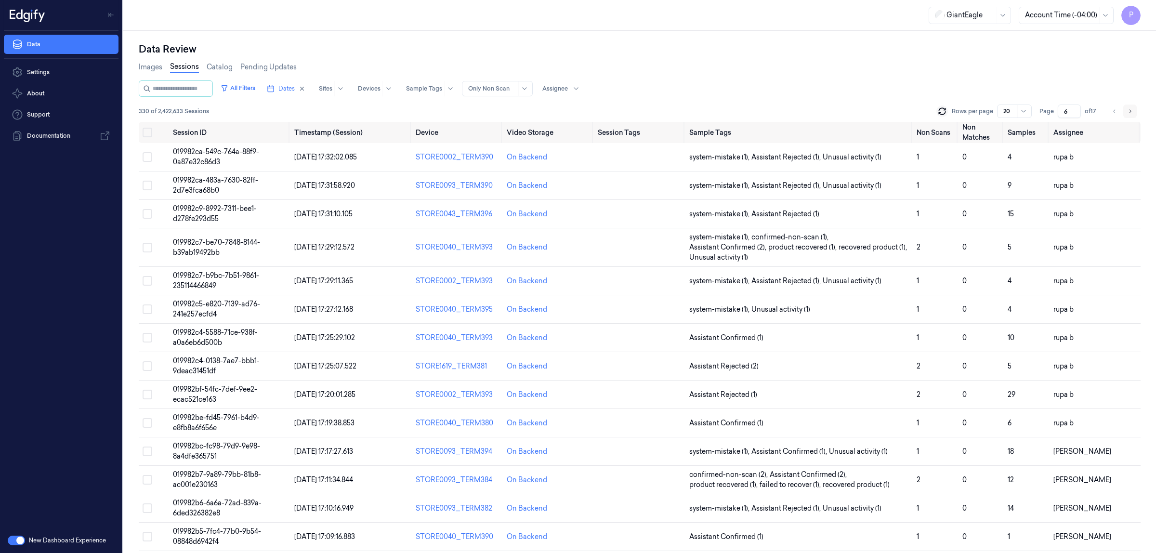
click at [1133, 112] on button "Go to next page" at bounding box center [1129, 111] width 13 height 13
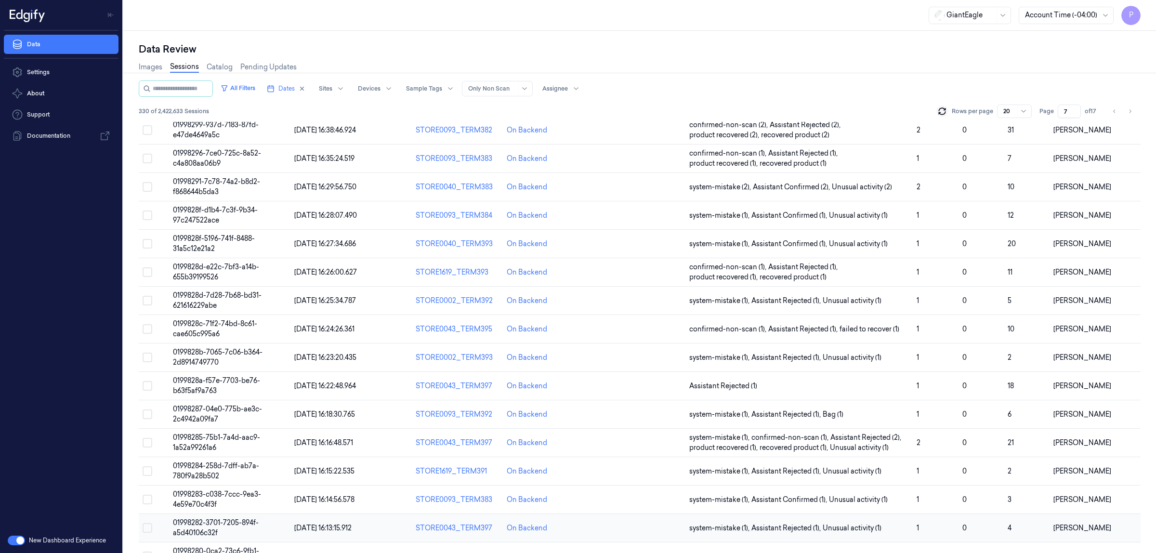
scroll to position [6, 0]
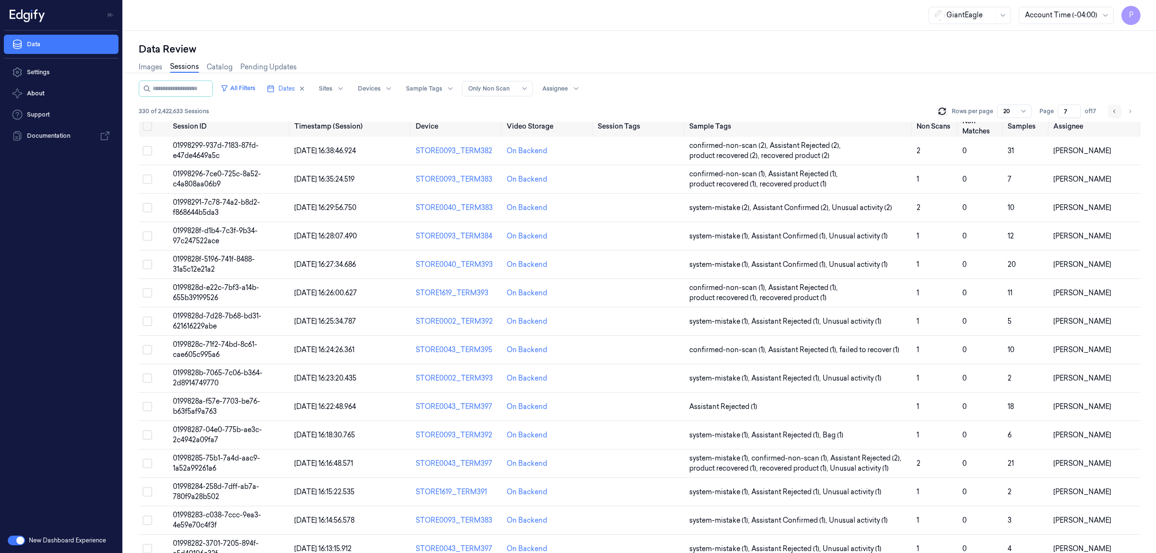
click at [1114, 109] on icon "Go to previous page" at bounding box center [1115, 111] width 6 height 8
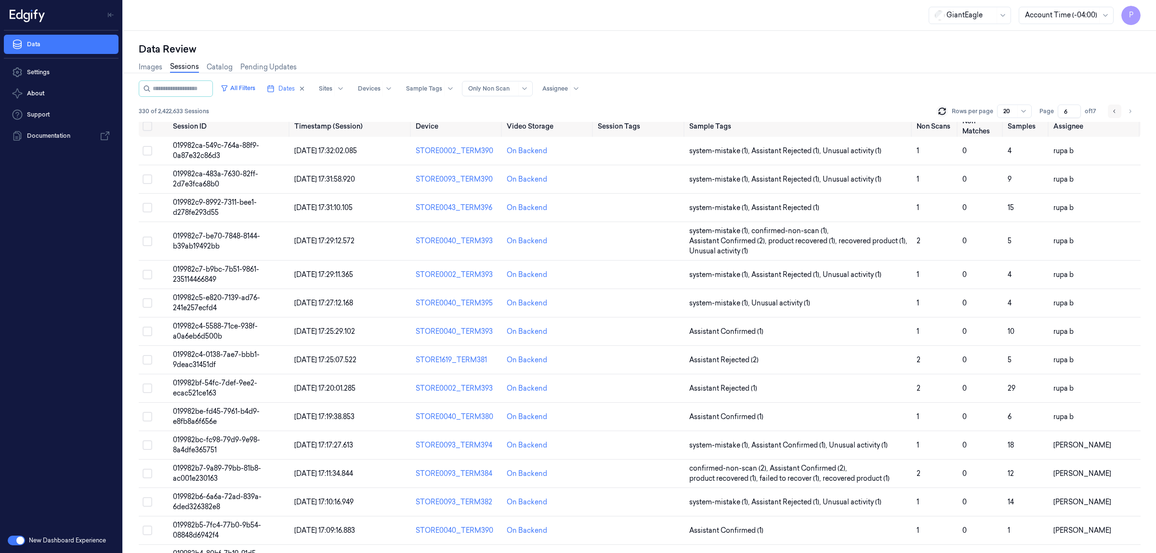
click at [1114, 109] on icon "Go to previous page" at bounding box center [1115, 111] width 6 height 8
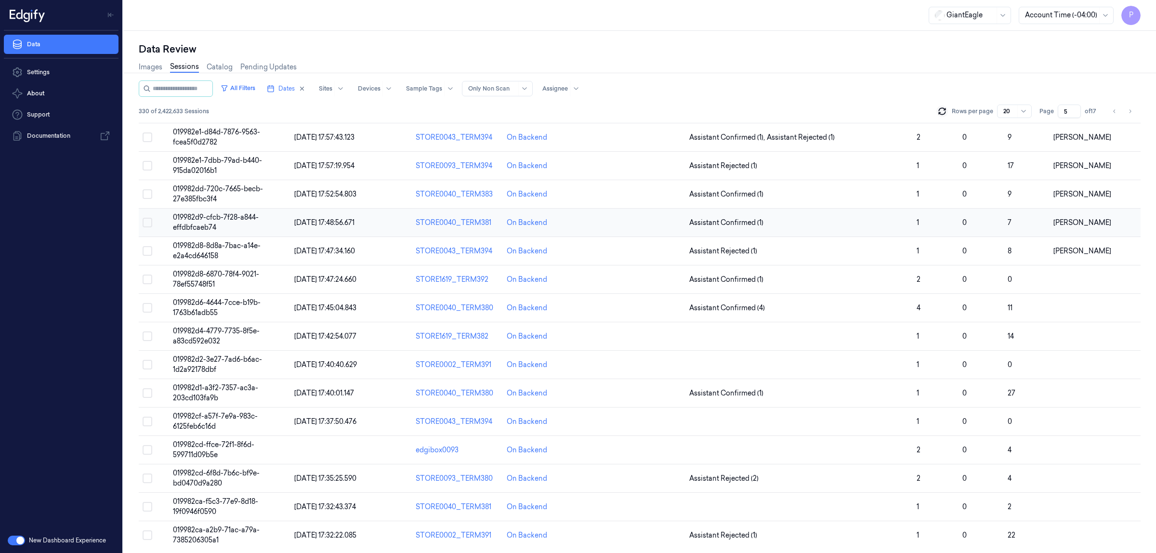
scroll to position [167, 0]
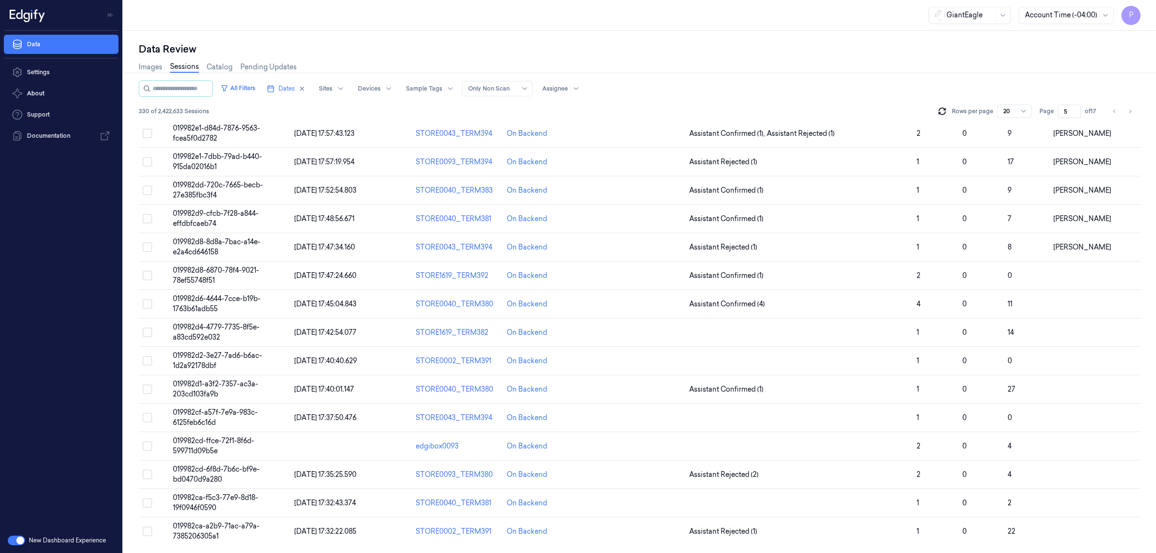
click at [945, 109] on icon at bounding box center [942, 109] width 6 height 3
click at [1116, 114] on icon "Go to previous page" at bounding box center [1115, 111] width 6 height 8
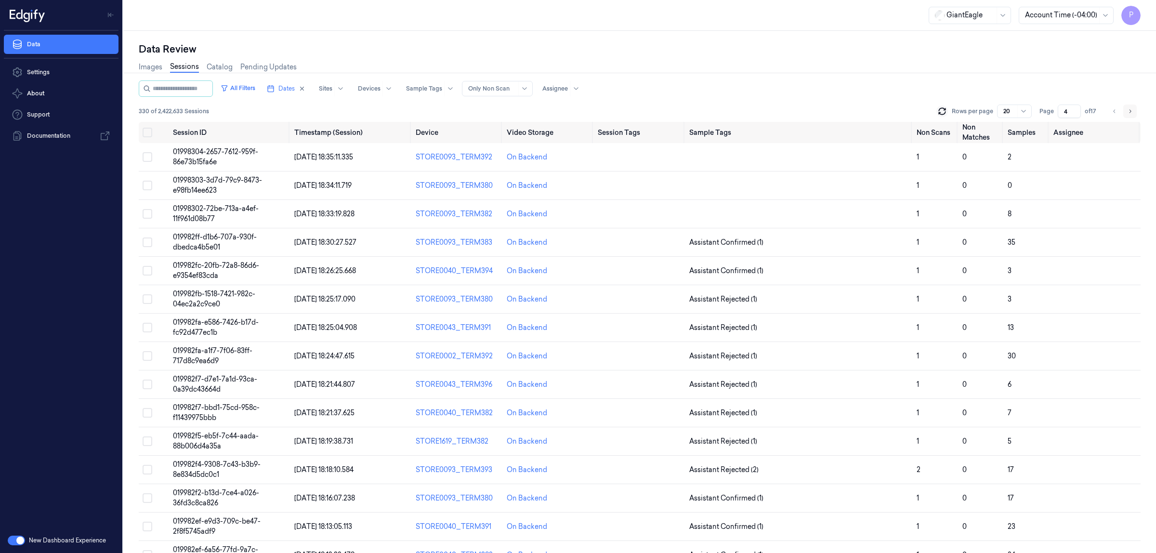
click at [1129, 111] on icon "Go to next page" at bounding box center [1130, 111] width 6 height 8
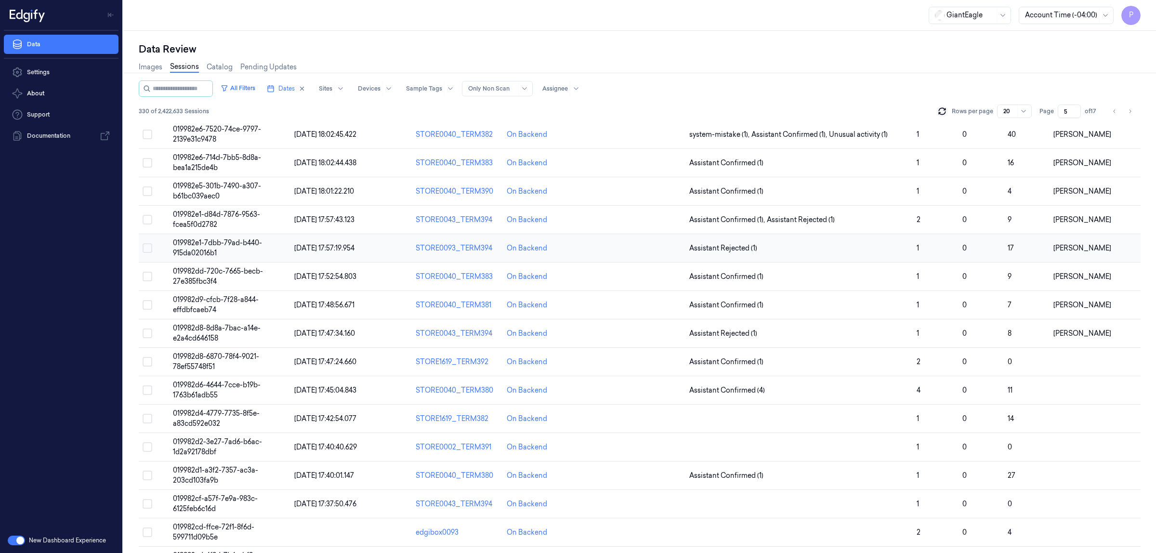
scroll to position [80, 0]
click at [944, 114] on icon at bounding box center [942, 113] width 6 height 3
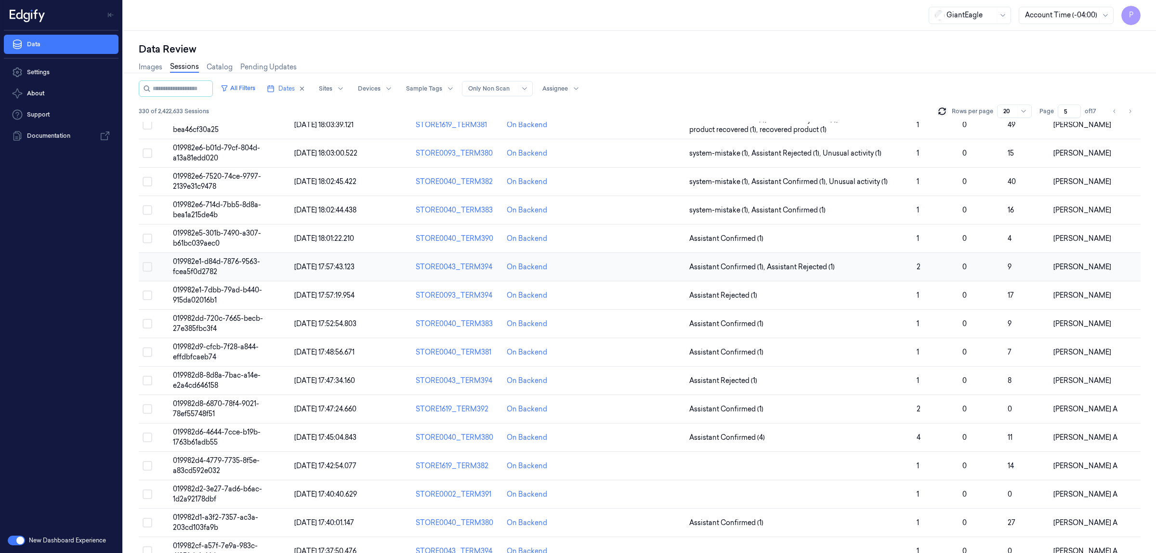
scroll to position [6, 0]
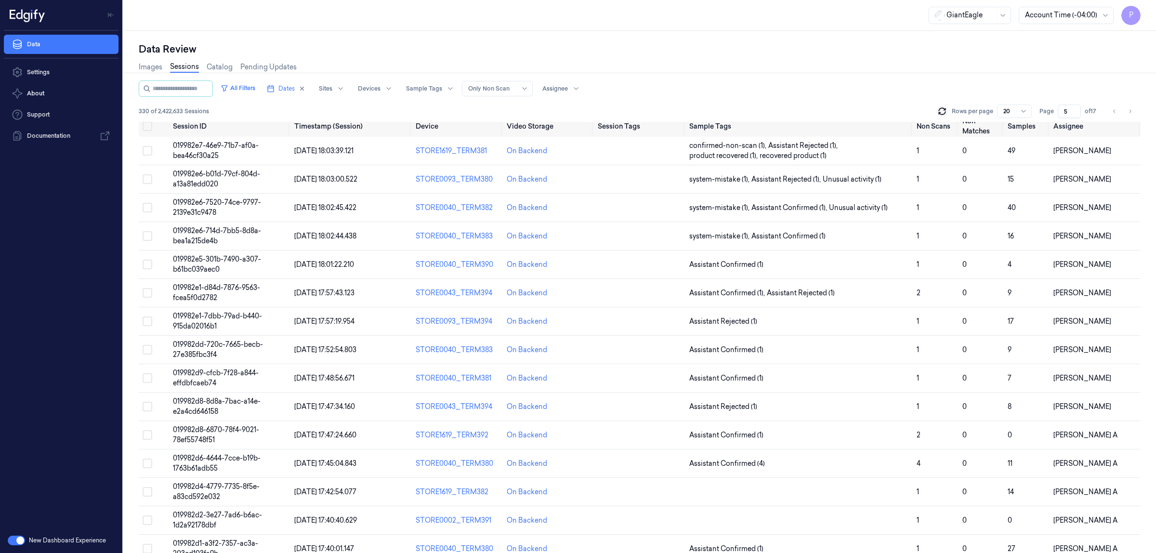
click at [1113, 111] on icon "Go to previous page" at bounding box center [1115, 111] width 6 height 8
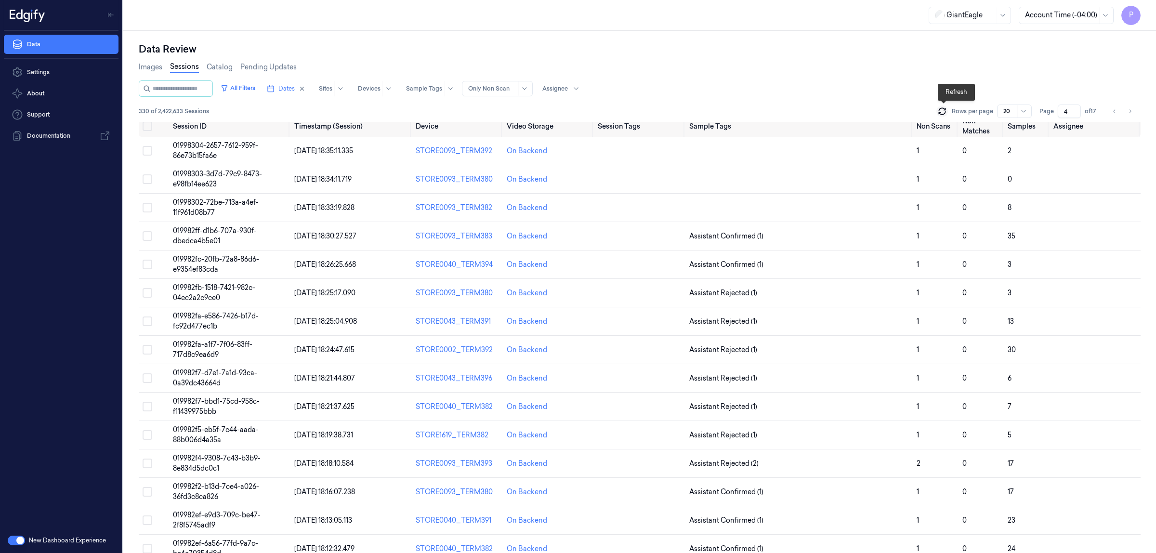
click at [946, 111] on icon at bounding box center [942, 111] width 10 height 10
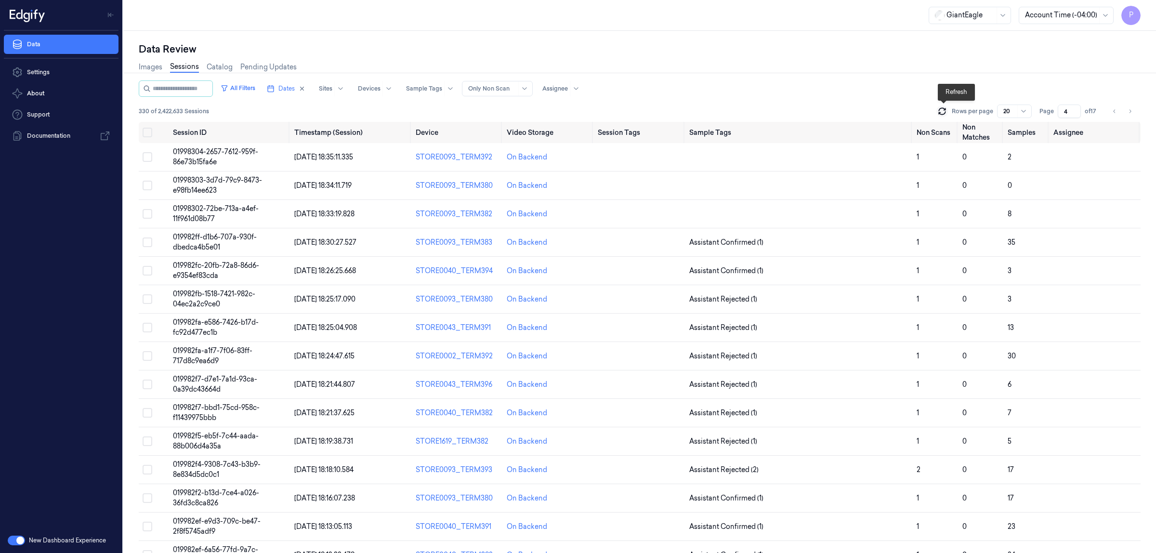
click at [943, 111] on icon at bounding box center [942, 111] width 10 height 10
click at [1112, 112] on icon "Go to previous page" at bounding box center [1115, 111] width 6 height 8
click at [1114, 114] on icon "Go to previous page" at bounding box center [1115, 111] width 6 height 8
click at [1132, 112] on icon "Go to next page" at bounding box center [1130, 111] width 6 height 8
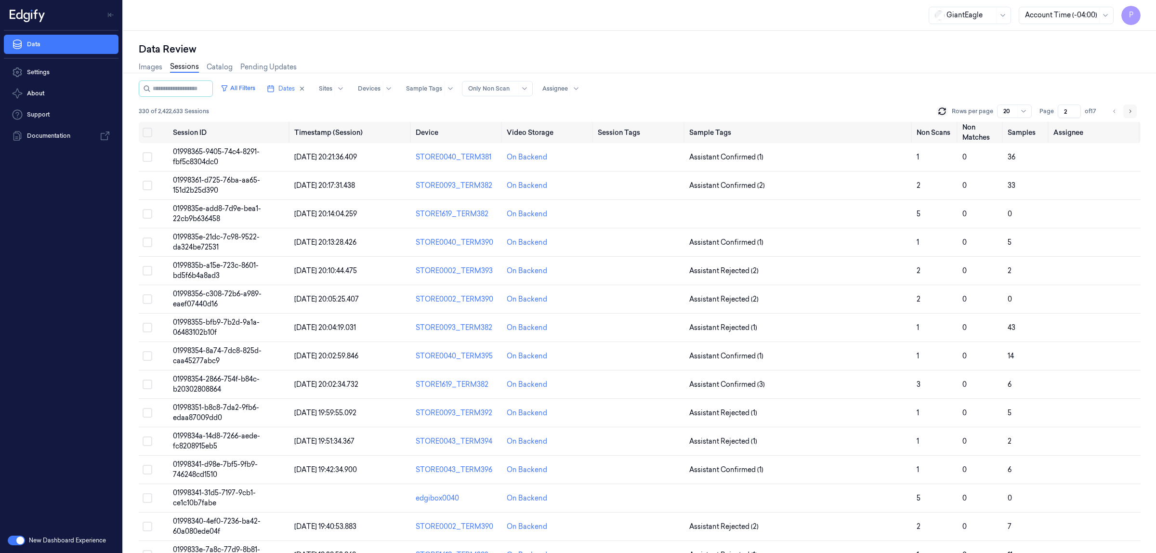
click at [1132, 112] on icon "Go to next page" at bounding box center [1130, 111] width 6 height 8
click at [943, 106] on icon at bounding box center [942, 111] width 10 height 10
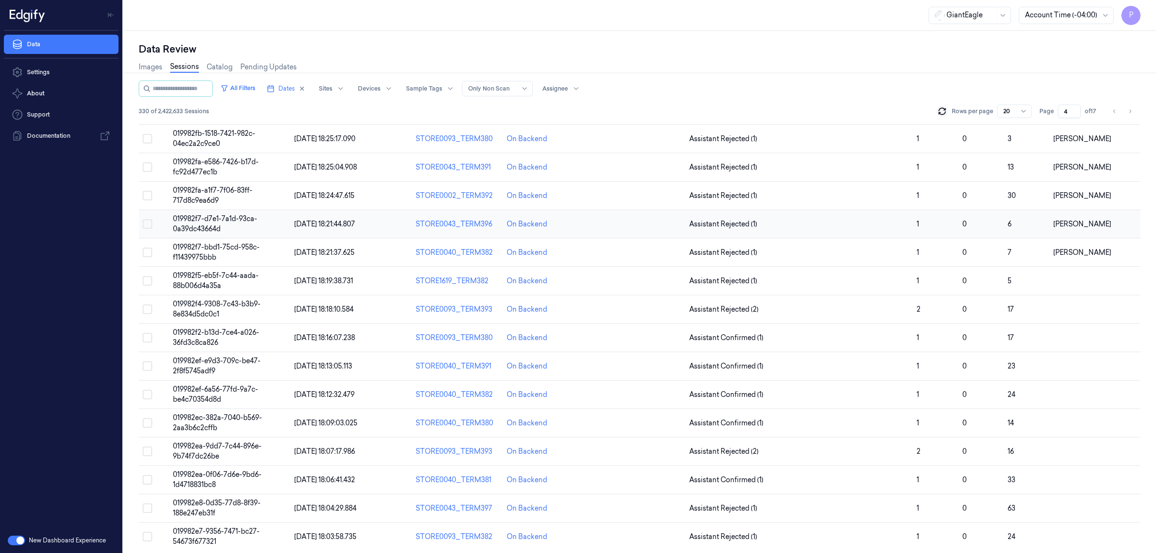
scroll to position [167, 0]
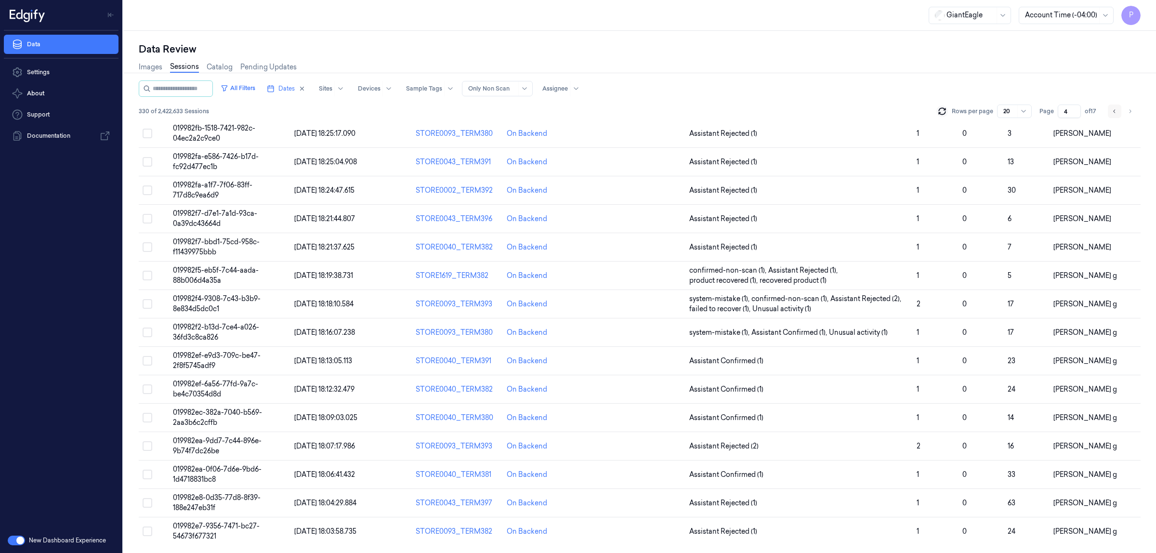
click at [1114, 111] on icon "Go to previous page" at bounding box center [1114, 110] width 2 height 3
type input "3"
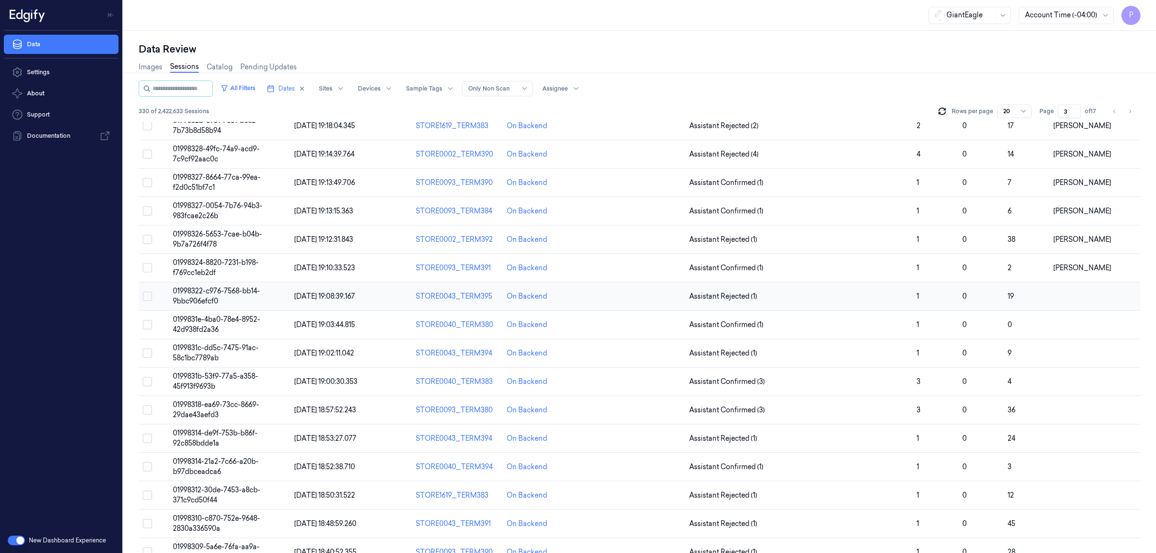
scroll to position [167, 0]
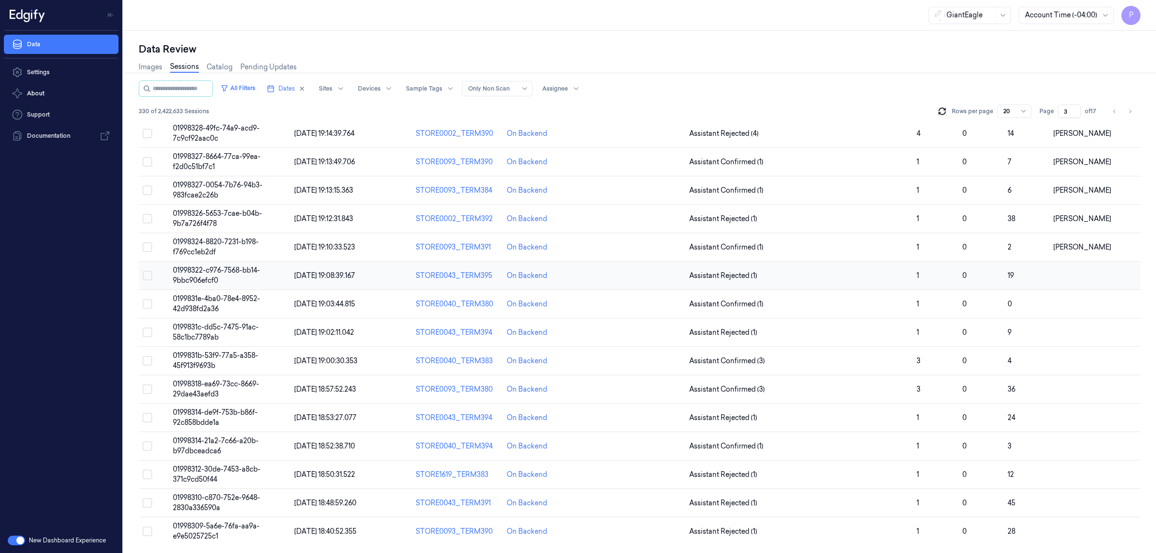
click at [145, 271] on button "Select row" at bounding box center [148, 276] width 10 height 10
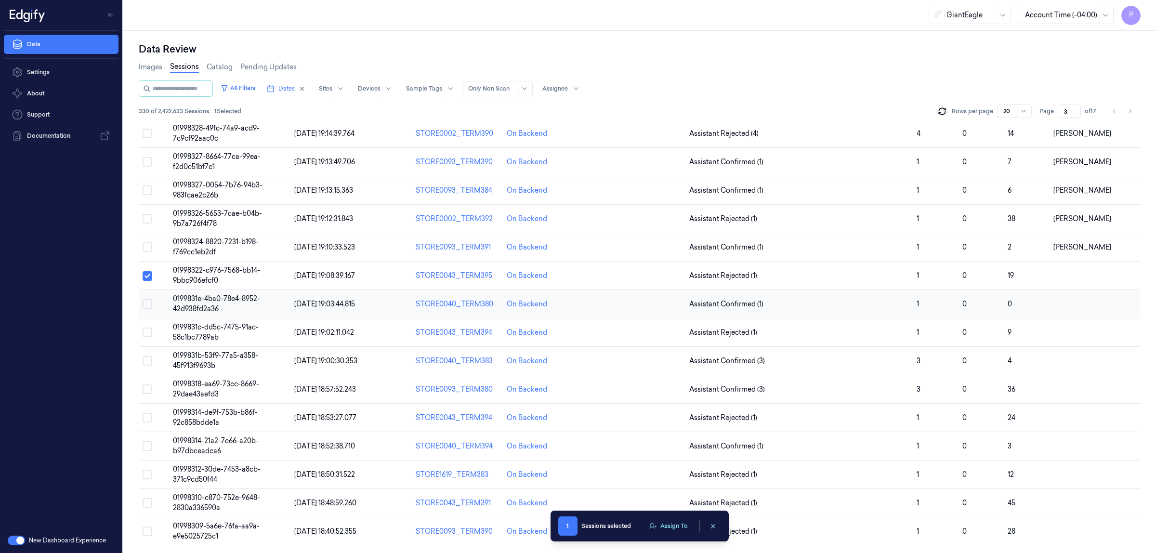
click at [150, 306] on button "Select row" at bounding box center [148, 304] width 10 height 10
click at [146, 334] on button "Select row" at bounding box center [148, 333] width 10 height 10
click at [148, 360] on button "Select row" at bounding box center [148, 361] width 10 height 10
click at [145, 389] on button "Select row" at bounding box center [148, 389] width 10 height 10
click at [147, 415] on button "Select row" at bounding box center [148, 418] width 10 height 10
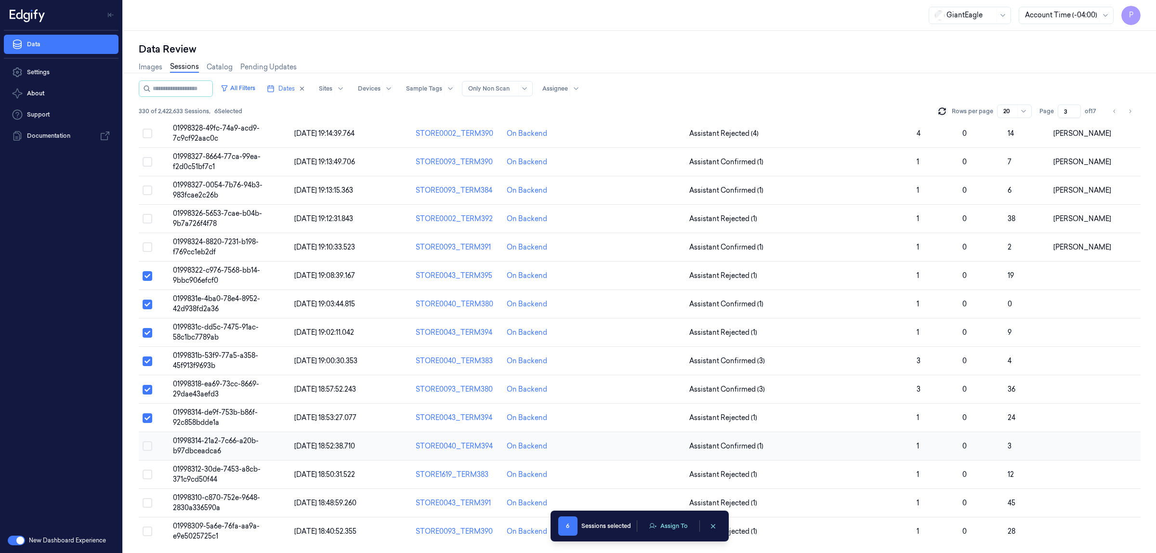
click at [147, 444] on button "Select row" at bounding box center [148, 446] width 10 height 10
click at [146, 472] on button "Select row" at bounding box center [148, 475] width 10 height 10
click at [146, 501] on button "Select row" at bounding box center [148, 503] width 10 height 10
click at [147, 531] on button "Select row" at bounding box center [148, 531] width 10 height 10
click at [678, 528] on button "Assign To" at bounding box center [668, 526] width 51 height 14
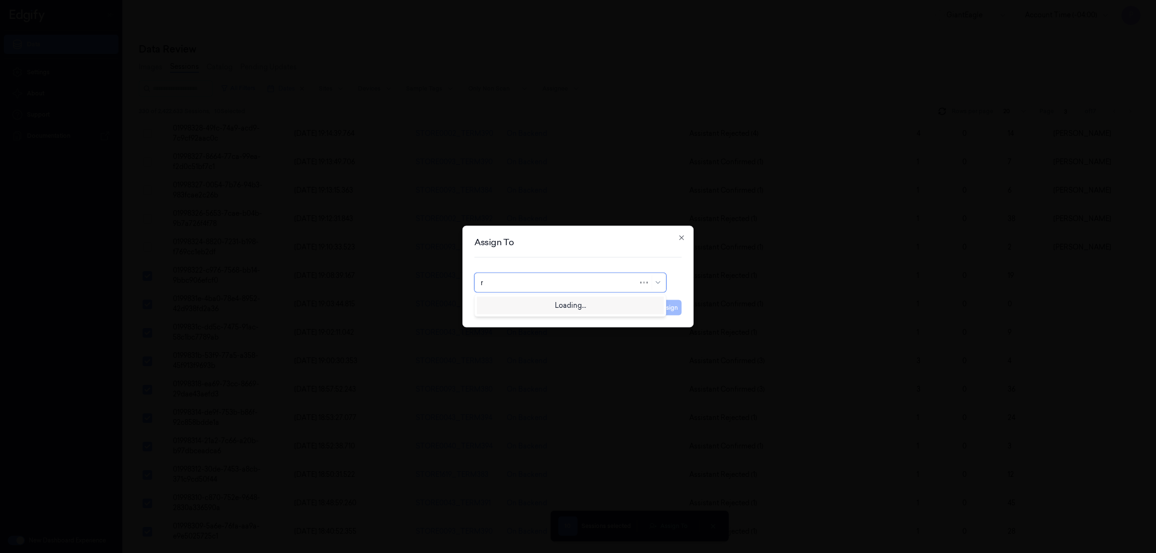
type input "ru"
click at [527, 310] on div "rupa b" at bounding box center [570, 305] width 187 height 16
click at [660, 309] on button "Assign" at bounding box center [668, 307] width 26 height 15
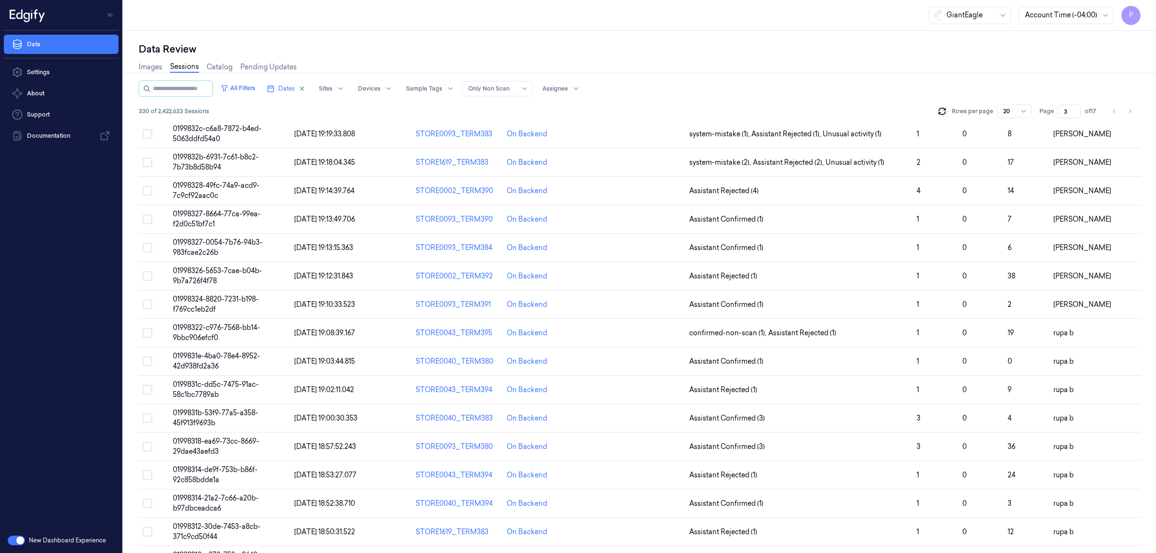
scroll to position [0, 0]
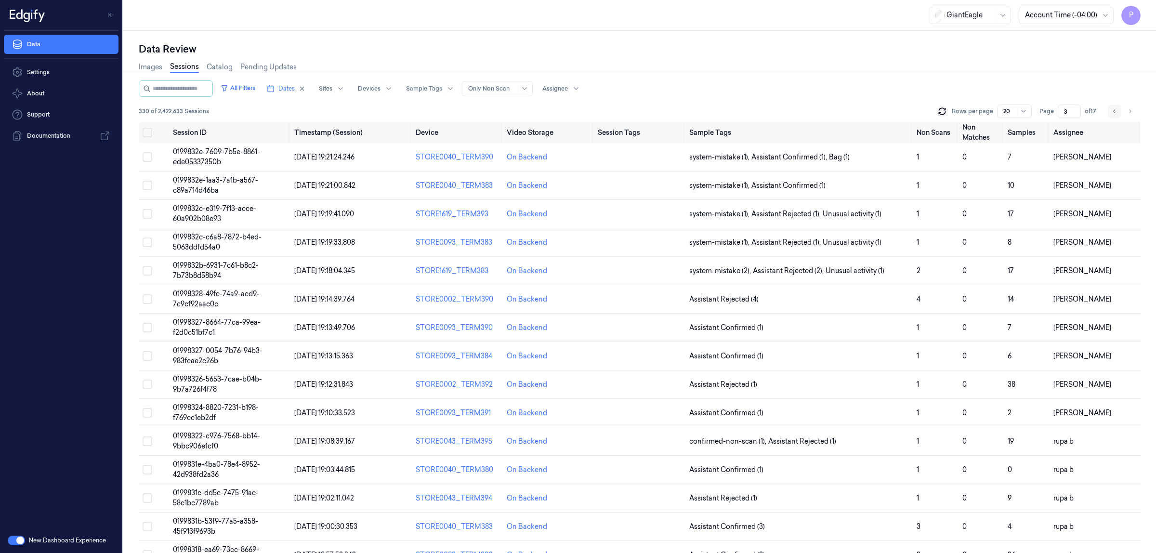
click at [1113, 112] on icon "Go to previous page" at bounding box center [1115, 111] width 6 height 8
type input "2"
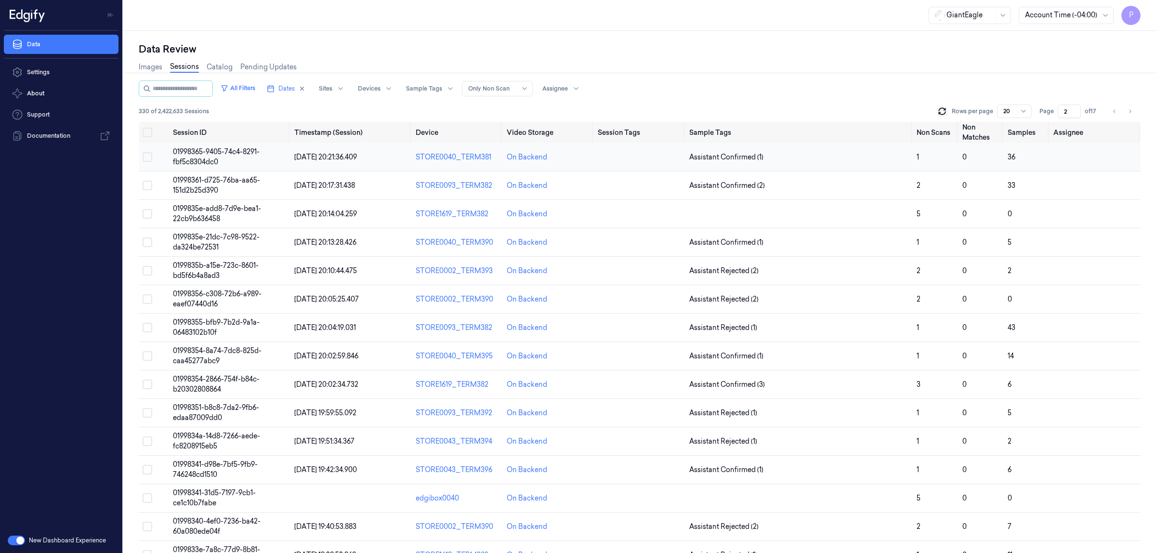
click at [148, 158] on button "Select row" at bounding box center [148, 157] width 10 height 10
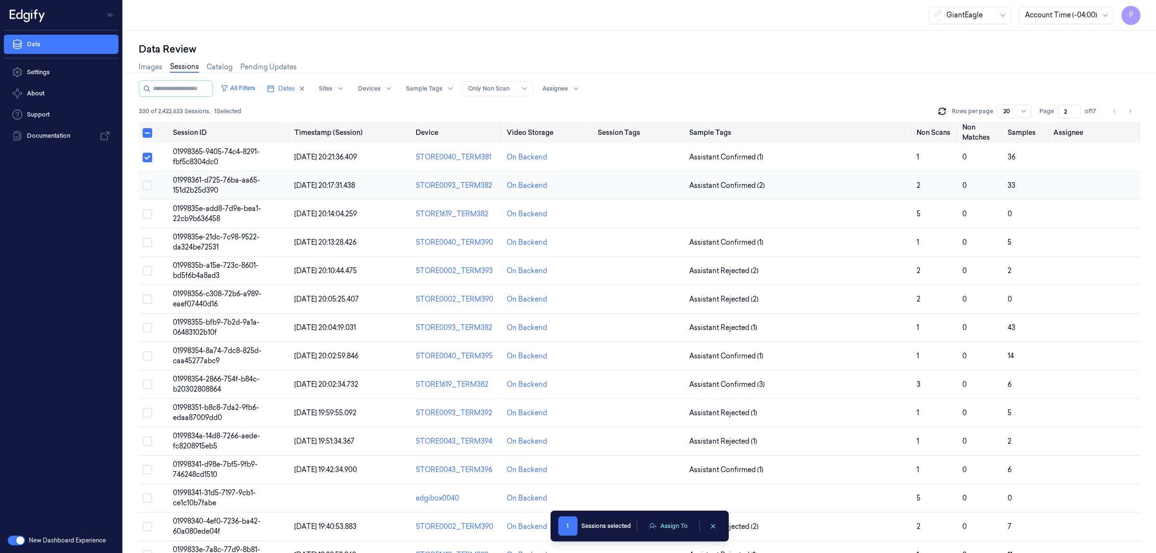
click at [147, 183] on button "Select row" at bounding box center [148, 186] width 10 height 10
click at [145, 212] on button "Select row" at bounding box center [148, 214] width 10 height 10
click at [148, 239] on button "Select row" at bounding box center [148, 242] width 10 height 10
click at [147, 270] on button "Select row" at bounding box center [148, 271] width 10 height 10
click at [148, 296] on button "Select row" at bounding box center [148, 299] width 10 height 10
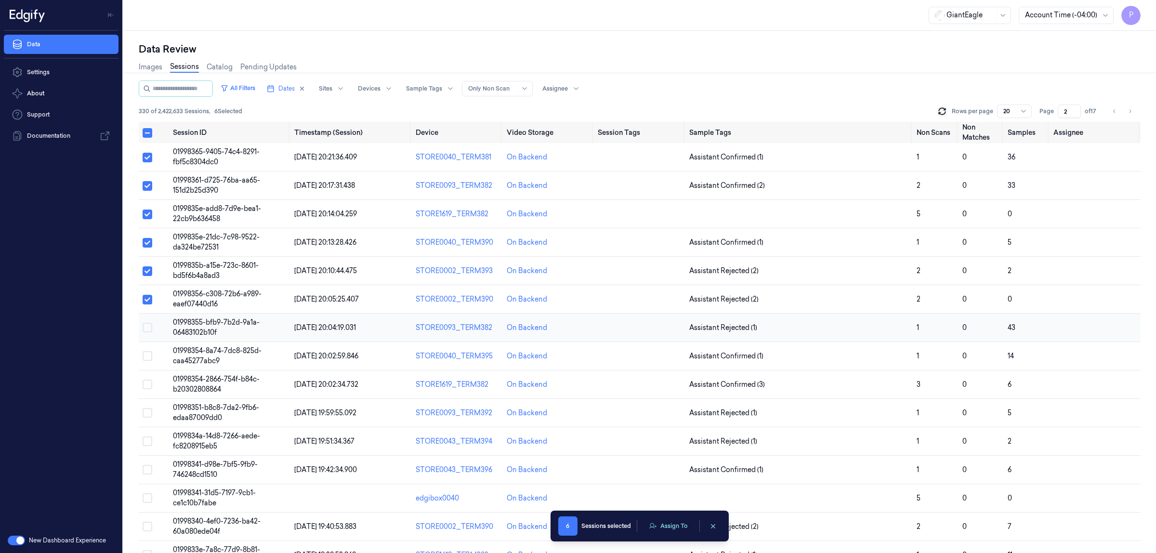
click at [148, 327] on button "Select row" at bounding box center [148, 328] width 10 height 10
click at [150, 354] on button "Select row" at bounding box center [148, 356] width 10 height 10
click at [150, 381] on button "Select row" at bounding box center [148, 385] width 10 height 10
click at [145, 416] on button "Select row" at bounding box center [148, 413] width 10 height 10
click at [673, 526] on button "Assign To" at bounding box center [668, 526] width 51 height 14
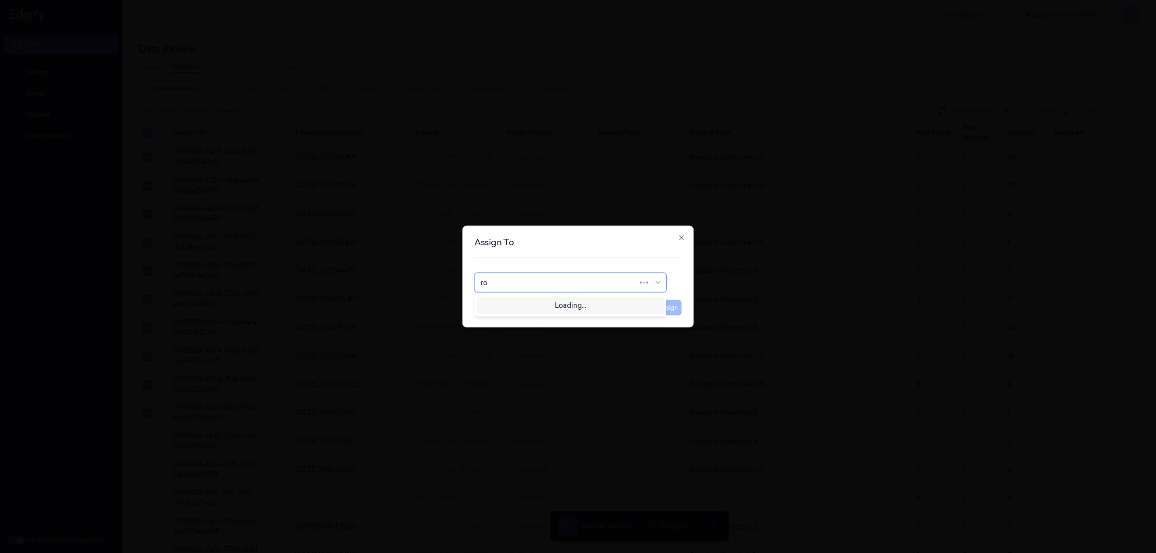
type input "roh"
click at [574, 307] on div "Rohith Acharya" at bounding box center [570, 305] width 179 height 10
click at [676, 309] on button "Assign" at bounding box center [668, 307] width 26 height 15
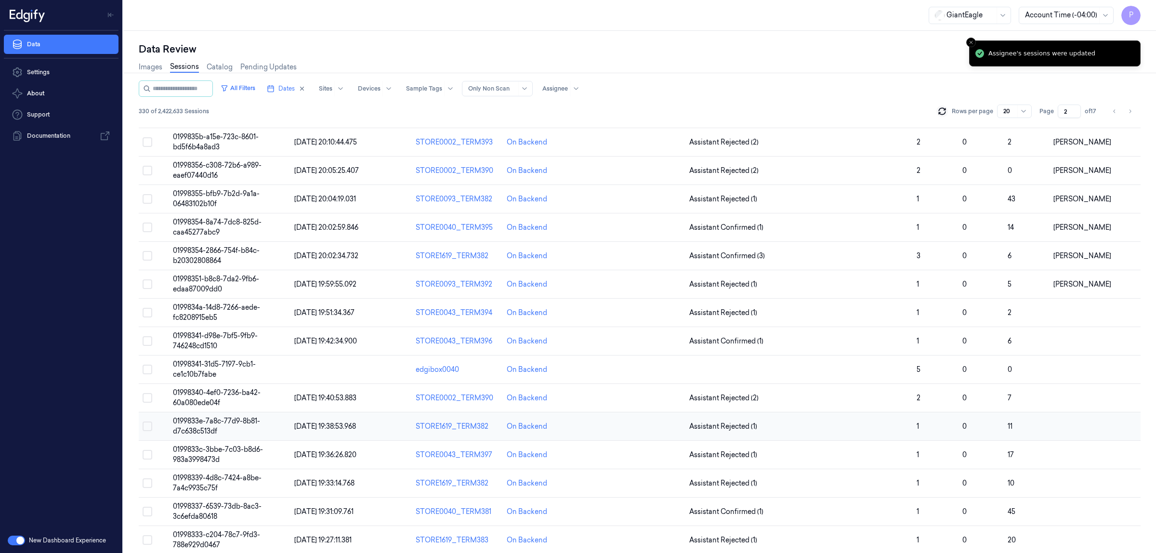
scroll to position [160, 0]
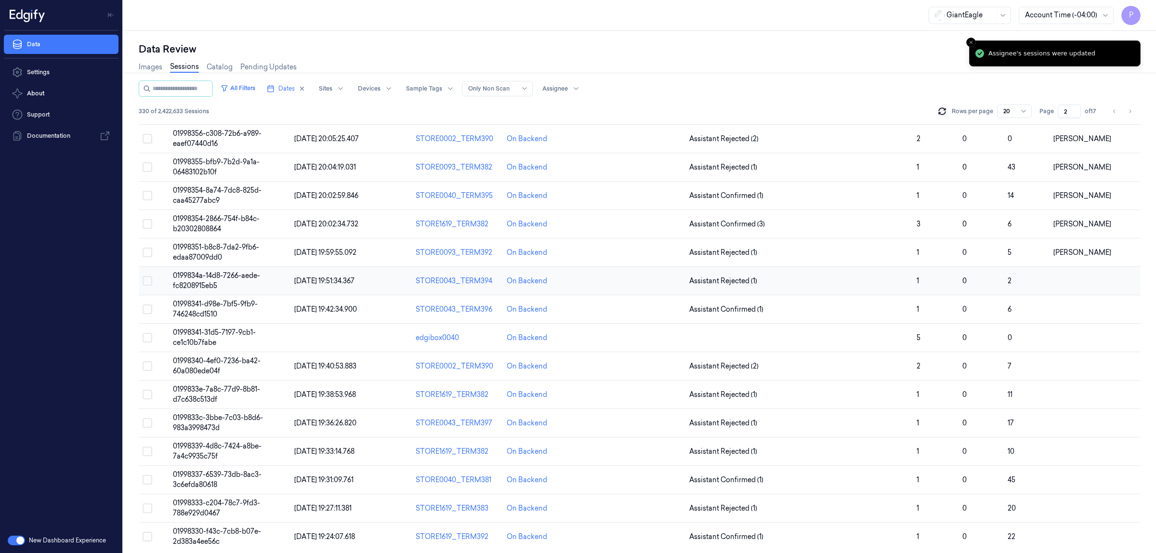
click at [147, 282] on button "Select row" at bounding box center [148, 281] width 10 height 10
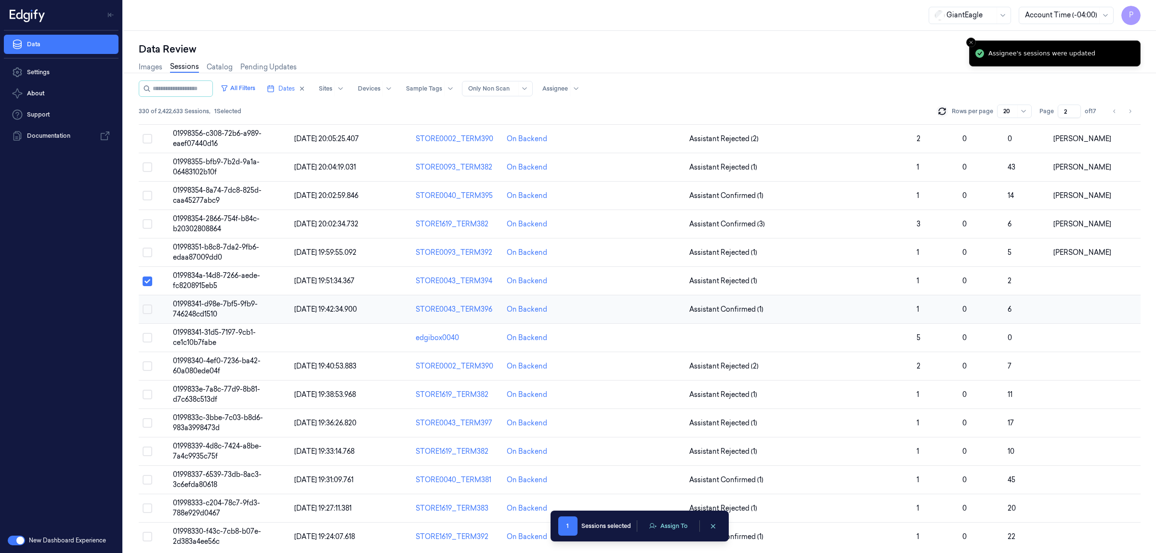
click at [145, 311] on button "Select row" at bounding box center [148, 309] width 10 height 10
click at [146, 336] on button "Select row" at bounding box center [148, 338] width 10 height 10
click at [146, 365] on button "Select row" at bounding box center [148, 366] width 10 height 10
click at [147, 396] on button "Select row" at bounding box center [148, 395] width 10 height 10
click at [145, 425] on button "Select row" at bounding box center [148, 423] width 10 height 10
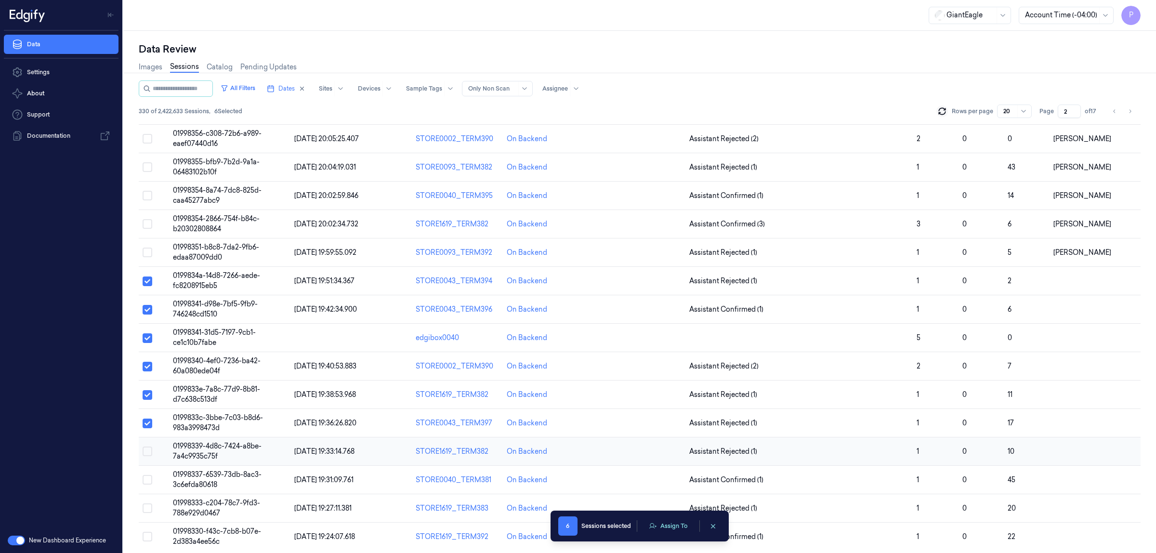
click at [145, 448] on button "Select row" at bounding box center [148, 452] width 10 height 10
click at [149, 482] on button "Select row" at bounding box center [148, 480] width 10 height 10
click at [148, 511] on button "Select row" at bounding box center [148, 508] width 10 height 10
click at [145, 538] on button "Select row" at bounding box center [148, 537] width 10 height 10
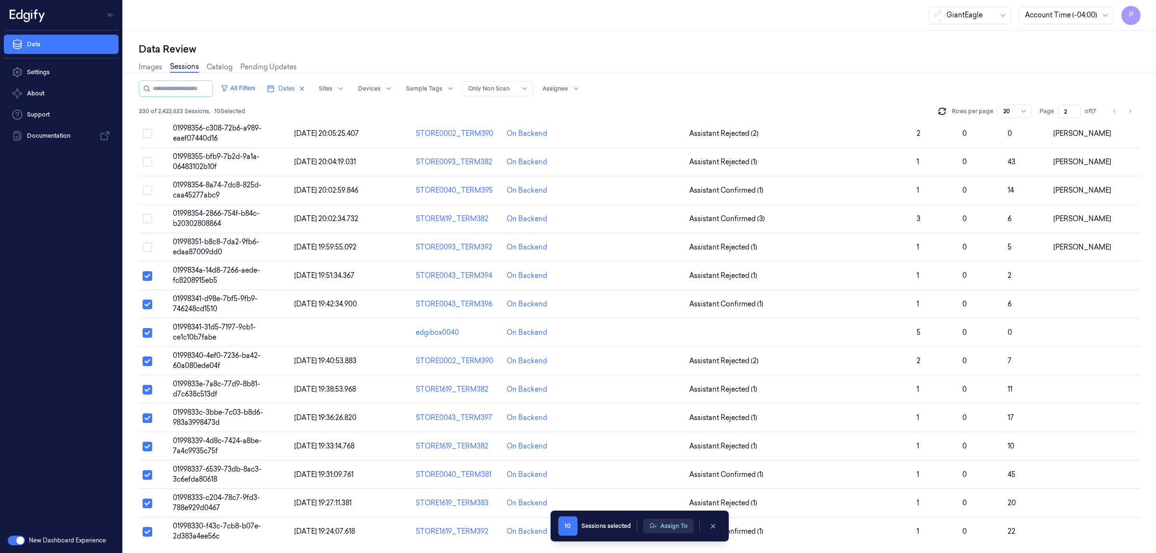
click at [682, 528] on button "Assign To" at bounding box center [668, 526] width 51 height 14
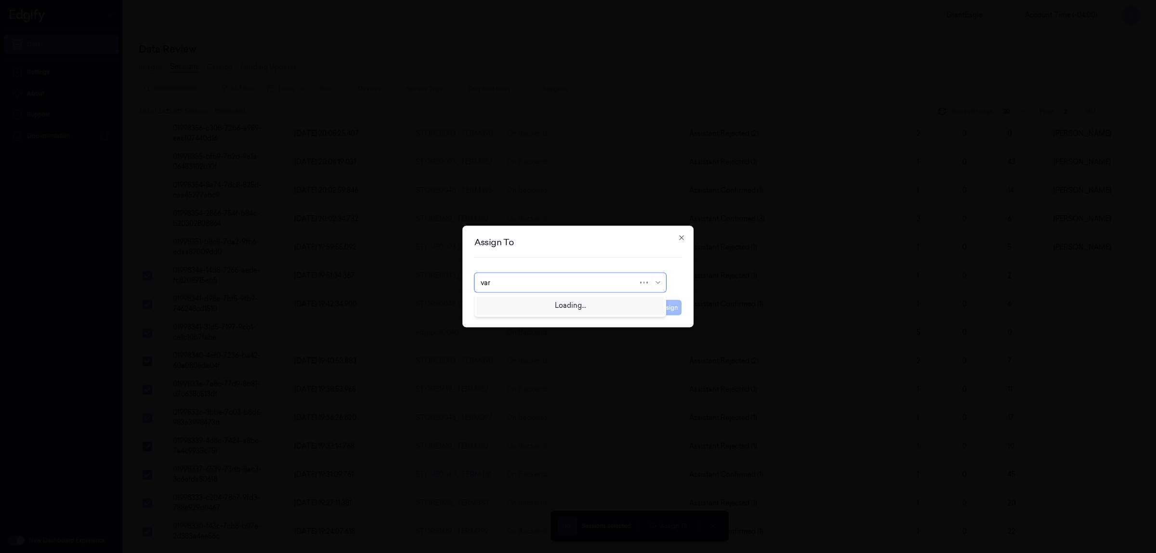
type input "vars"
click at [546, 304] on div "Varsha Poojary" at bounding box center [570, 305] width 179 height 10
click at [664, 309] on button "Assign" at bounding box center [668, 307] width 26 height 15
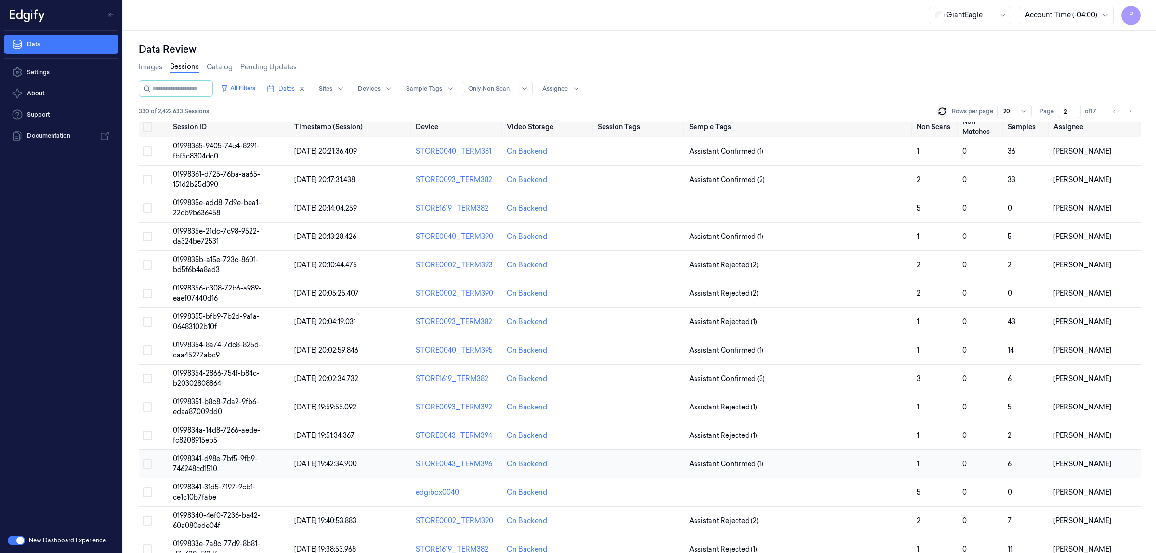
scroll to position [0, 0]
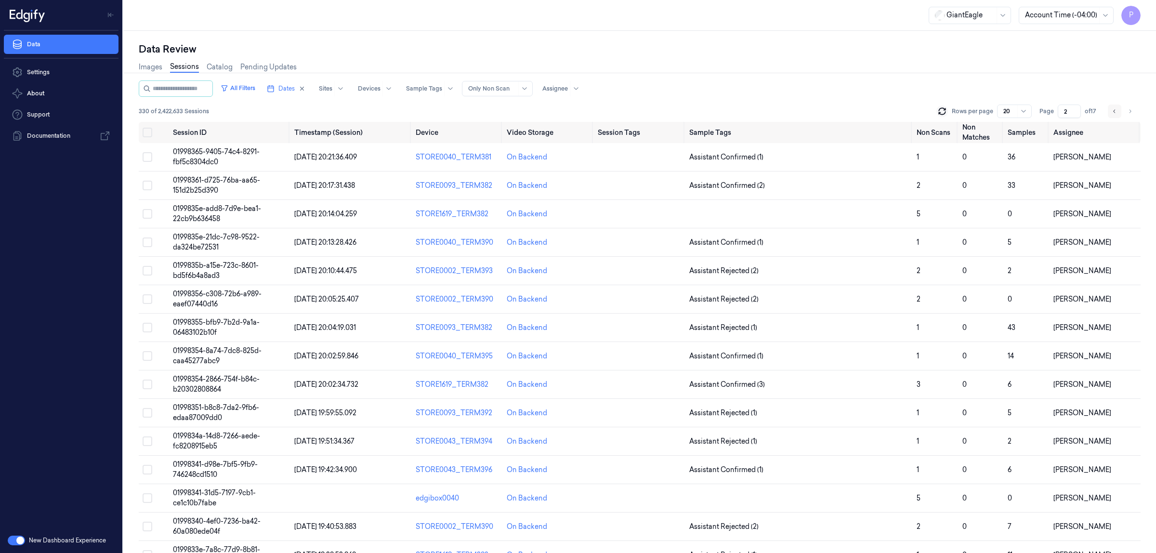
click at [1118, 113] on icon "Go to previous page" at bounding box center [1115, 111] width 6 height 8
type input "1"
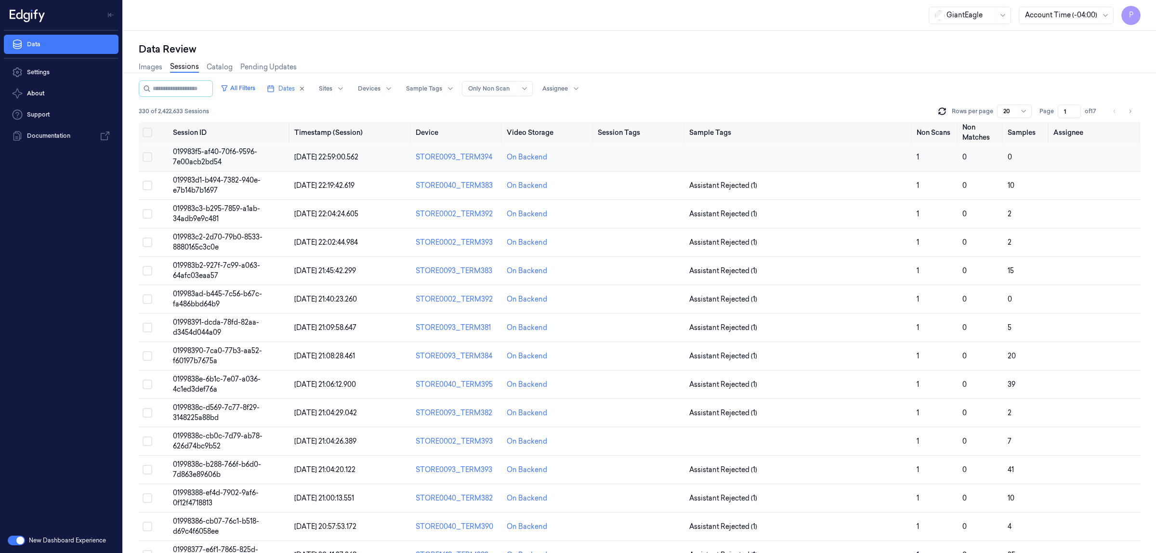
click at [147, 157] on button "Select row" at bounding box center [148, 157] width 10 height 10
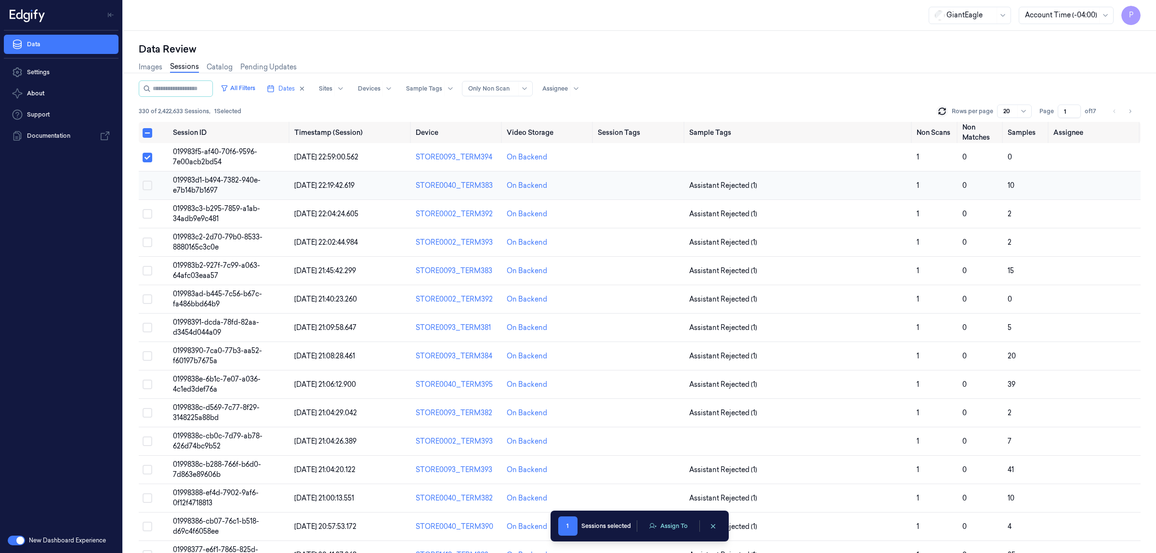
click at [147, 181] on button "Select row" at bounding box center [148, 186] width 10 height 10
click at [148, 207] on td at bounding box center [154, 214] width 30 height 28
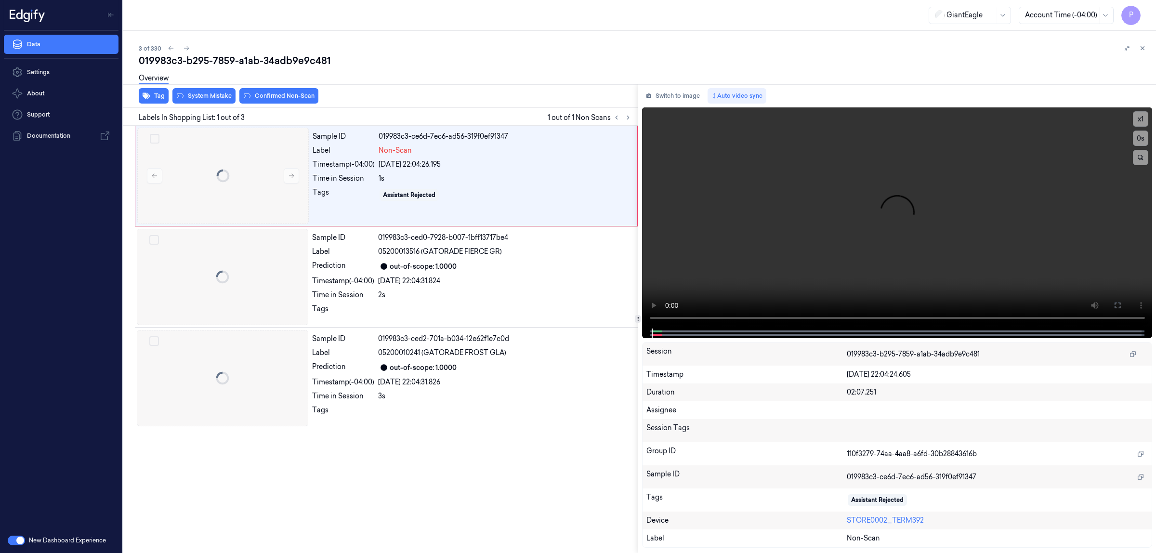
click at [123, 213] on div at bounding box center [123, 292] width 0 height 522
click at [1142, 49] on icon at bounding box center [1142, 48] width 3 height 3
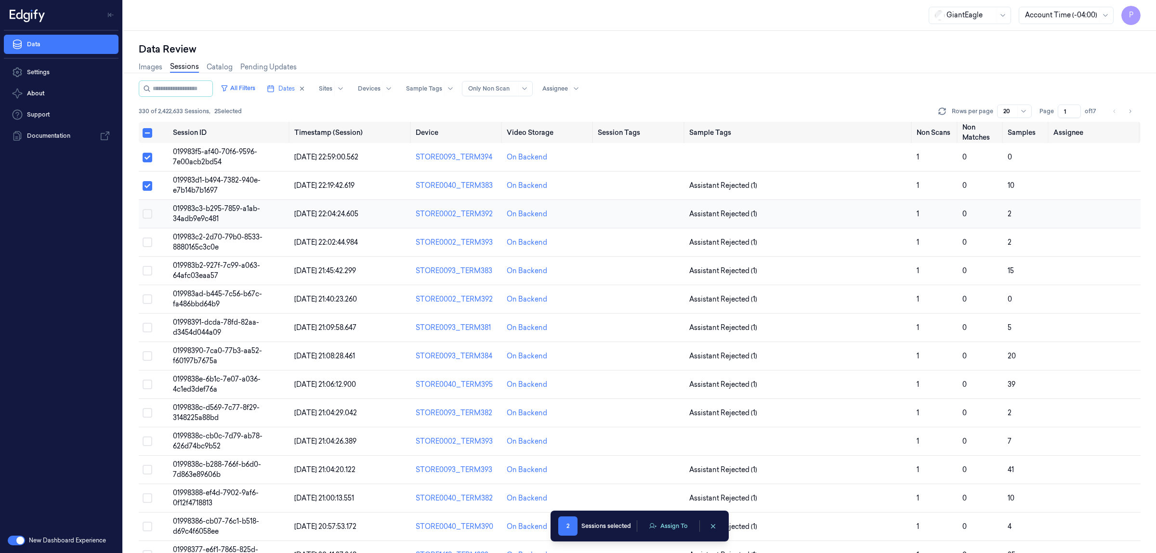
click at [146, 212] on button "Select row" at bounding box center [148, 214] width 10 height 10
click at [147, 241] on button "Select row" at bounding box center [148, 242] width 10 height 10
click at [146, 271] on button "Select row" at bounding box center [148, 271] width 10 height 10
click at [145, 300] on button "Select row" at bounding box center [148, 299] width 10 height 10
click at [147, 326] on button "Select row" at bounding box center [148, 328] width 10 height 10
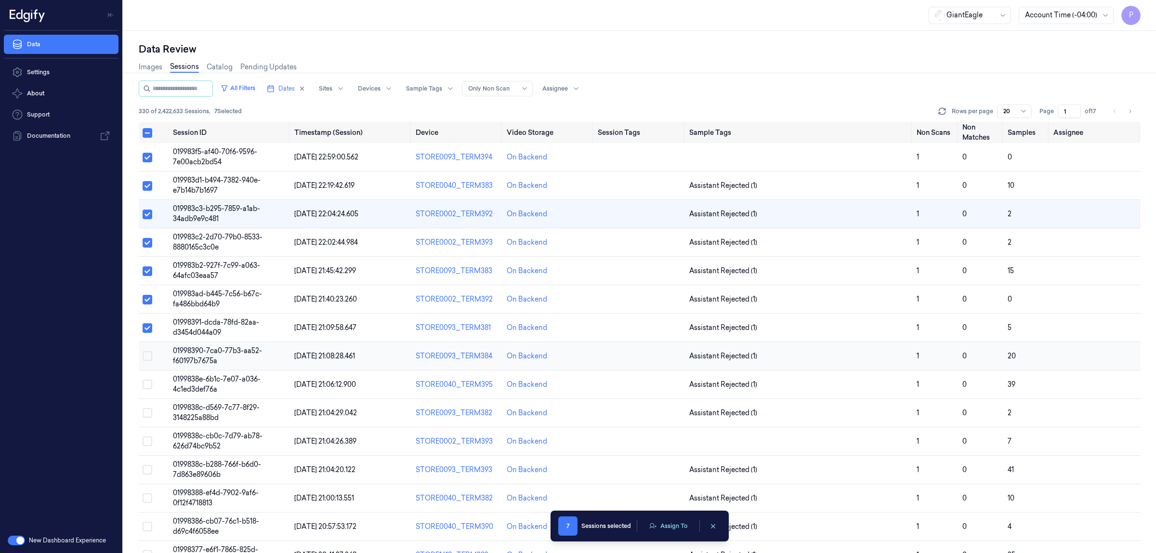
click at [147, 354] on button "Select row" at bounding box center [148, 356] width 10 height 10
click at [147, 385] on button "Select row" at bounding box center [148, 385] width 10 height 10
click at [148, 413] on button "Select row" at bounding box center [148, 413] width 10 height 10
click at [670, 526] on button "Assign To" at bounding box center [668, 526] width 51 height 14
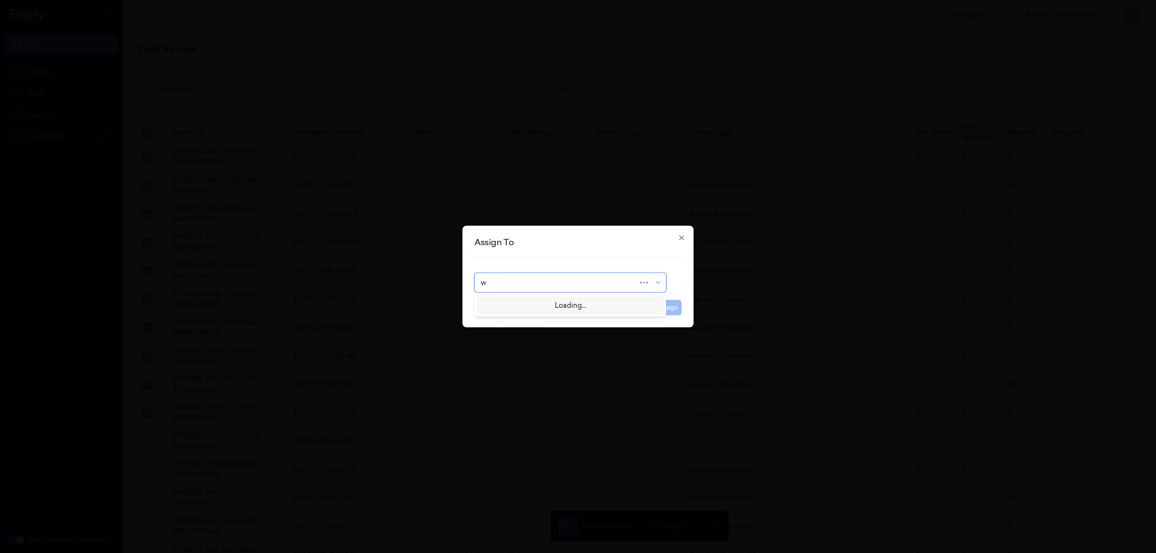
type input "ven"
click at [525, 306] on div "ven kataiah" at bounding box center [570, 305] width 179 height 10
click at [676, 305] on button "Assign" at bounding box center [668, 307] width 26 height 15
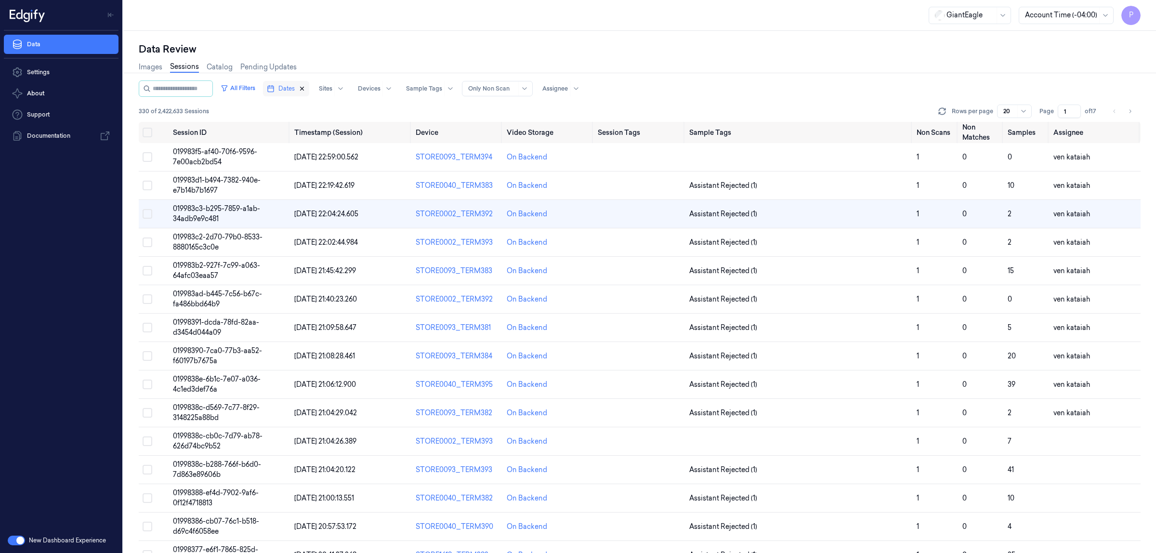
click at [305, 90] on icon "button" at bounding box center [302, 88] width 7 height 7
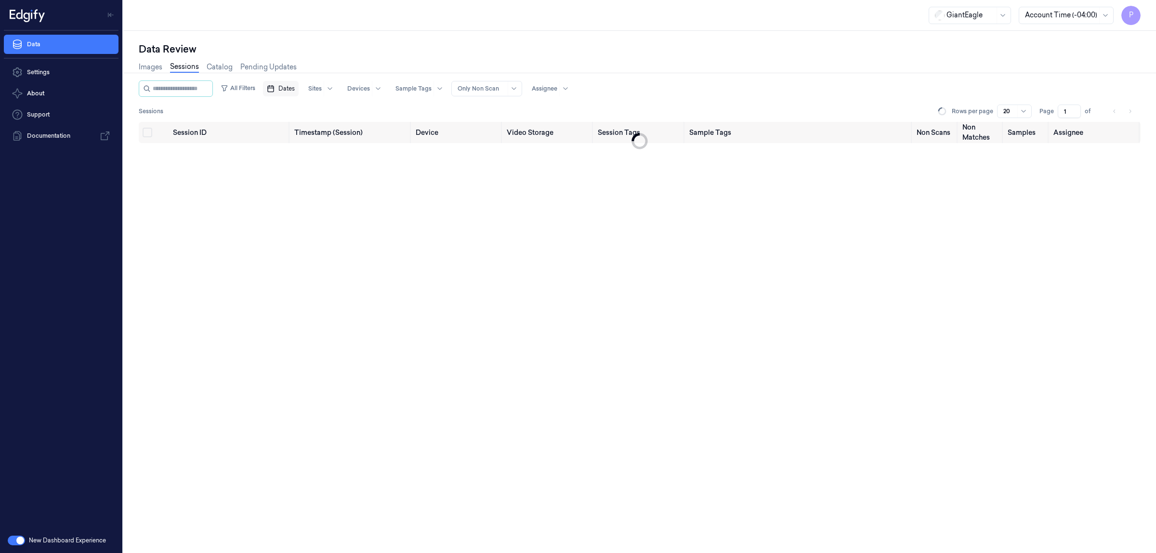
click at [291, 90] on span "Dates" at bounding box center [286, 88] width 16 height 9
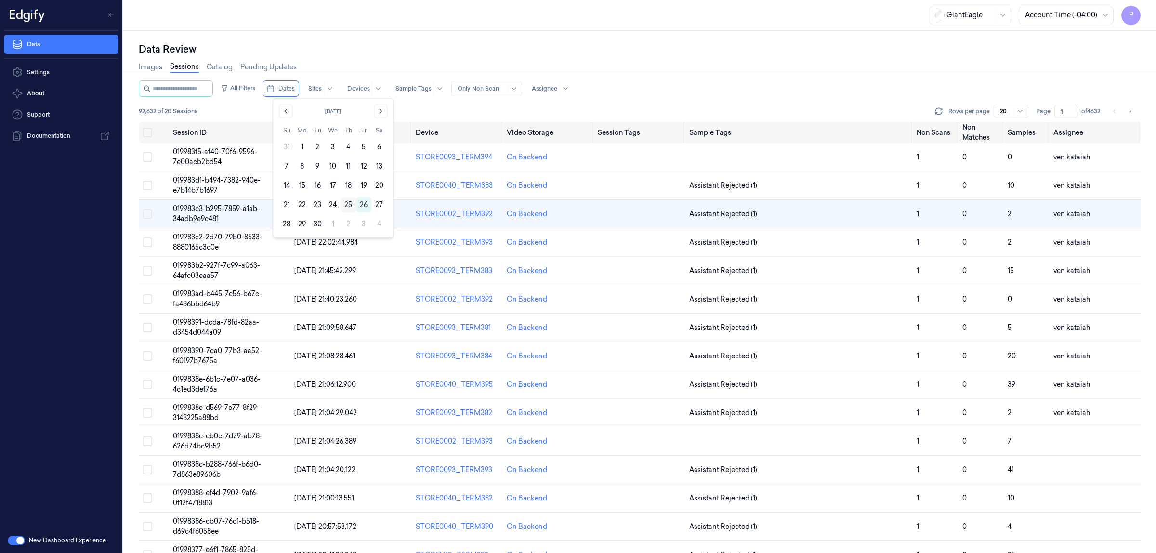
click at [350, 205] on button "25" at bounding box center [348, 204] width 15 height 15
click at [658, 30] on div "GiantEagle Account Time (-04:00) P" at bounding box center [639, 15] width 1033 height 31
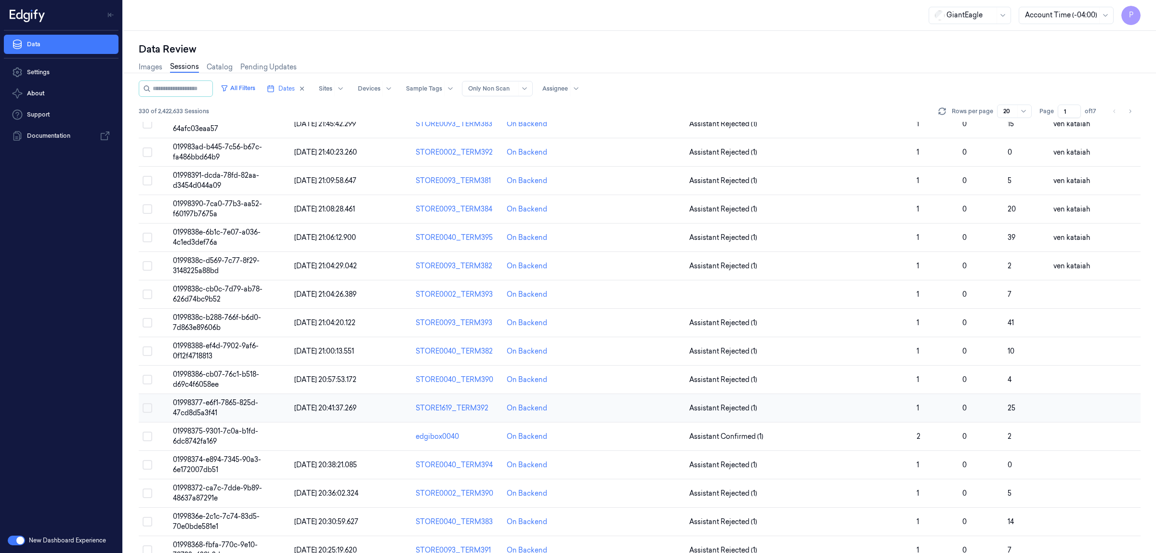
scroll to position [167, 0]
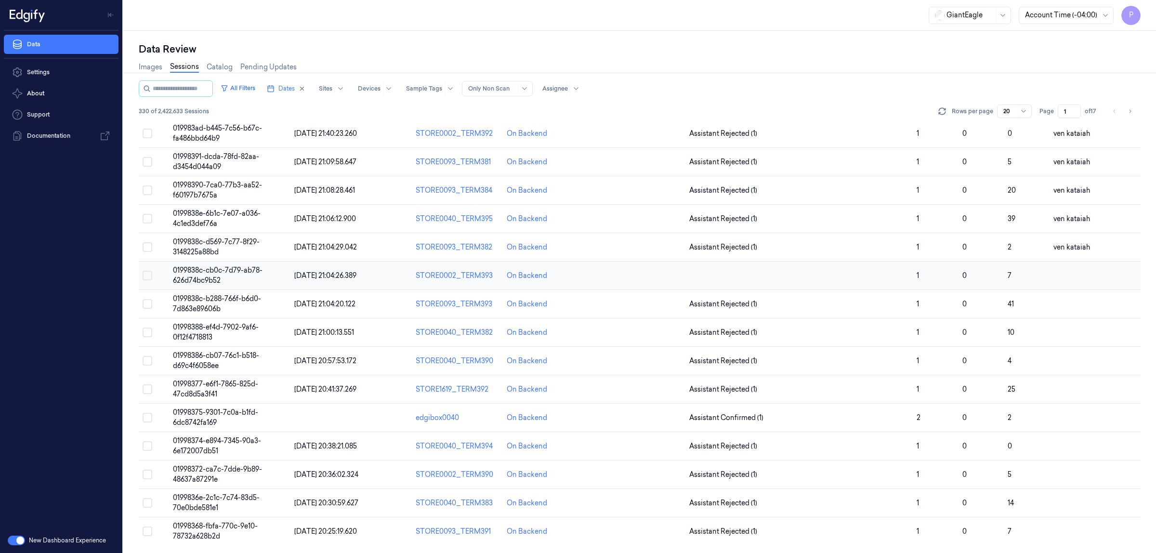
click at [147, 271] on button "Select row" at bounding box center [148, 276] width 10 height 10
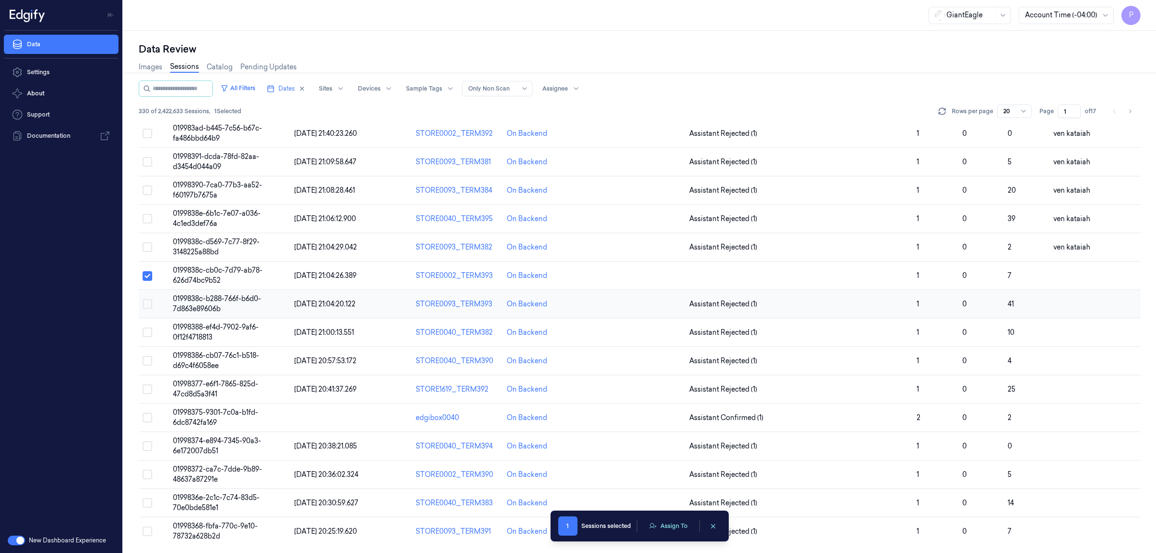
click at [148, 305] on button "Select row" at bounding box center [148, 304] width 10 height 10
click at [147, 331] on button "Select row" at bounding box center [148, 333] width 10 height 10
click at [147, 358] on button "Select row" at bounding box center [148, 361] width 10 height 10
click at [145, 388] on button "Select row" at bounding box center [148, 389] width 10 height 10
drag, startPoint x: 146, startPoint y: 416, endPoint x: 147, endPoint y: 442, distance: 26.1
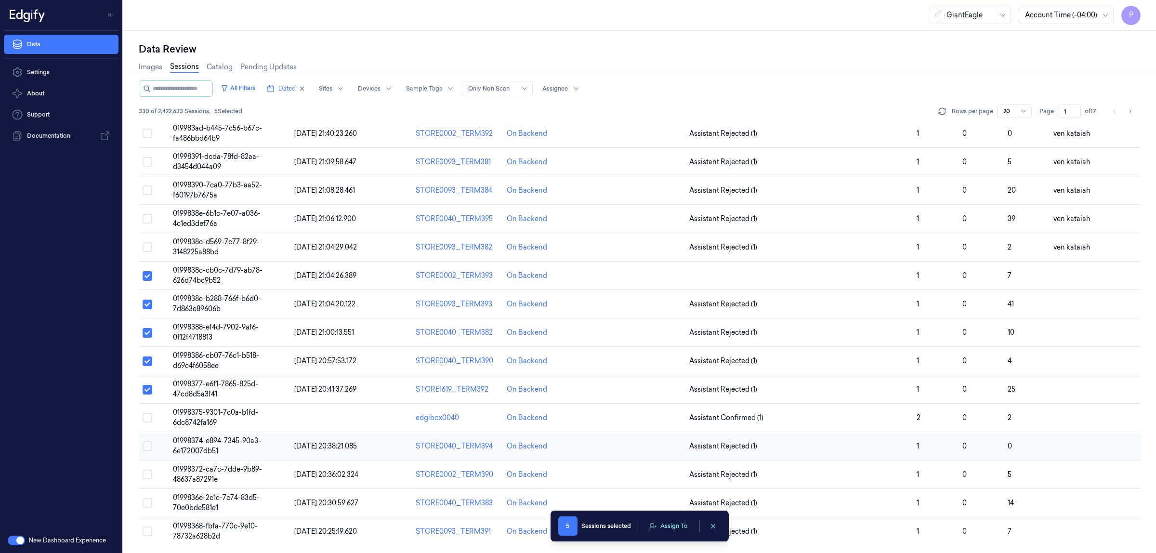
click at [147, 417] on button "Select row" at bounding box center [148, 418] width 10 height 10
click at [147, 444] on button "Select row" at bounding box center [148, 446] width 10 height 10
click at [147, 474] on button "Select row" at bounding box center [148, 475] width 10 height 10
click at [147, 504] on button "Select row" at bounding box center [148, 503] width 10 height 10
click at [149, 531] on button "Select row" at bounding box center [148, 531] width 10 height 10
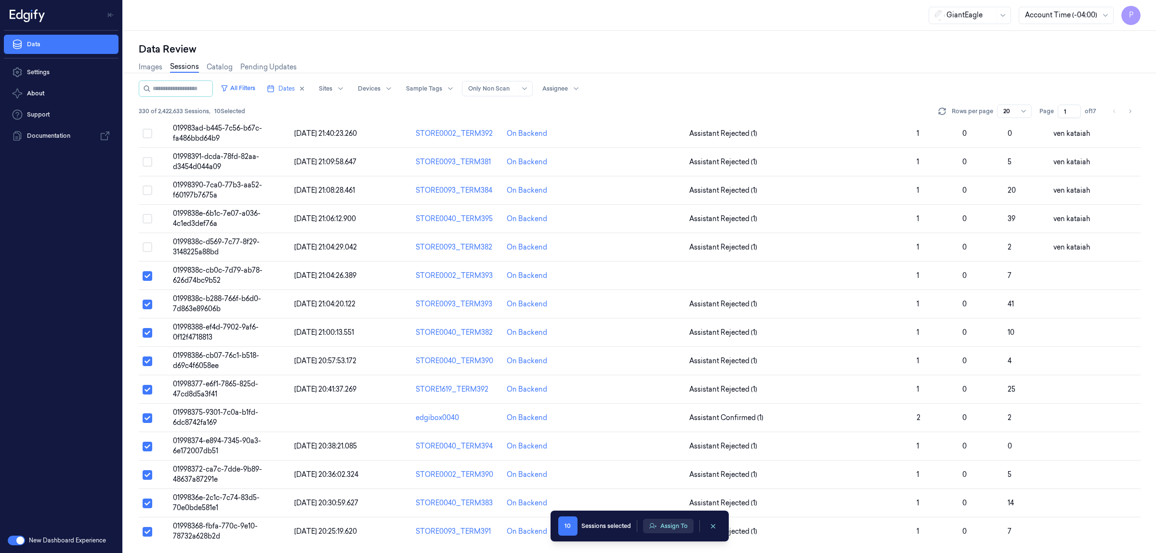
click at [668, 528] on button "Assign To" at bounding box center [668, 526] width 51 height 14
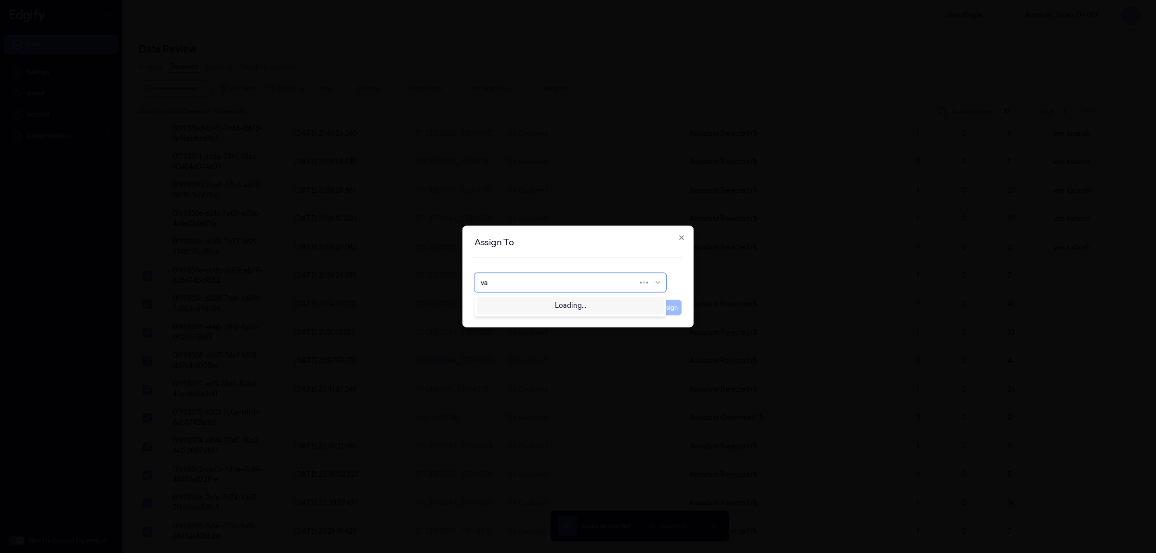
type input "var"
click at [523, 326] on div "varsha g" at bounding box center [570, 321] width 187 height 16
click at [663, 310] on button "Assign" at bounding box center [668, 307] width 26 height 15
